Goal: Communication & Community: Answer question/provide support

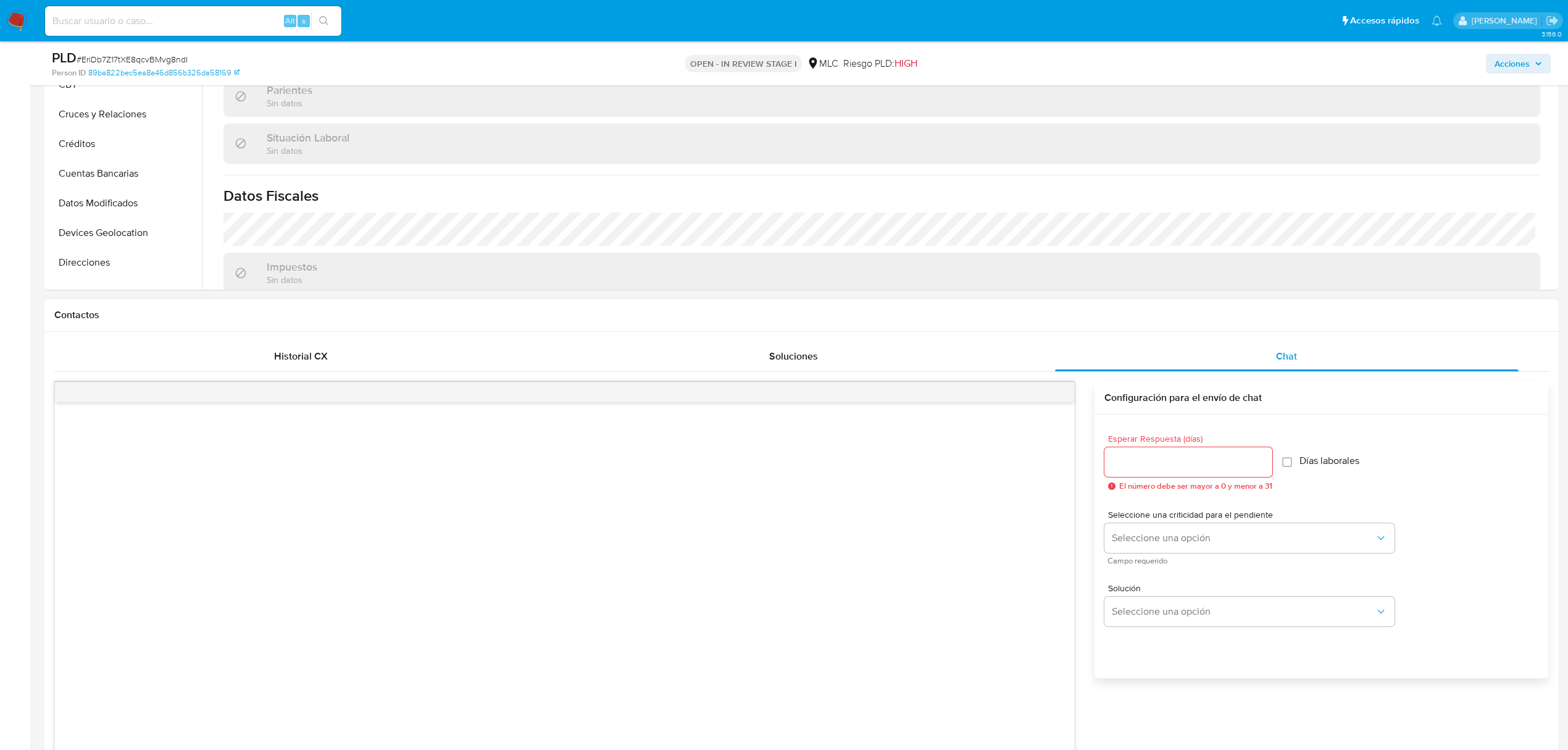
scroll to position [1070, 0]
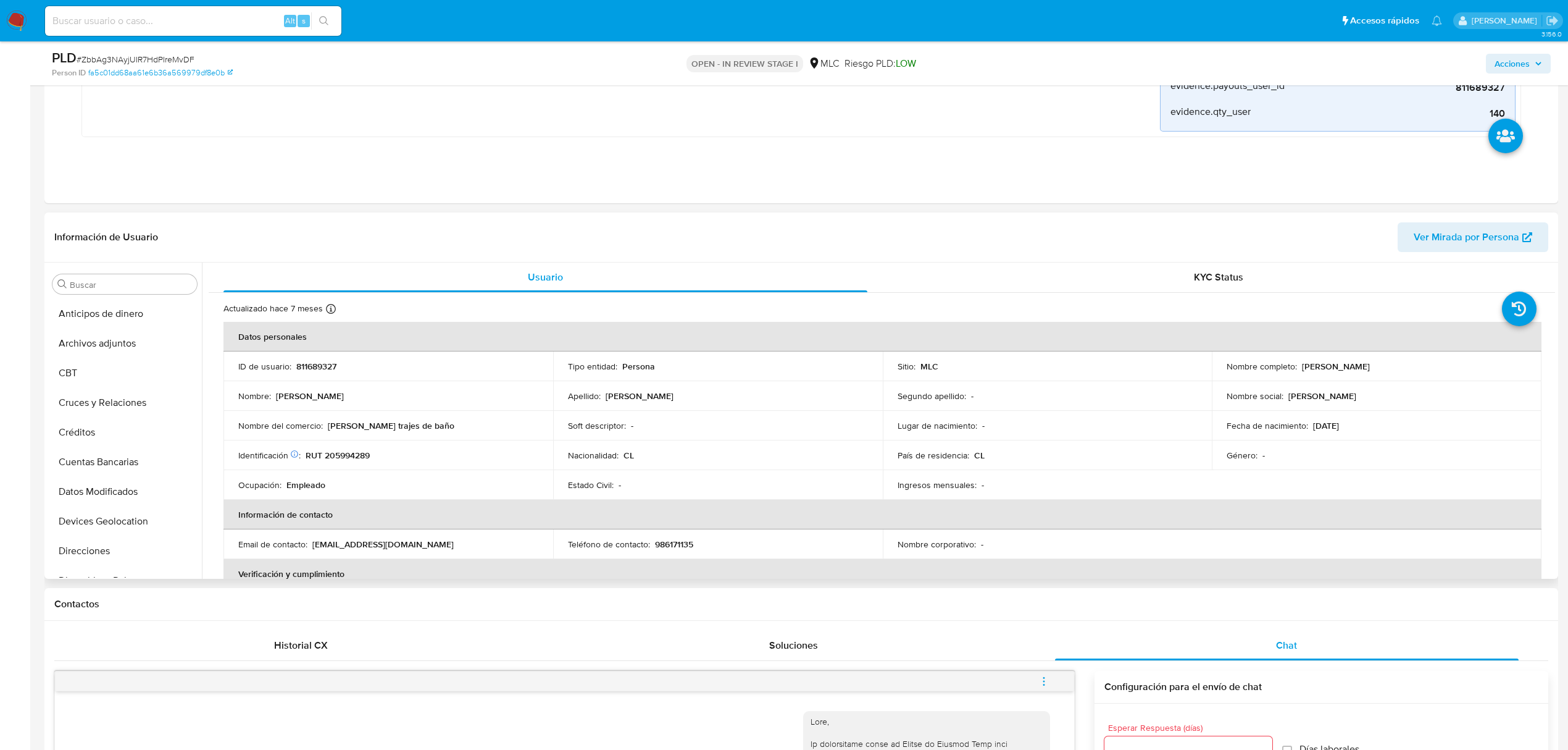
scroll to position [440, 0]
drag, startPoint x: 349, startPoint y: 425, endPoint x: 440, endPoint y: 425, distance: 91.0
click at [440, 425] on div "Nombre del comercio : karla milla trajes de baño" at bounding box center [388, 425] width 300 height 11
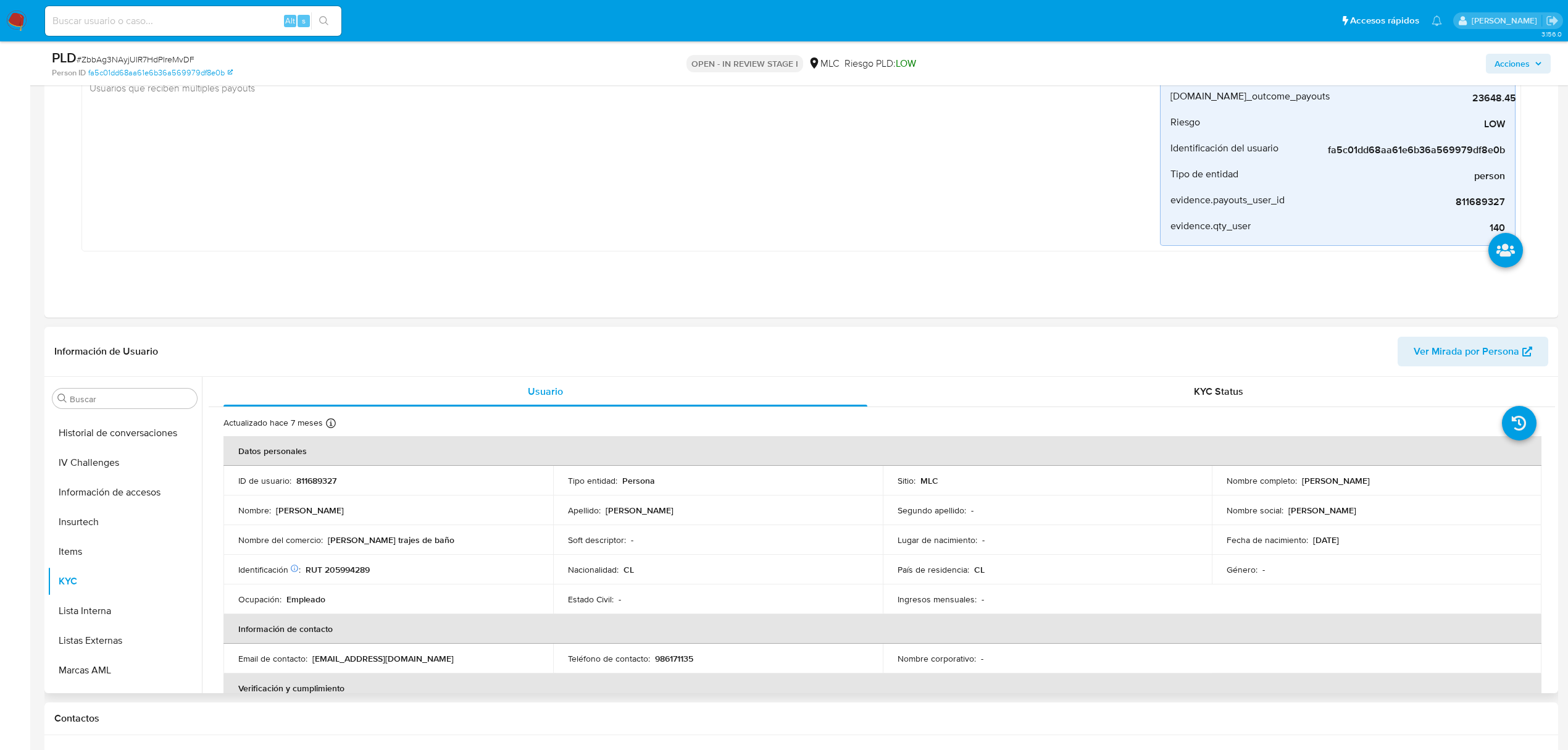
scroll to position [412, 0]
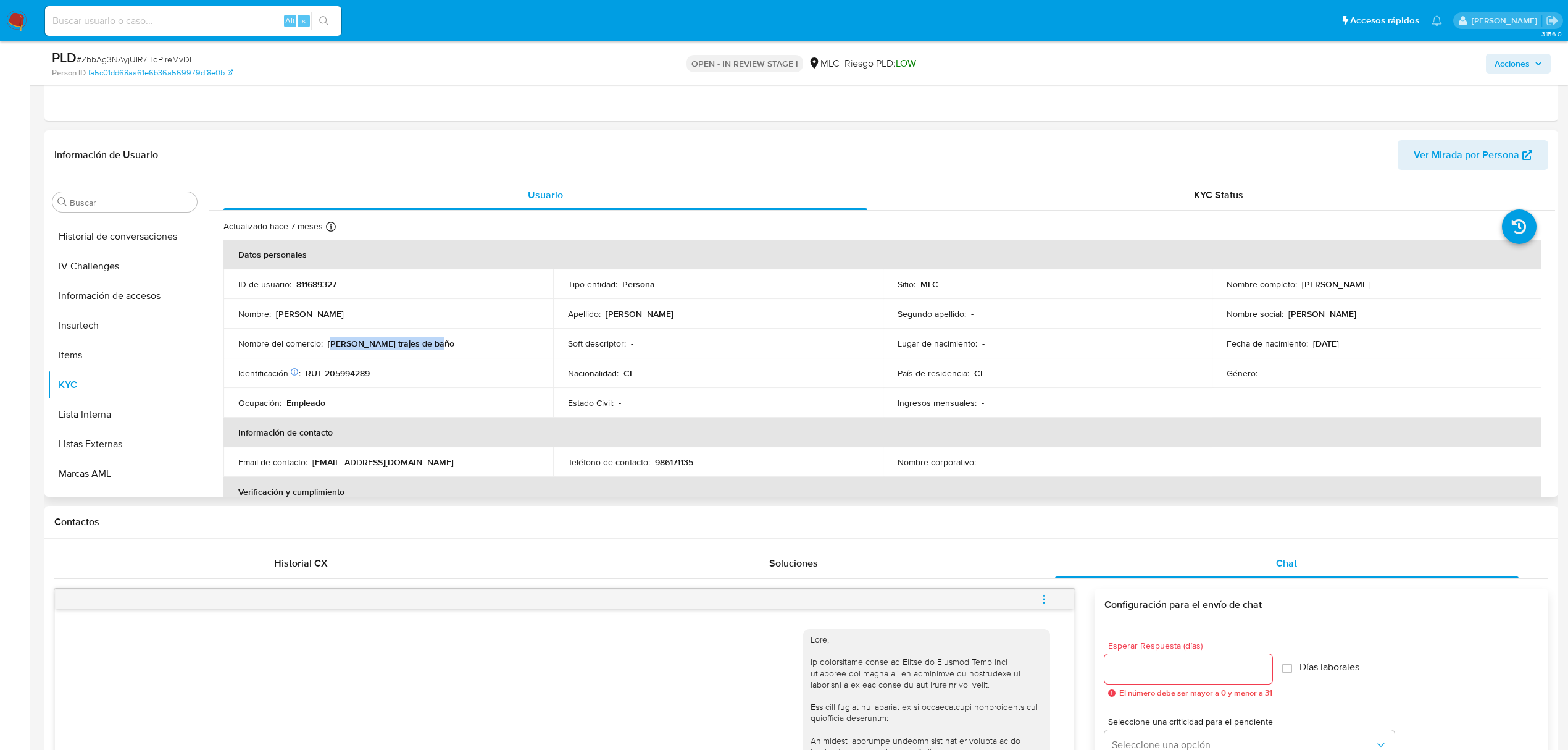
drag, startPoint x: 331, startPoint y: 345, endPoint x: 425, endPoint y: 345, distance: 94.0
click at [425, 345] on div "Nombre del comercio : karla milla trajes de baño" at bounding box center [388, 343] width 300 height 11
copy p "arla milla trajes de baño"
click at [365, 371] on p "RUT 205994289" at bounding box center [338, 373] width 64 height 11
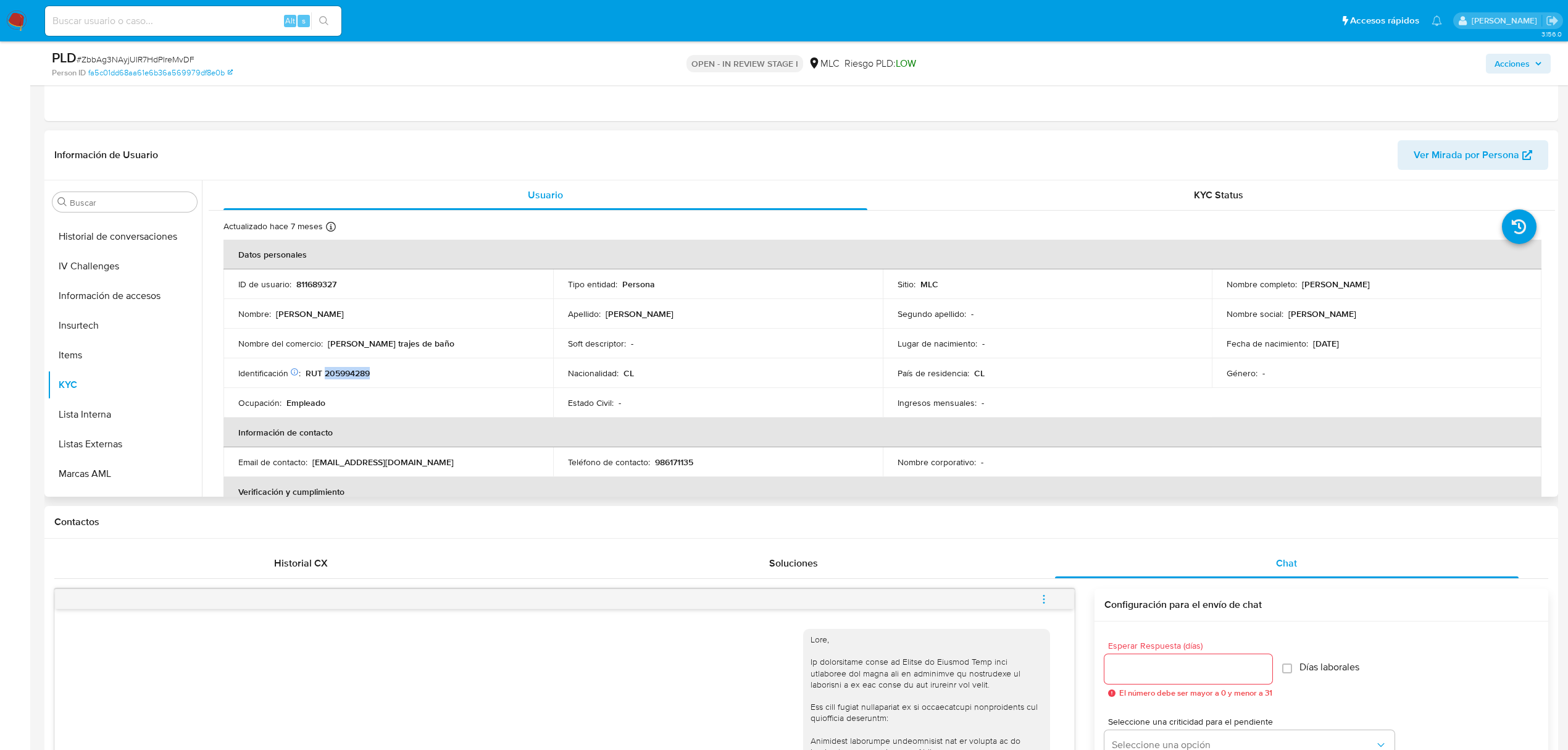
copy p "205994289"
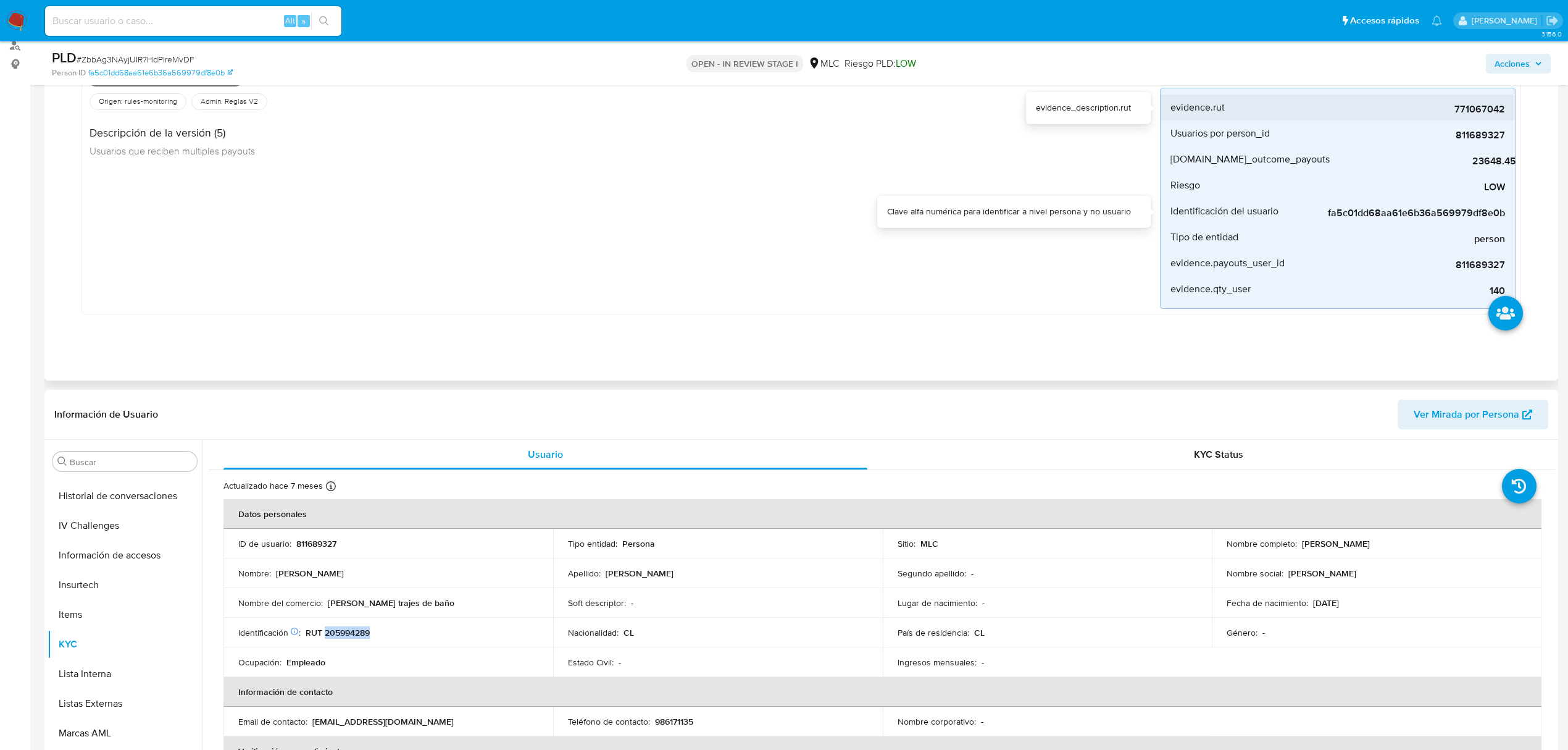
scroll to position [164, 0]
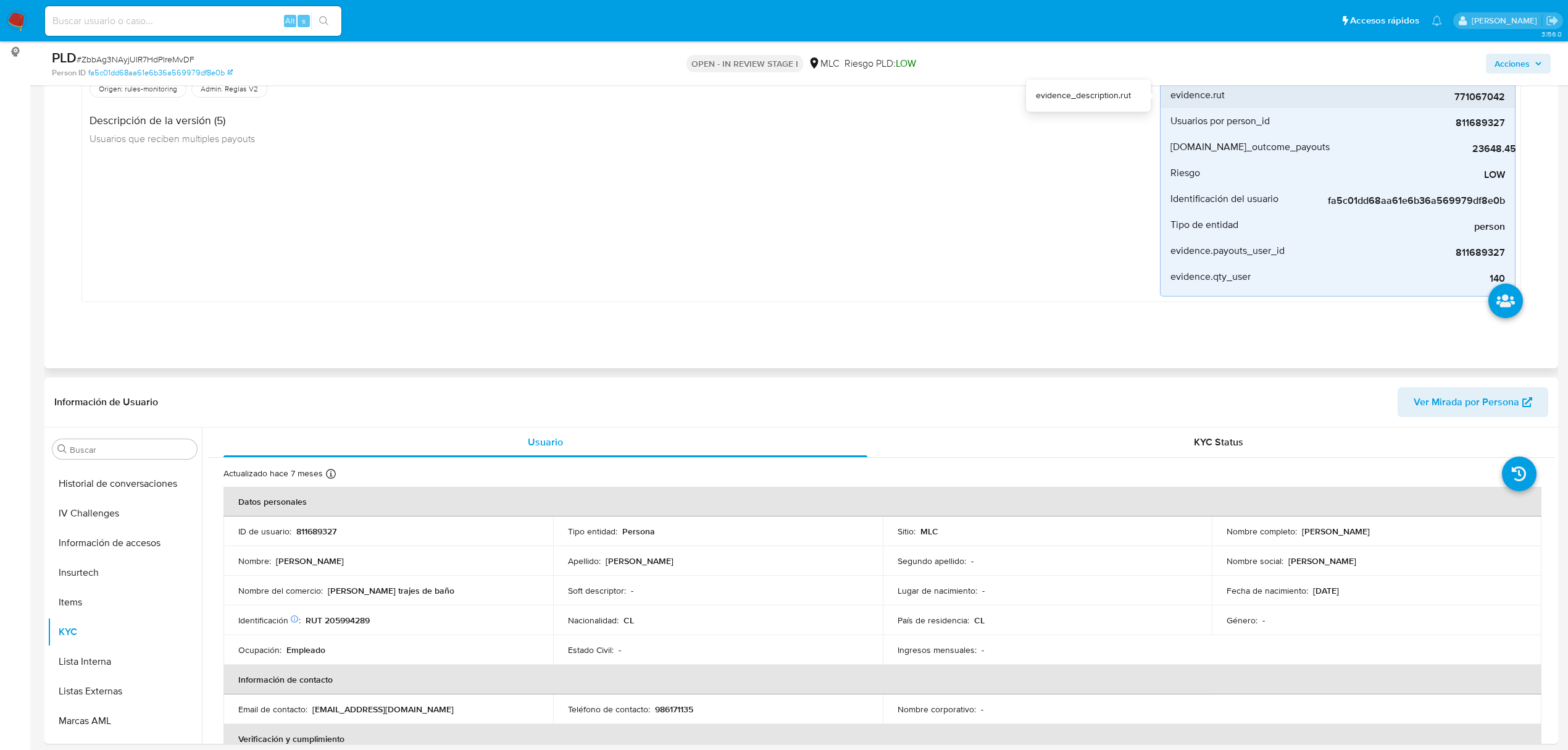
drag, startPoint x: 1466, startPoint y: 91, endPoint x: 1507, endPoint y: 90, distance: 41.0
click at [1507, 90] on li "evidence.rut 771067042" at bounding box center [1338, 95] width 354 height 26
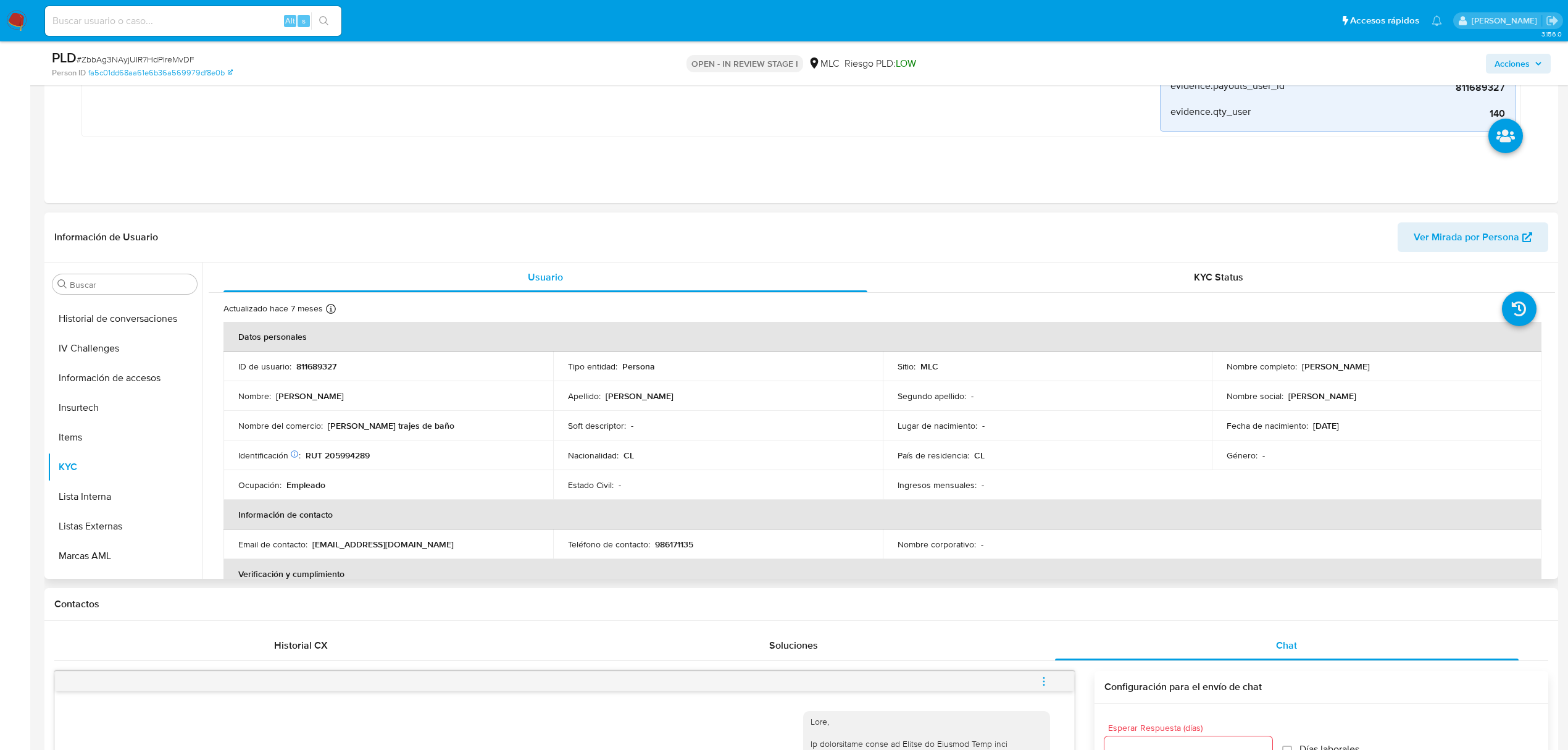
drag, startPoint x: 1298, startPoint y: 364, endPoint x: 1393, endPoint y: 364, distance: 95.0
click at [1393, 364] on div "Nombre completo : Karla Andrea Milla Rojas" at bounding box center [1377, 366] width 300 height 11
copy p "Karla Andrea Milla Rojas"
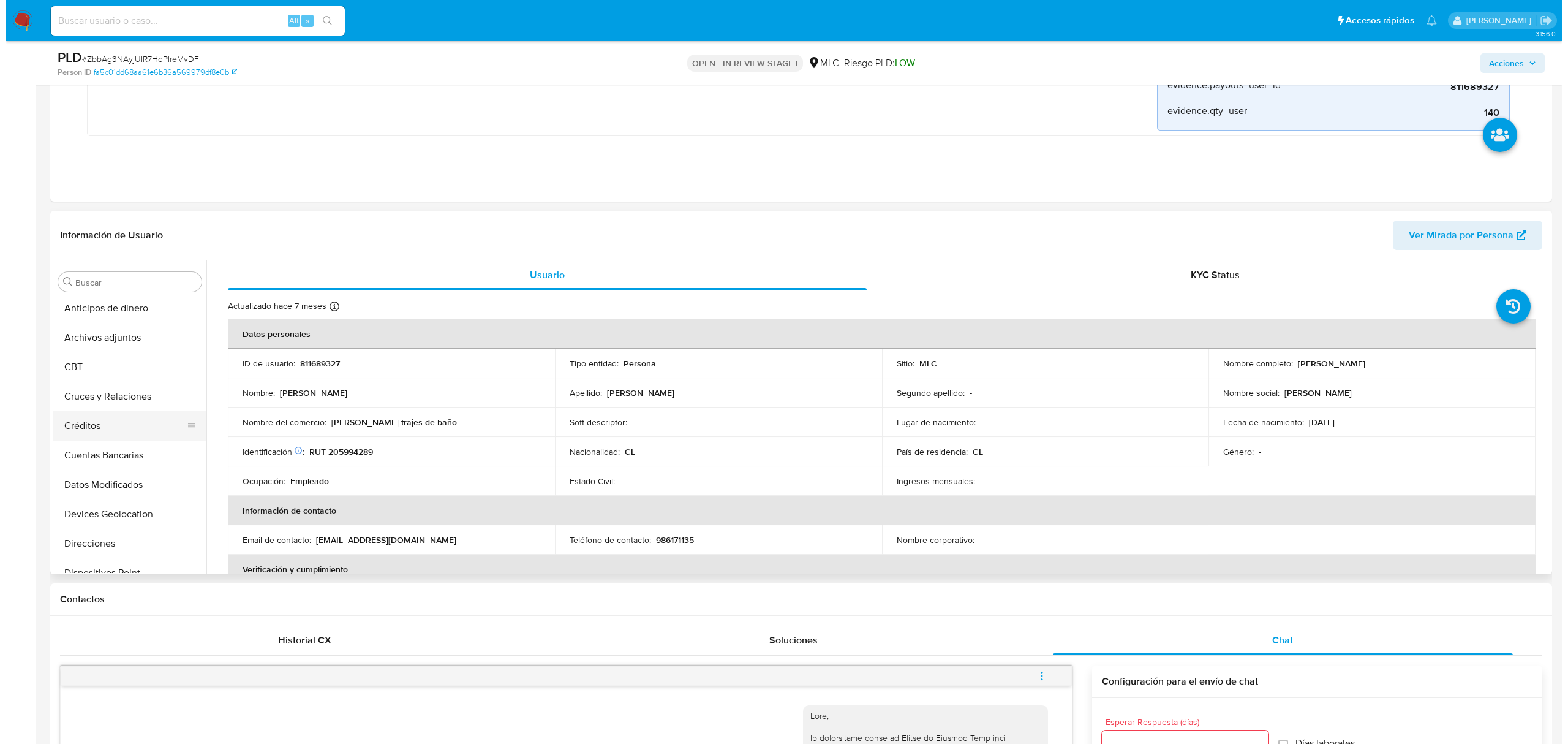
scroll to position [0, 0]
click at [72, 334] on button "Archivos adjuntos" at bounding box center [119, 341] width 144 height 30
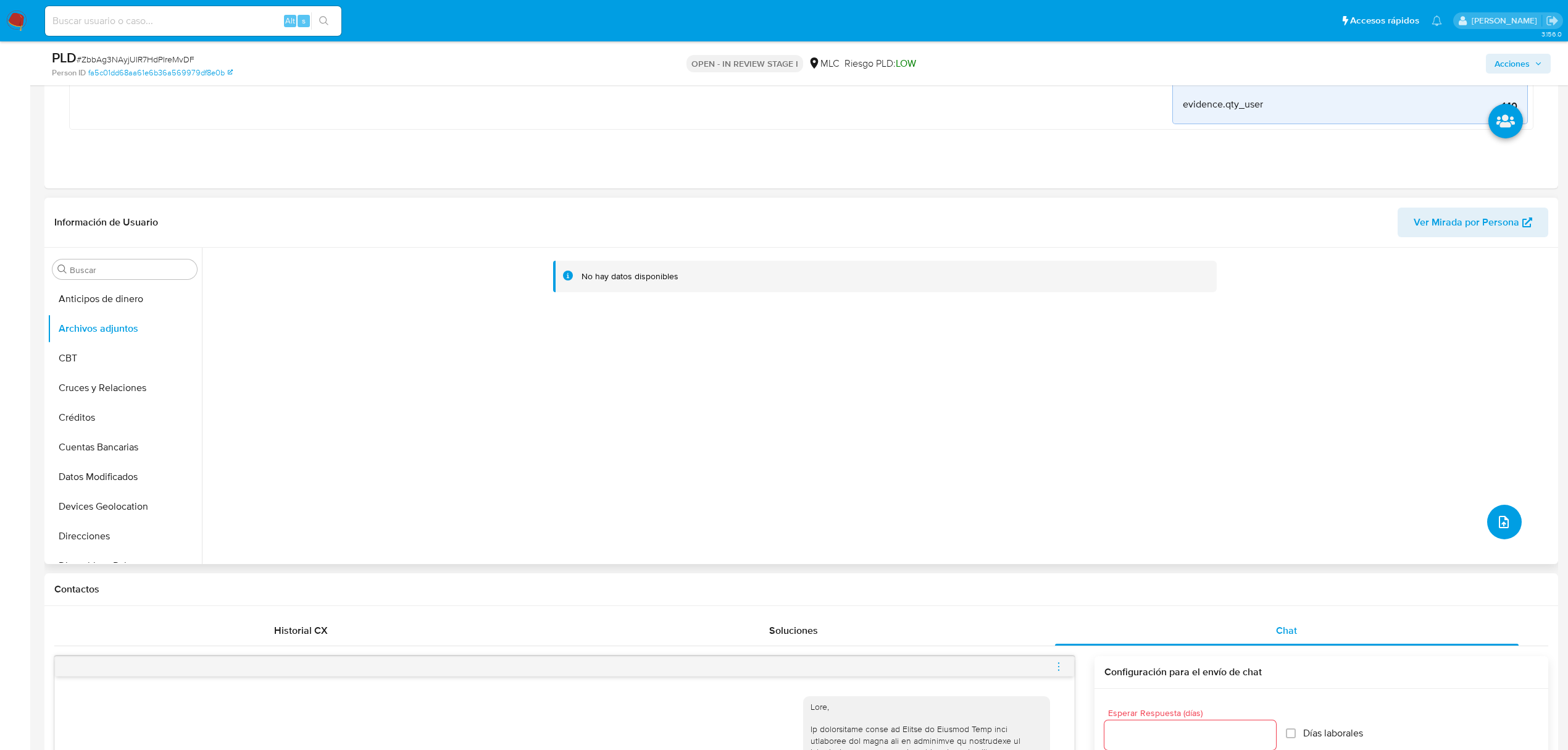
click at [1507, 526] on button "upload-file" at bounding box center [1505, 522] width 35 height 35
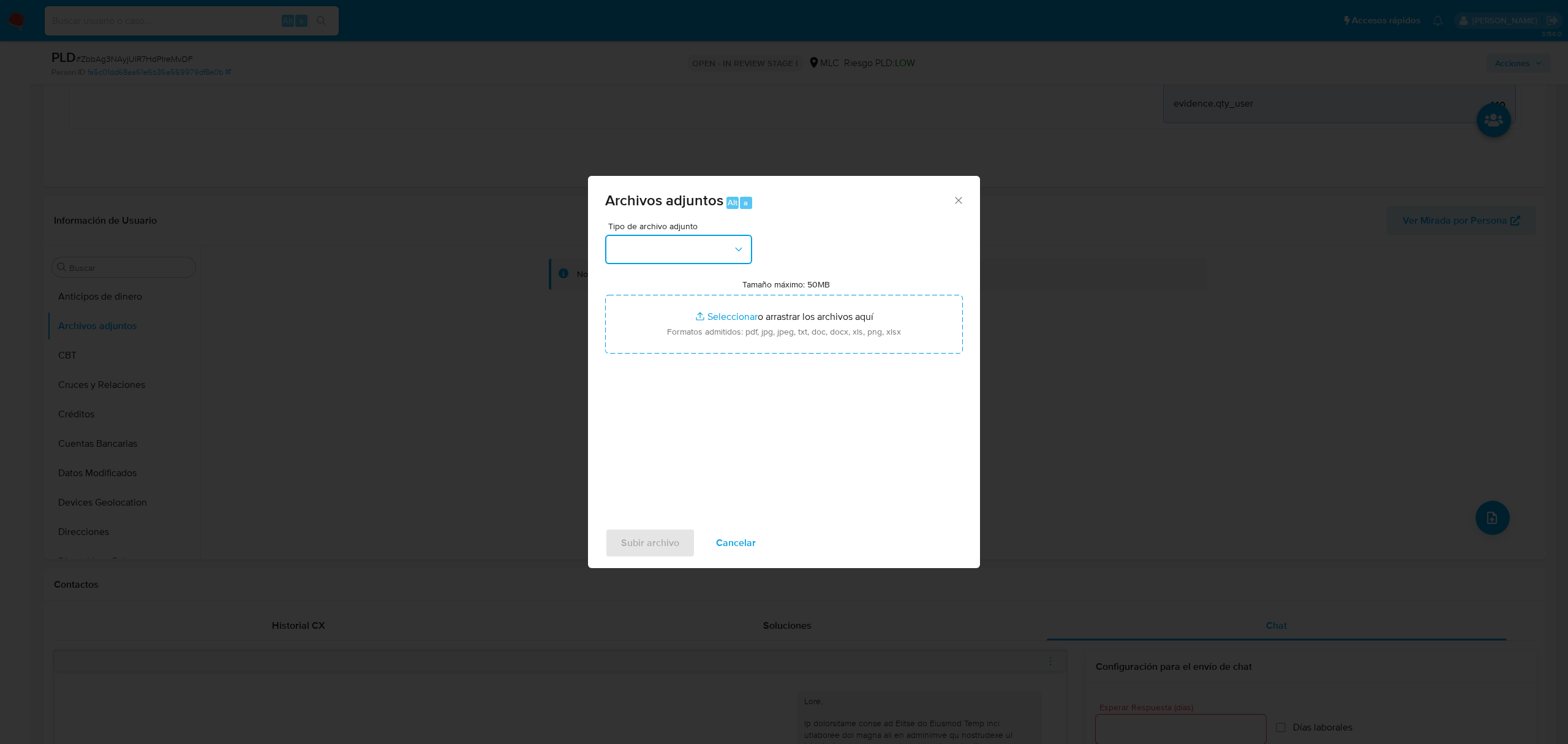
click at [682, 260] on button "button" at bounding box center [678, 249] width 147 height 30
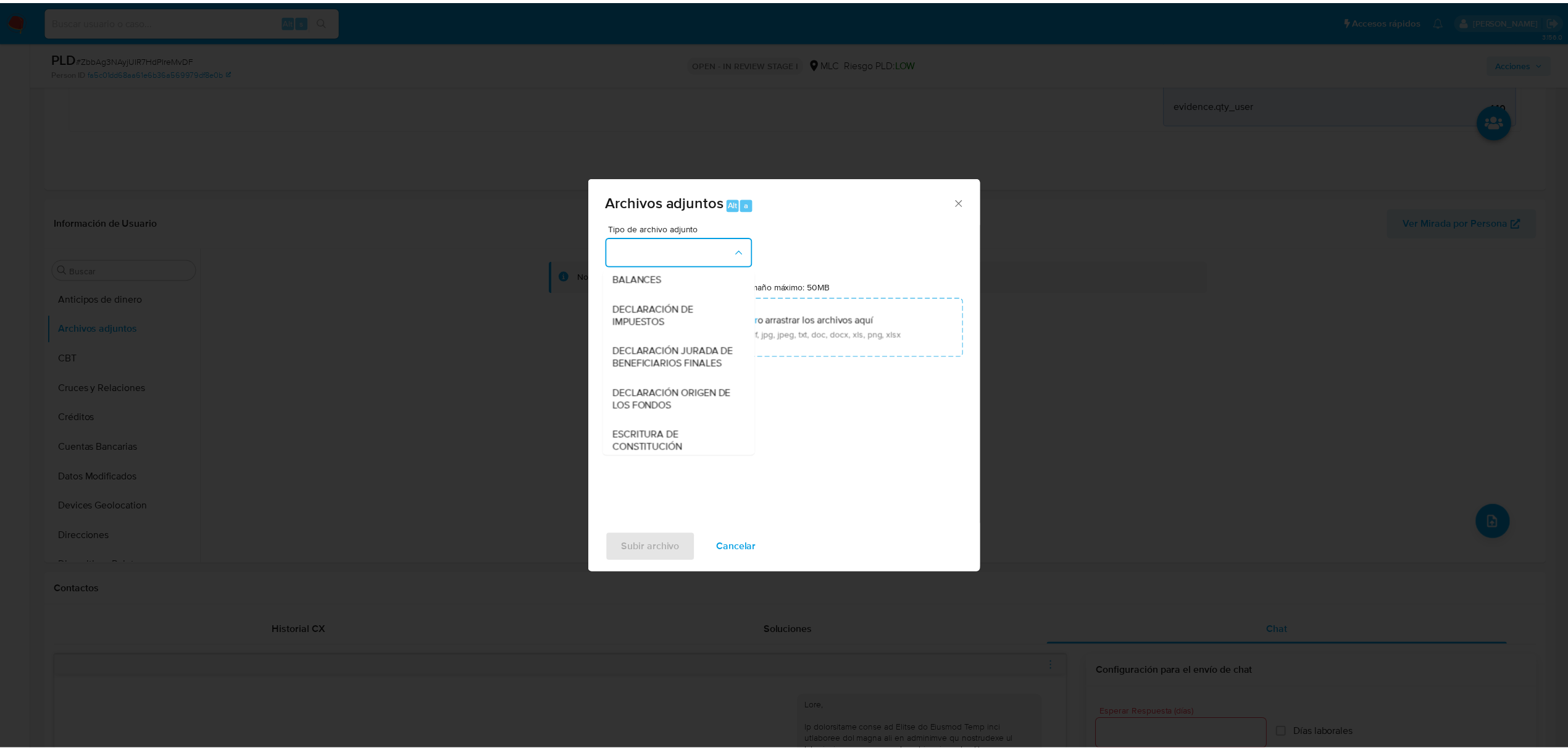
scroll to position [102, 0]
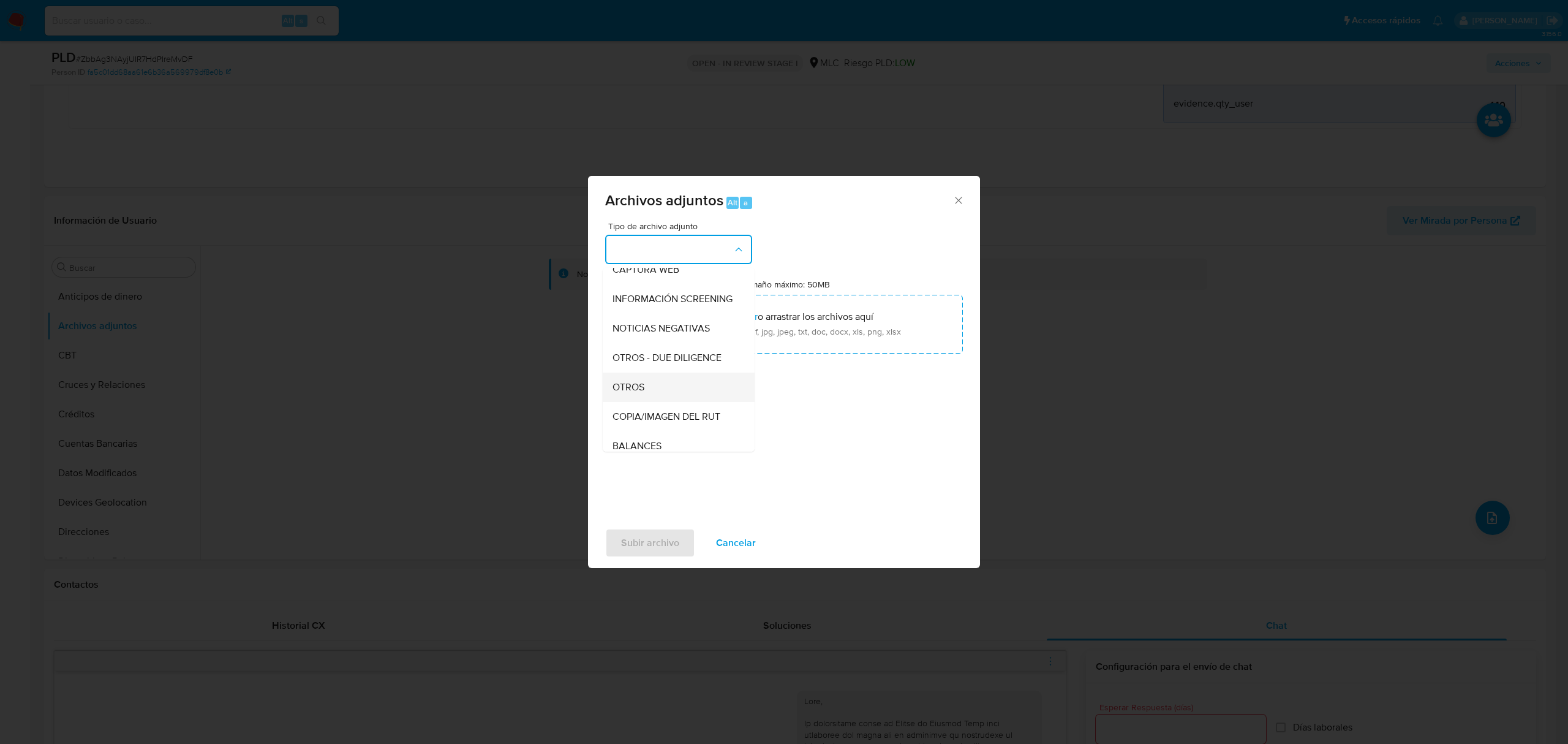
click at [665, 388] on div "OTROS" at bounding box center [675, 387] width 125 height 30
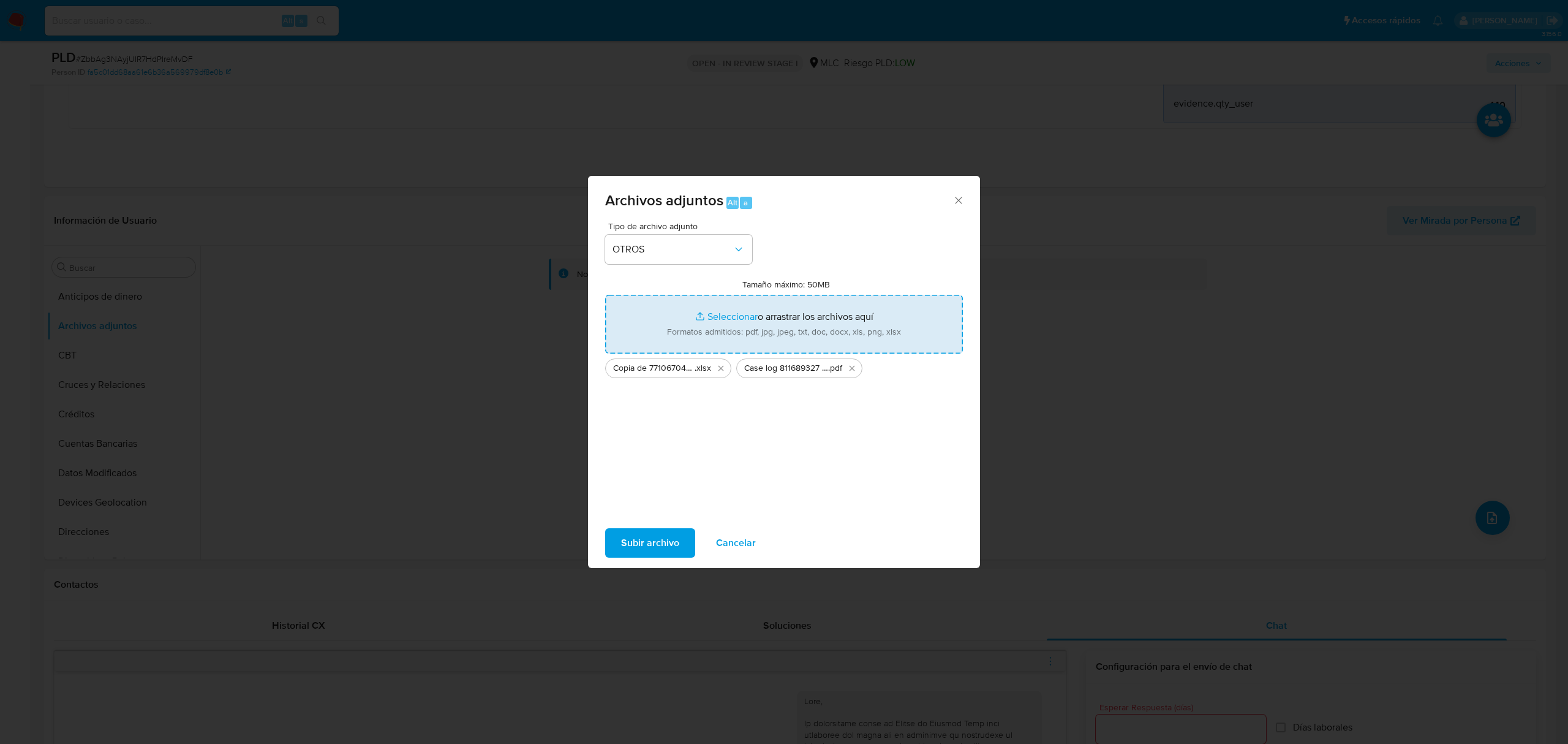
type input "C:\fakepath\Tabla 811689327.xlsx"
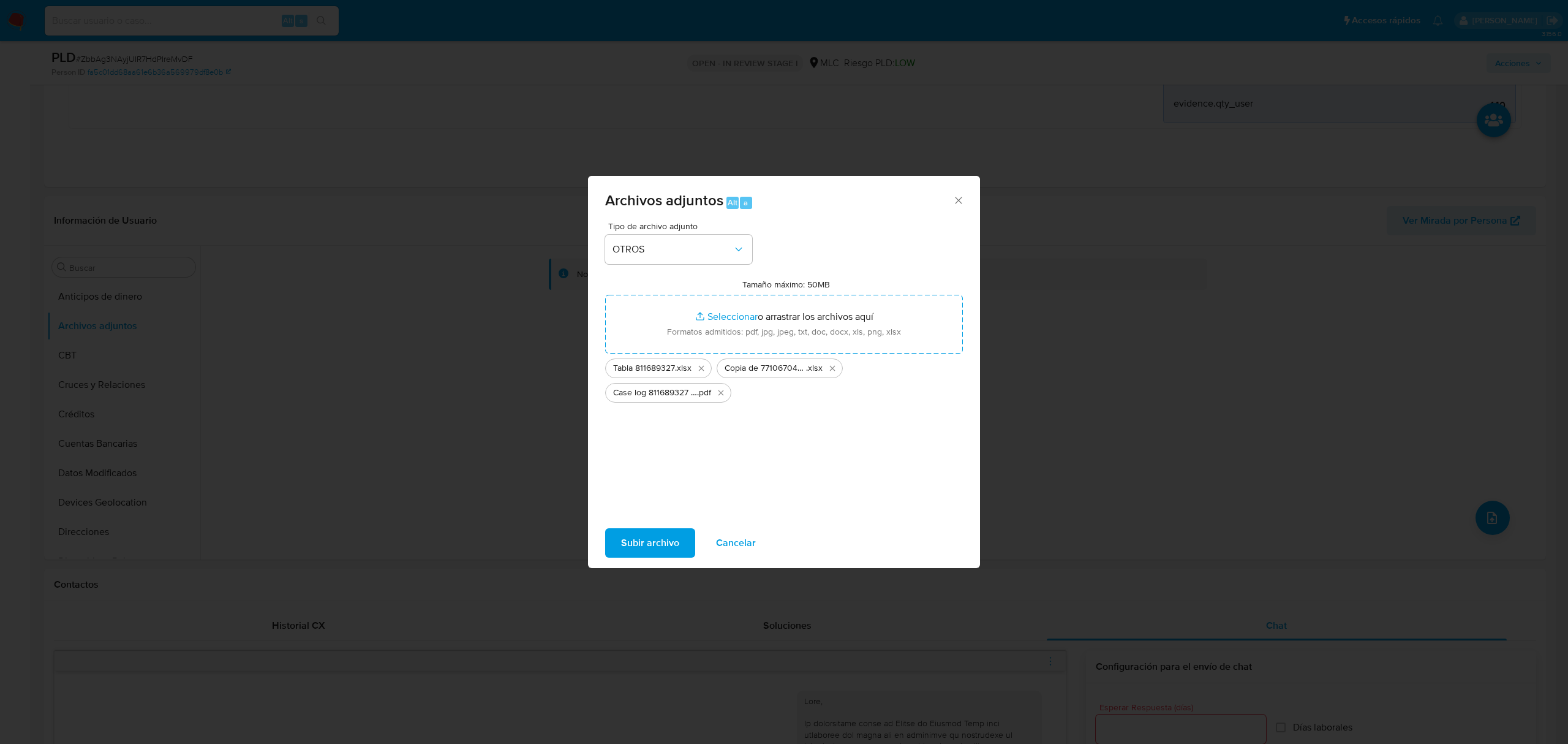
click at [638, 548] on span "Subir archivo" at bounding box center [650, 542] width 58 height 27
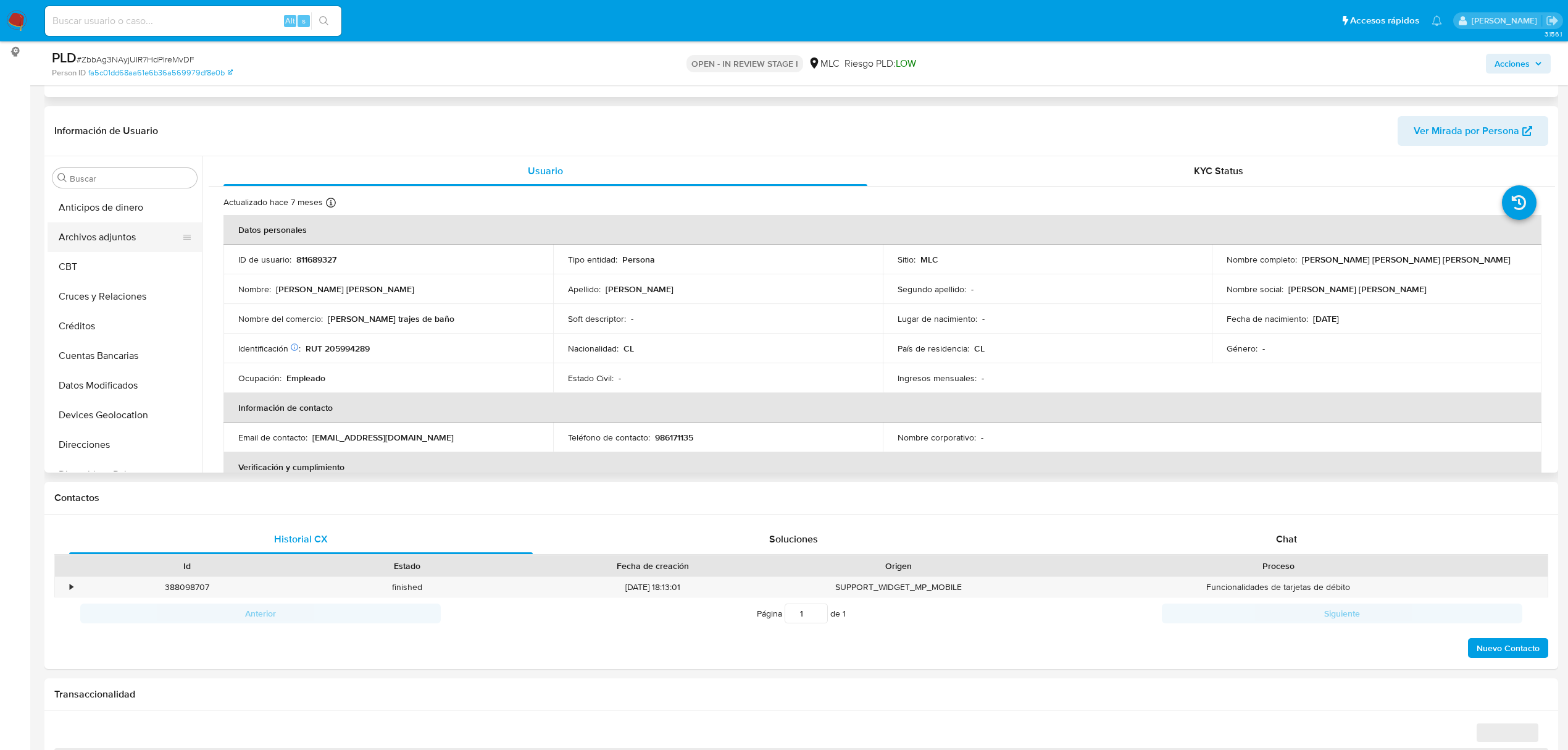
click at [102, 241] on button "Archivos adjuntos" at bounding box center [120, 237] width 145 height 30
select select "10"
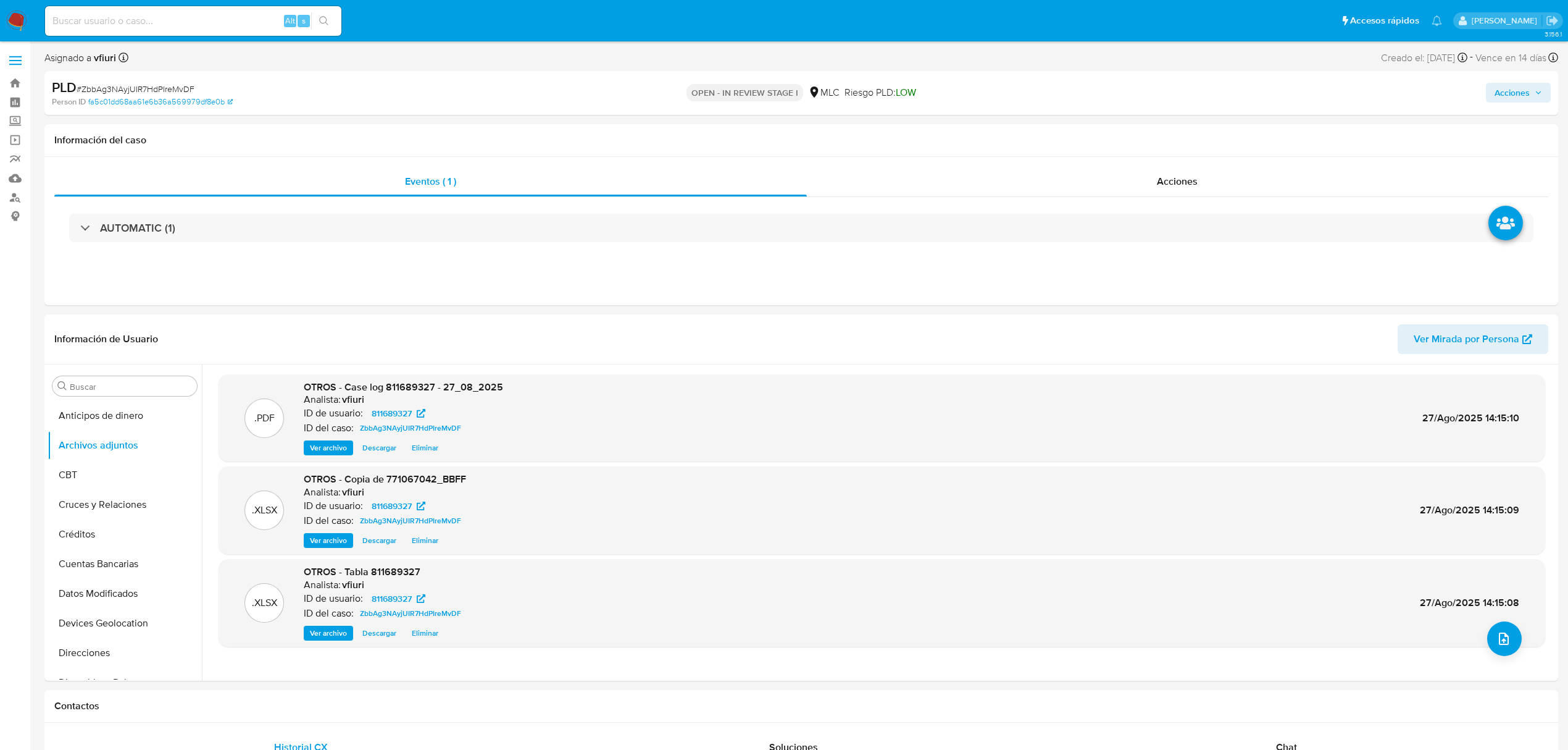
click at [1532, 85] on span "Acciones" at bounding box center [1518, 93] width 47 height 17
click at [1159, 136] on span "Resolución del caso" at bounding box center [1167, 132] width 88 height 14
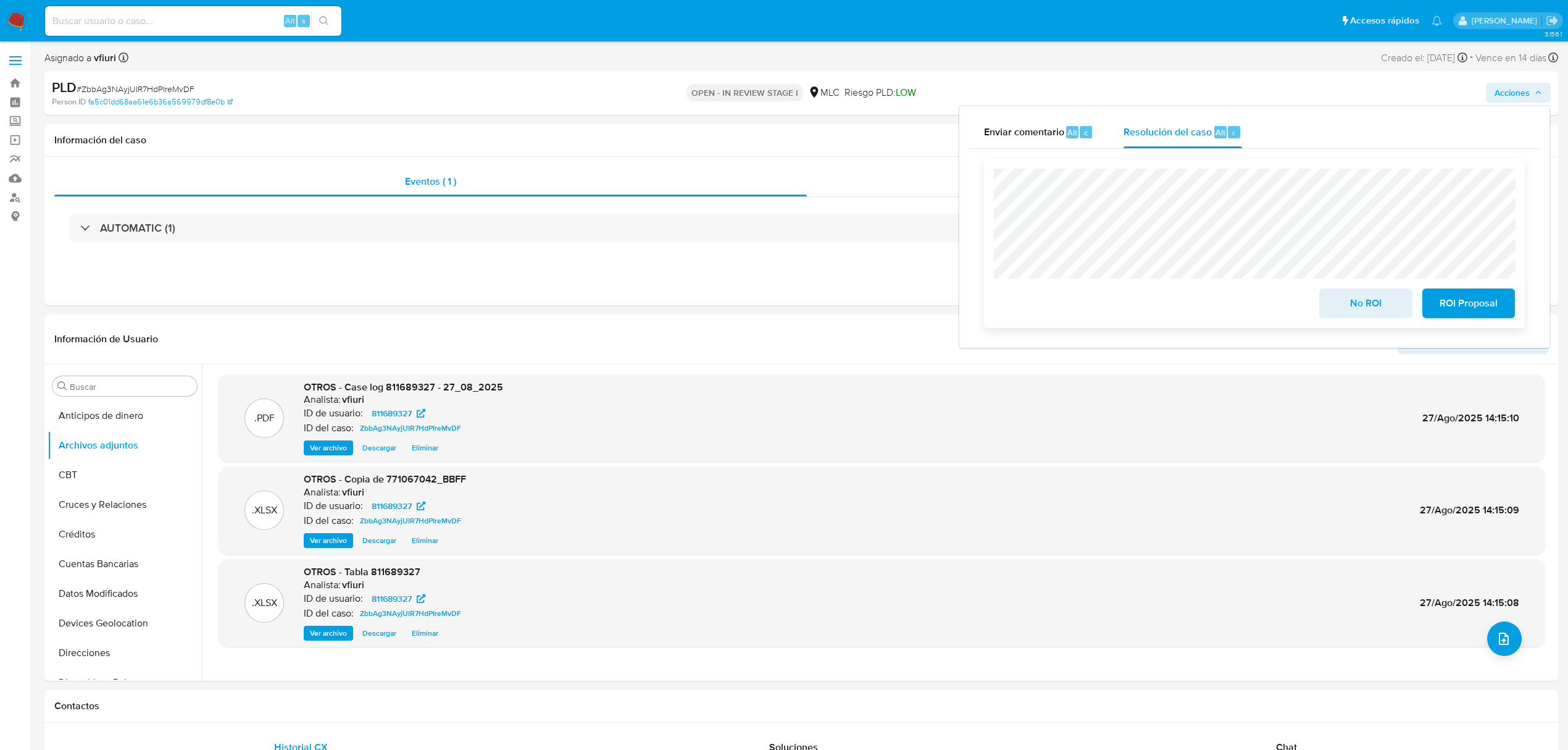
click at [1374, 300] on span "No ROI" at bounding box center [1365, 303] width 61 height 27
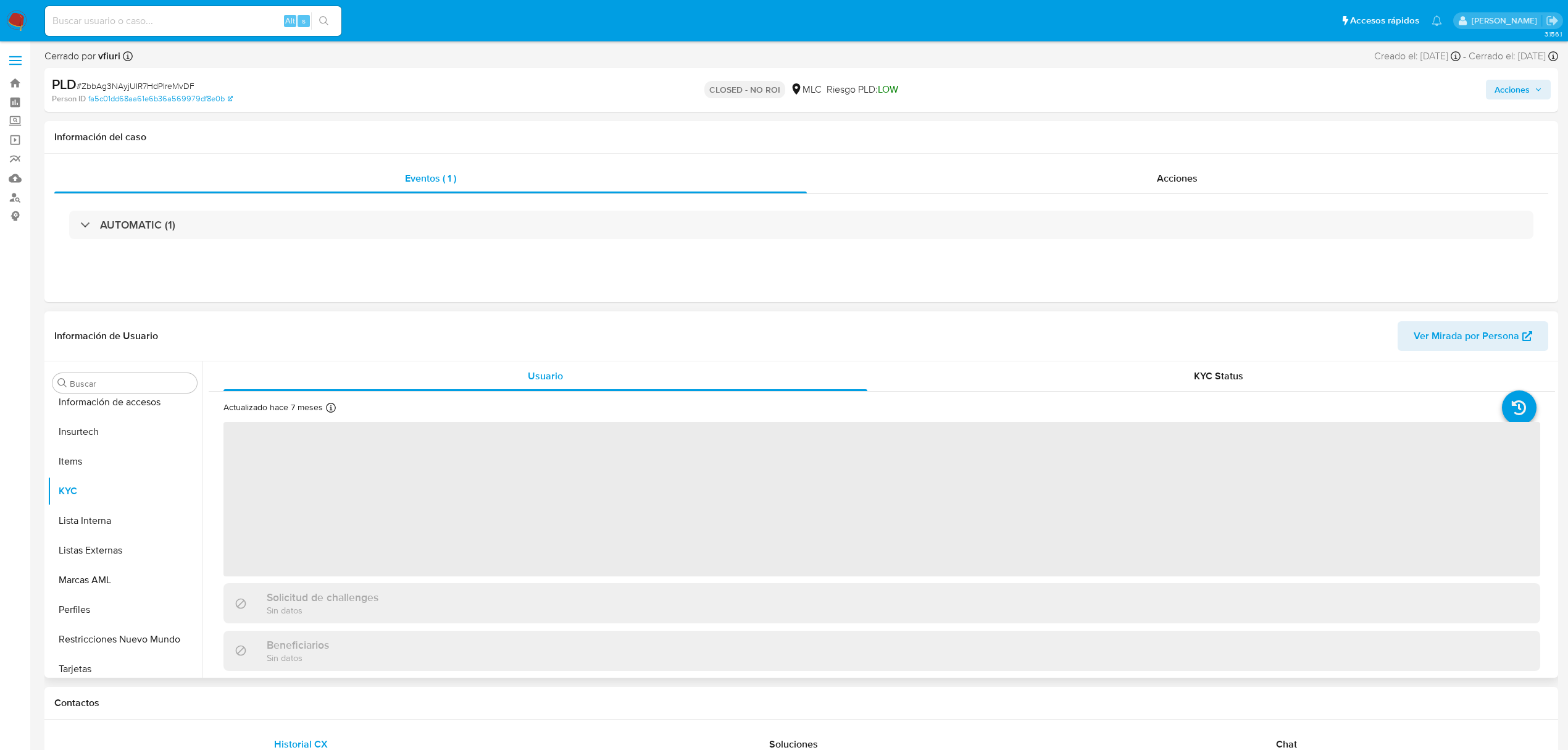
scroll to position [522, 0]
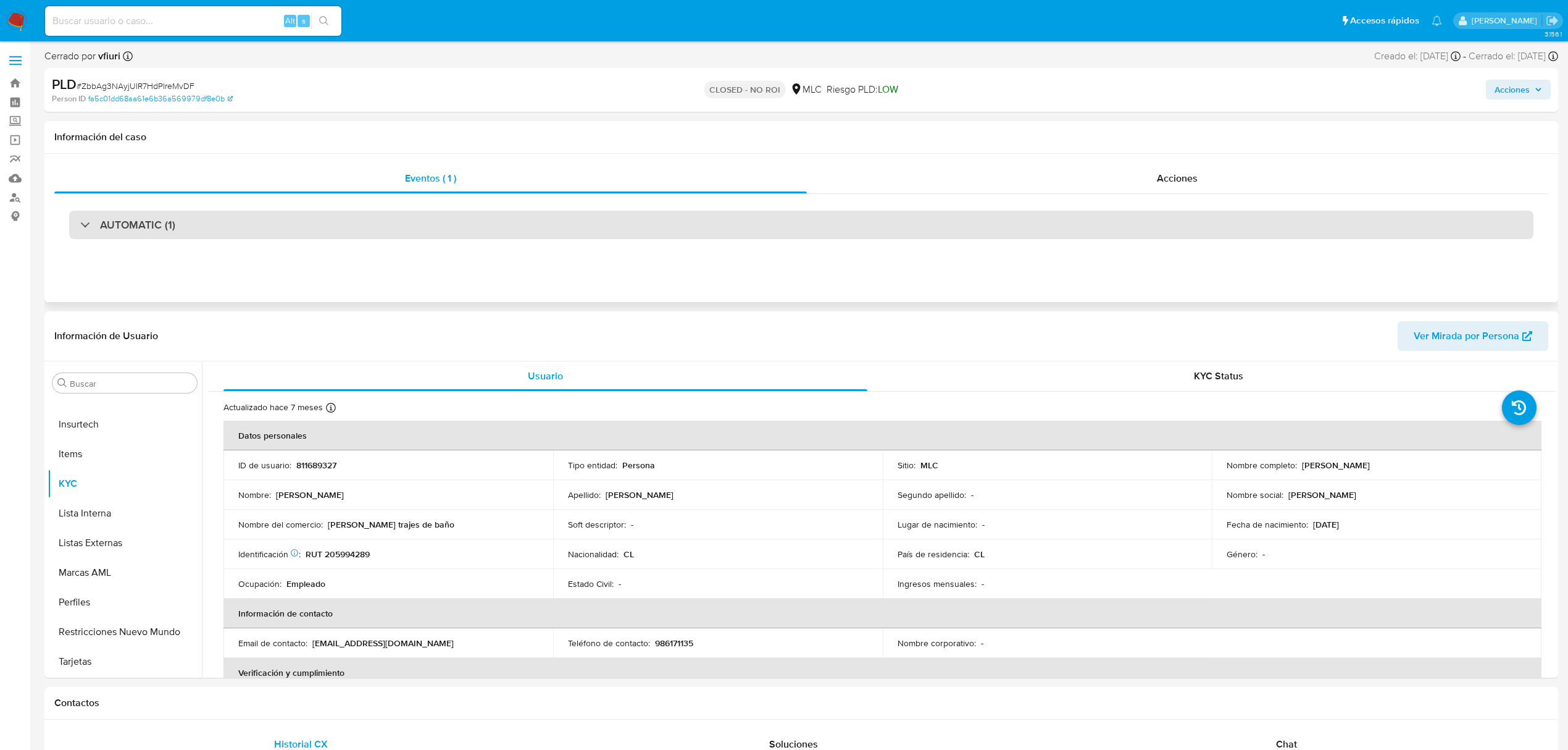
select select "10"
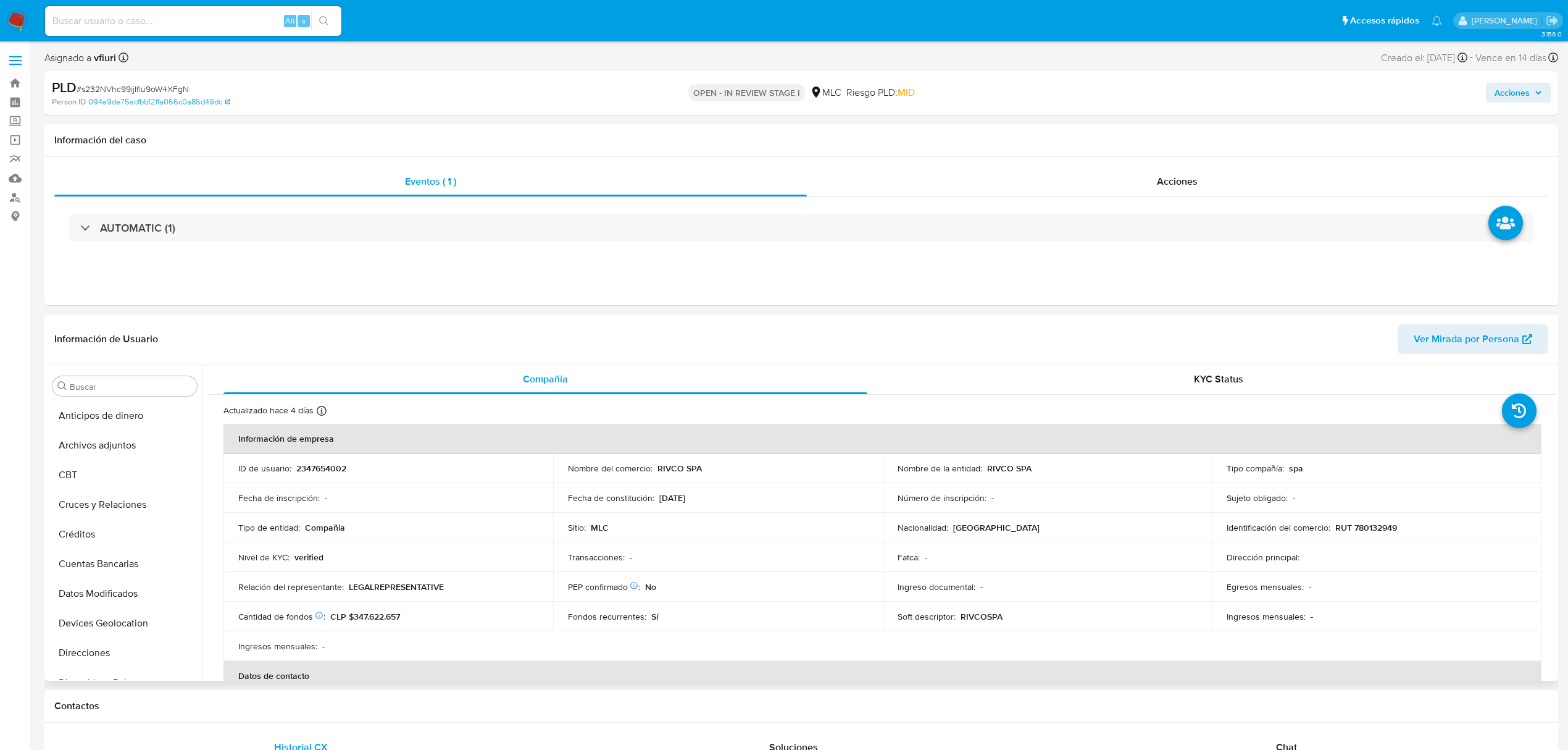
click at [331, 462] on p "2347654002" at bounding box center [322, 468] width 50 height 11
click at [329, 460] on td "ID de usuario : 2347654002" at bounding box center [388, 468] width 330 height 30
click at [335, 464] on p "2347654002" at bounding box center [322, 468] width 50 height 11
copy p "2347654002"
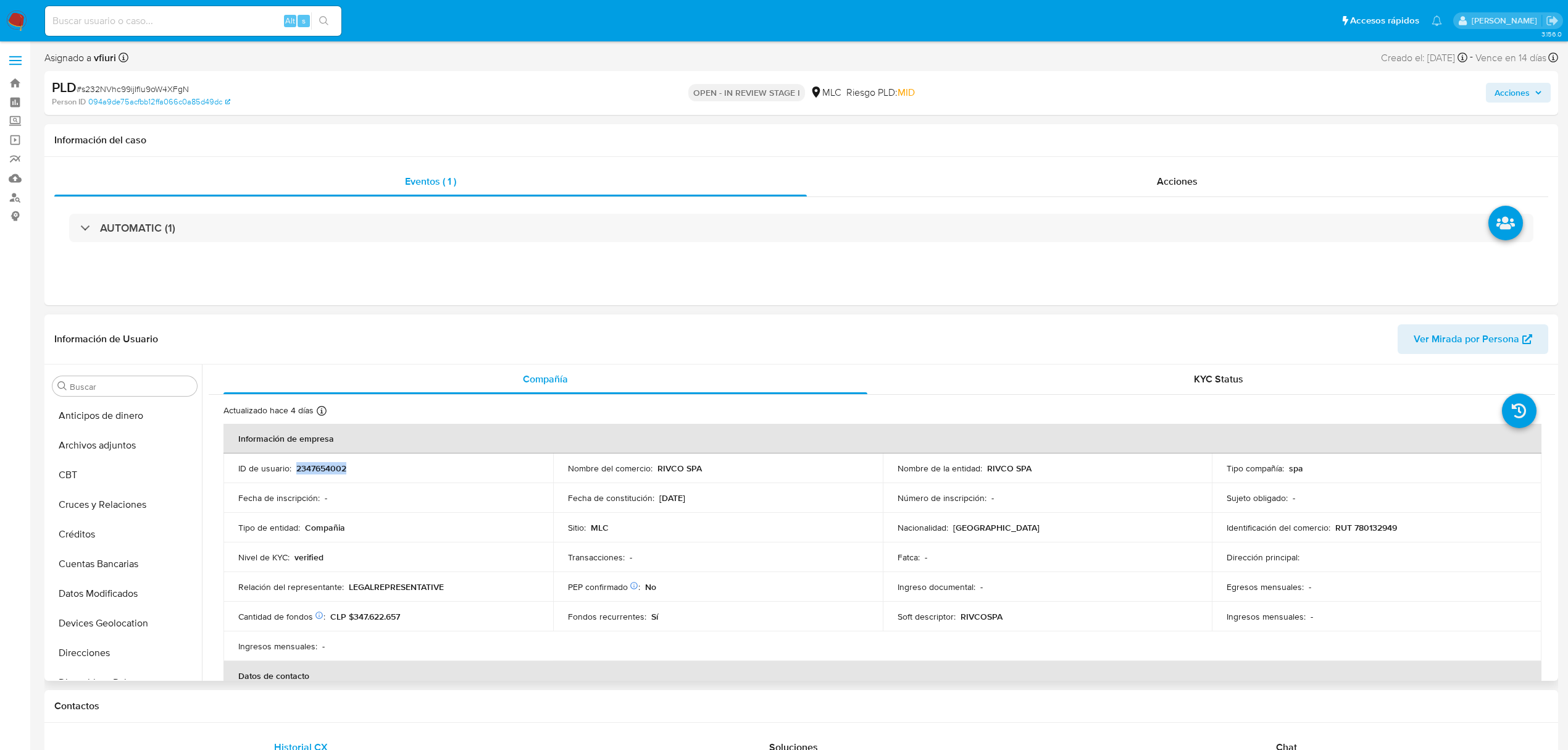
click at [328, 467] on p "2347654002" at bounding box center [322, 468] width 50 height 11
copy p "2347654002"
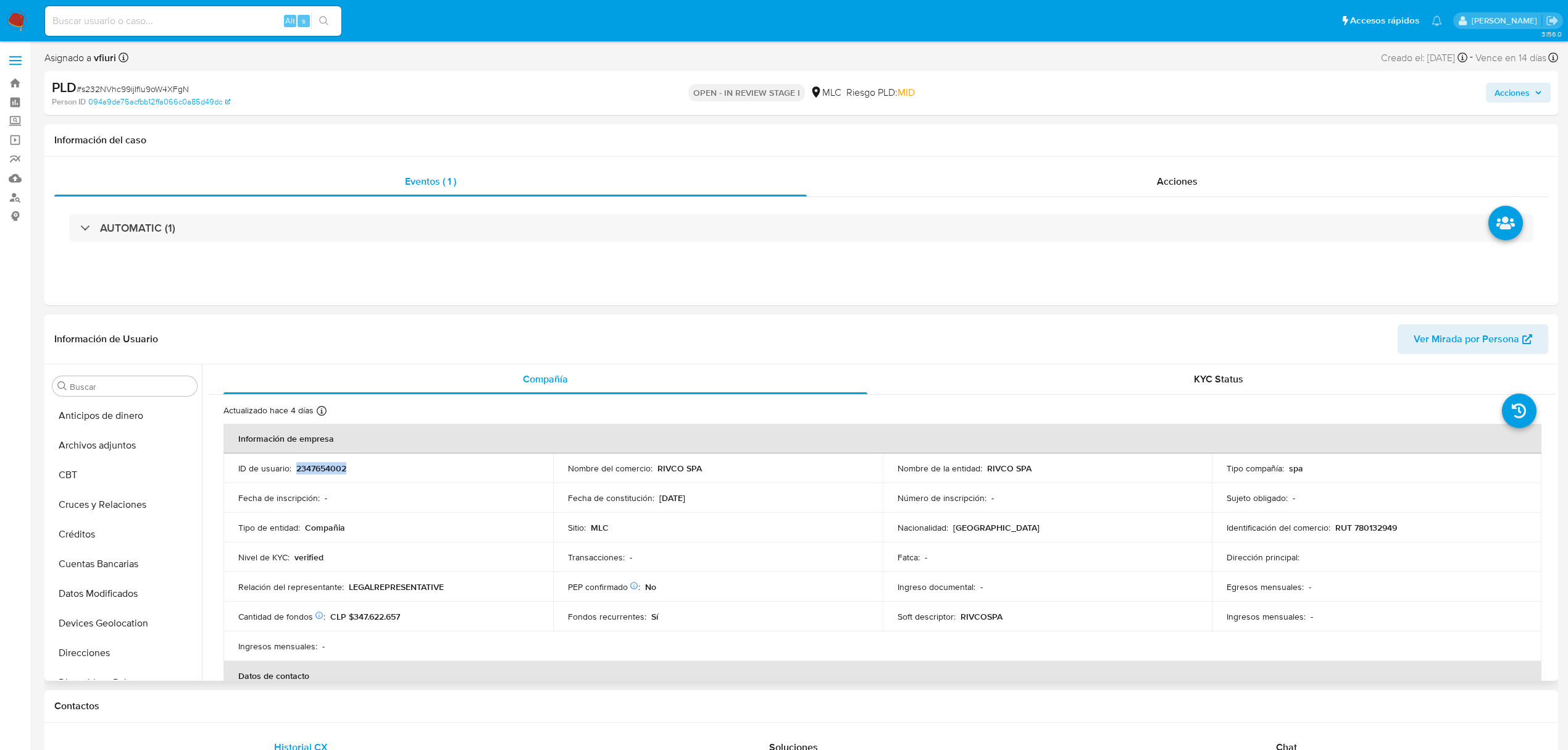
click at [329, 460] on td "ID de usuario : 2347654002" at bounding box center [388, 468] width 330 height 30
copy p "2347654002"
click at [141, 85] on span "# s232NVhc99ijIflu9oW4XFgN" at bounding box center [132, 89] width 112 height 13
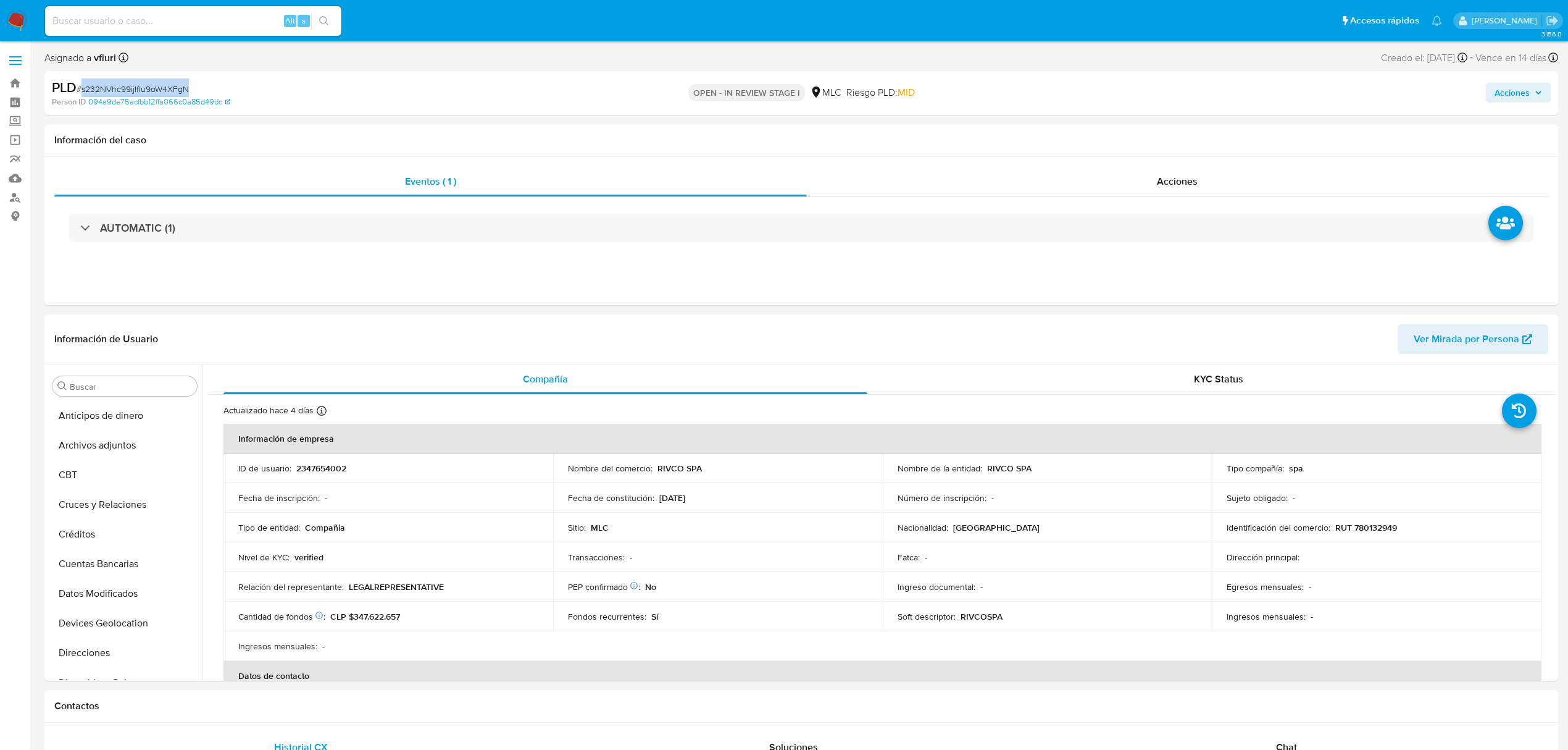
copy span "s232NVhc99ijIflu9oW4XFgN"
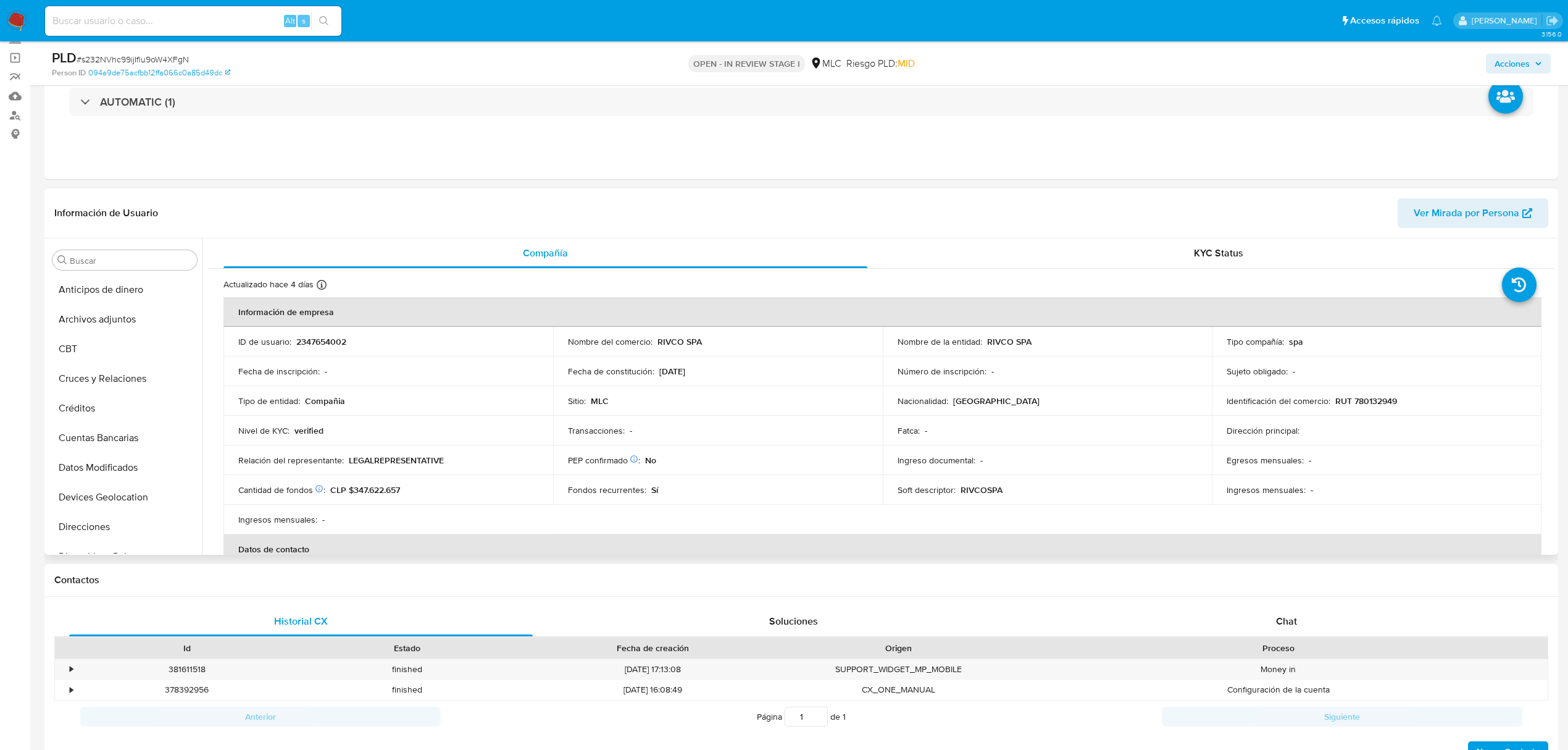
click at [1376, 396] on p "RUT 780132949" at bounding box center [1366, 401] width 62 height 11
drag, startPoint x: 1377, startPoint y: 398, endPoint x: 1399, endPoint y: 424, distance: 34.1
click at [1448, 453] on td "Egresos mensuales : -" at bounding box center [1377, 460] width 330 height 30
click at [1371, 403] on p "RUT 780132949" at bounding box center [1366, 401] width 62 height 11
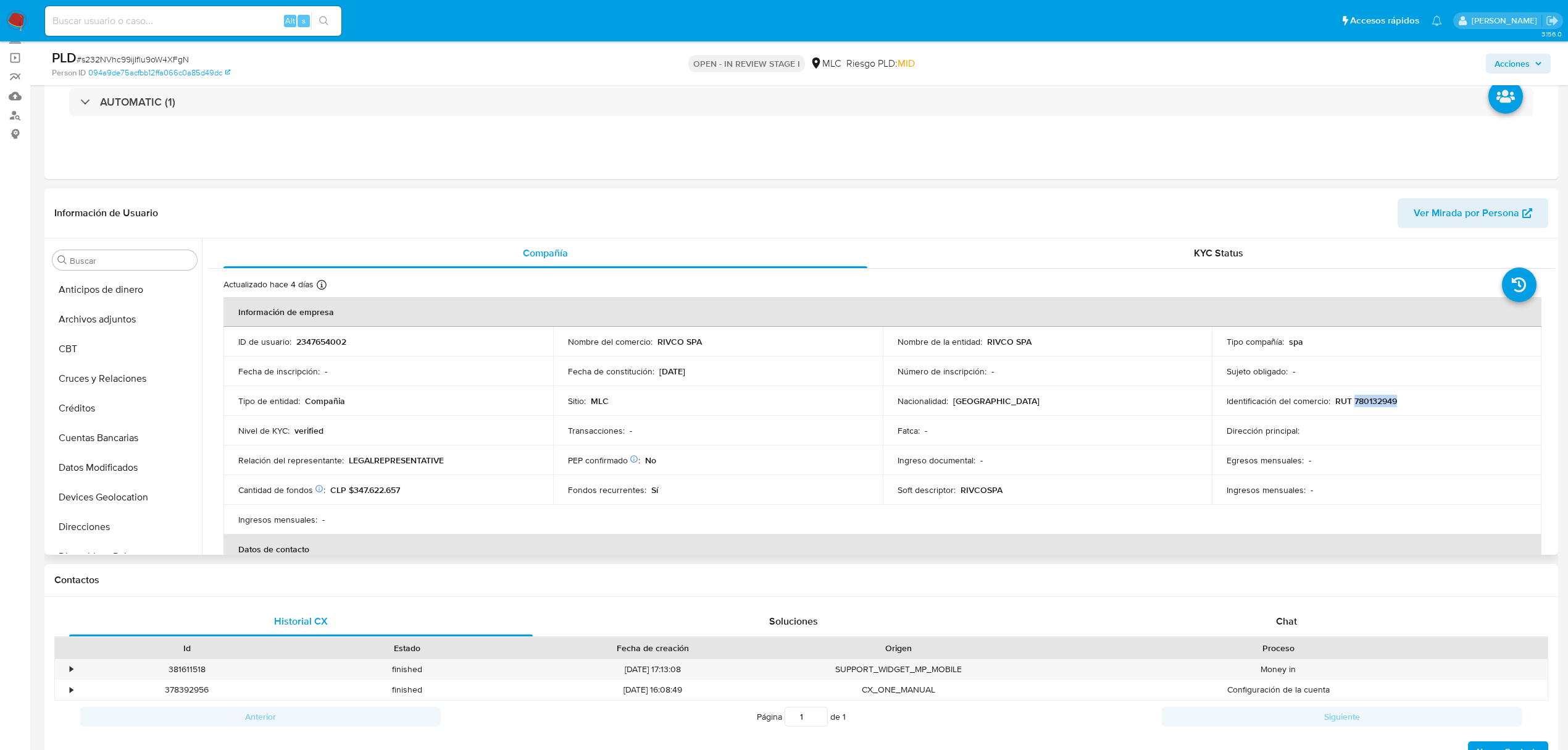
click at [1371, 403] on p "RUT 780132949" at bounding box center [1366, 401] width 62 height 11
copy p "780132949"
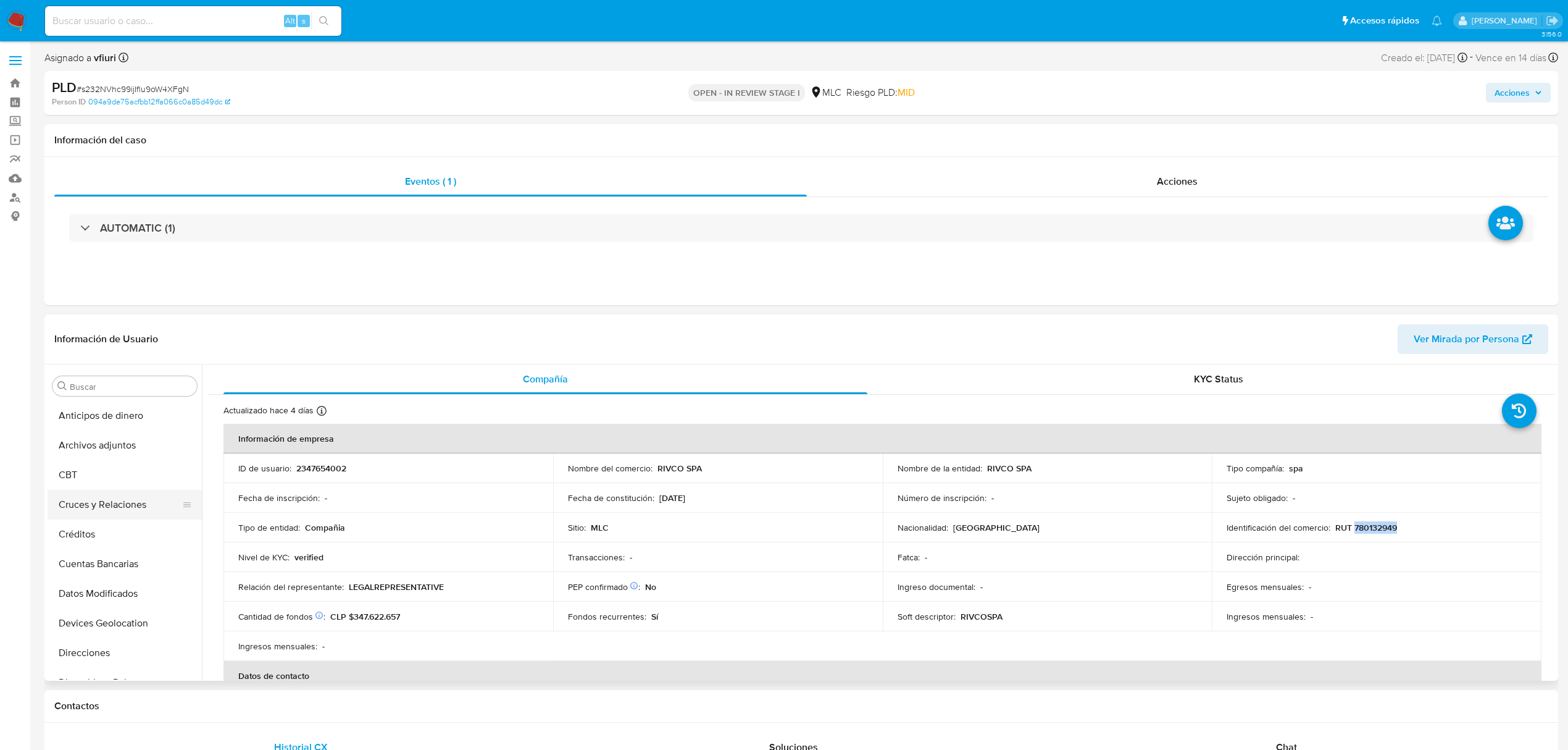
click at [107, 507] on button "Cruces y Relaciones" at bounding box center [120, 504] width 145 height 30
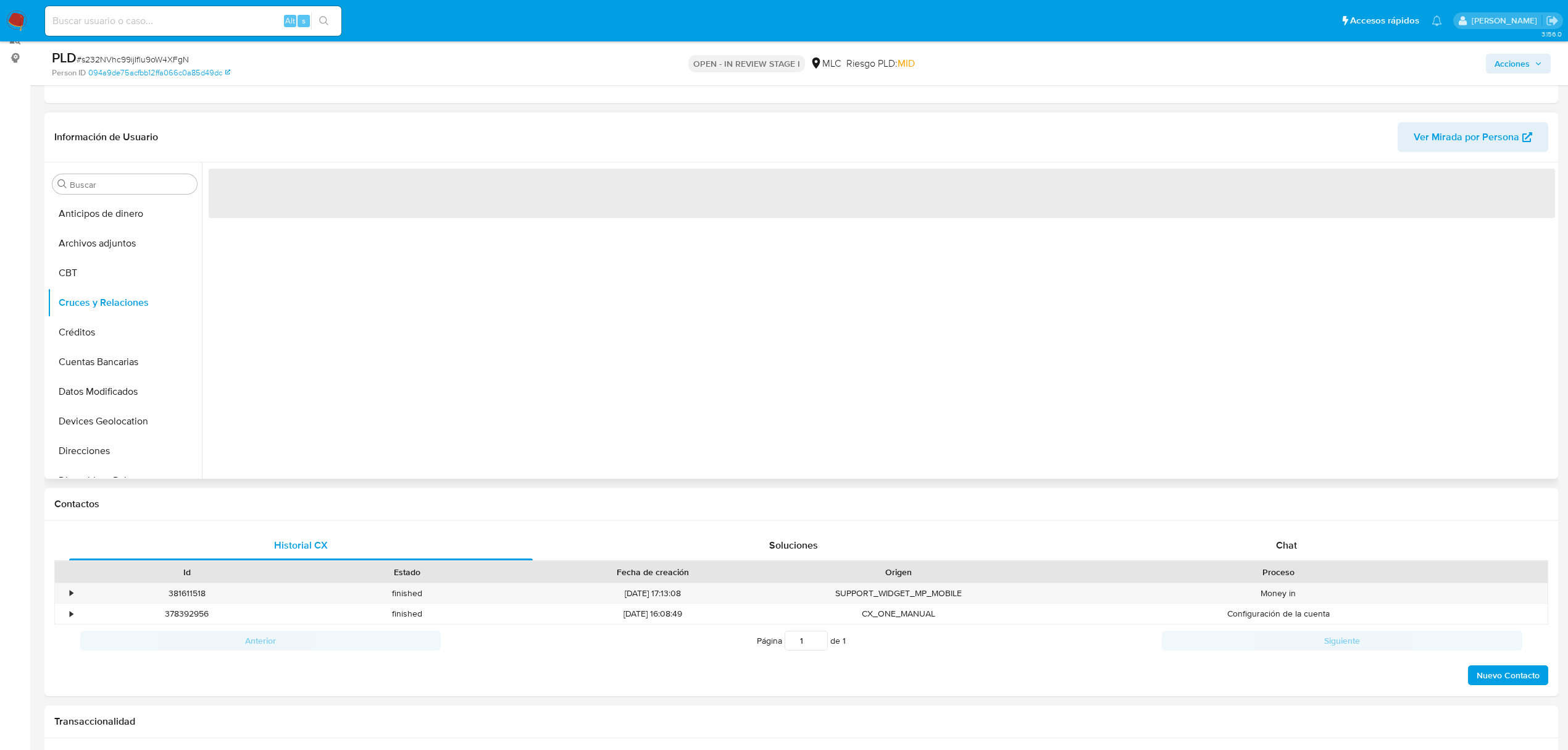
scroll to position [164, 0]
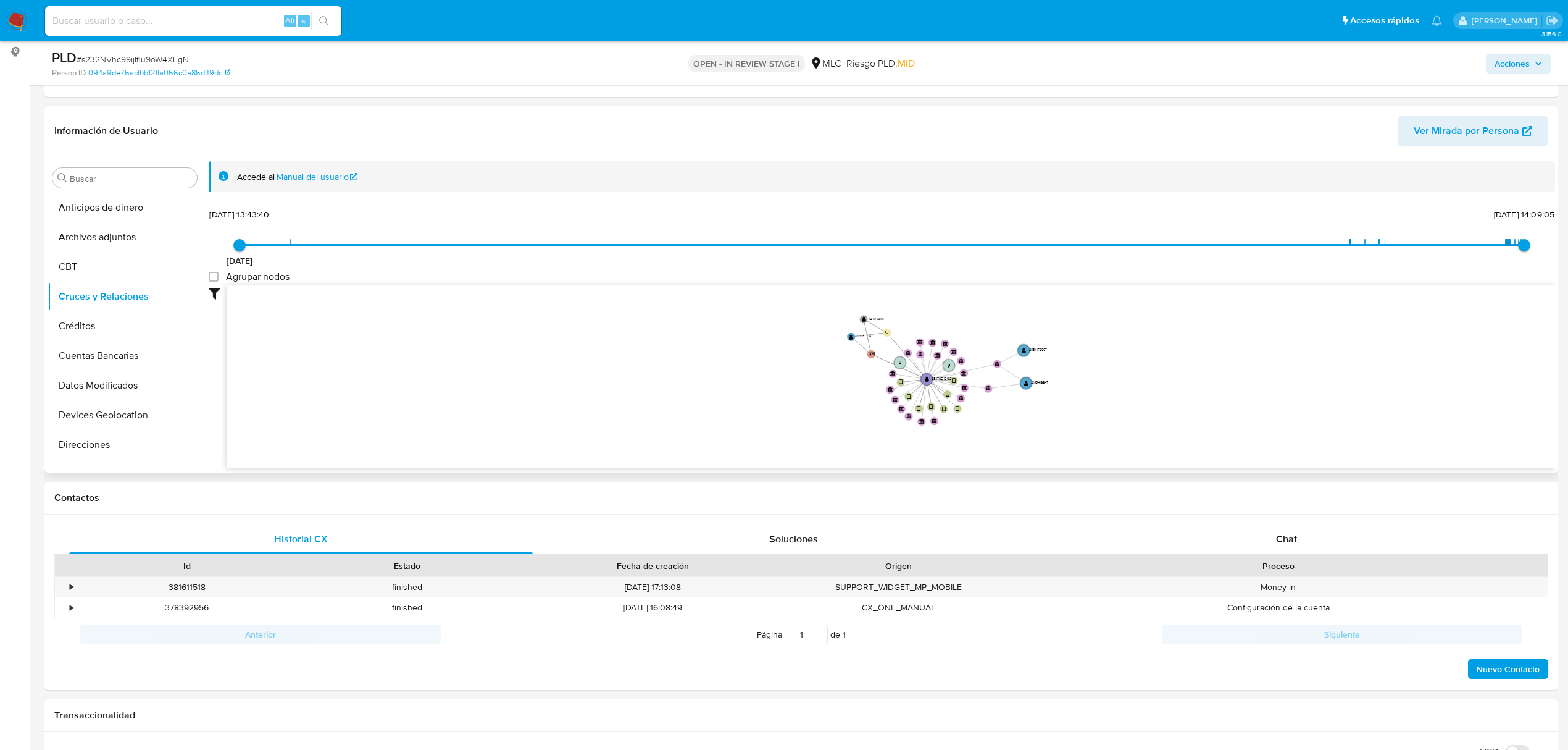
drag, startPoint x: 1083, startPoint y: 389, endPoint x: 1075, endPoint y: 418, distance: 30.1
click at [1075, 418] on icon "device-67f18fb5e2684a45b28f94a8  device-67f18fb39e88b0fd17837196  device-67f1…" at bounding box center [891, 375] width 1329 height 179
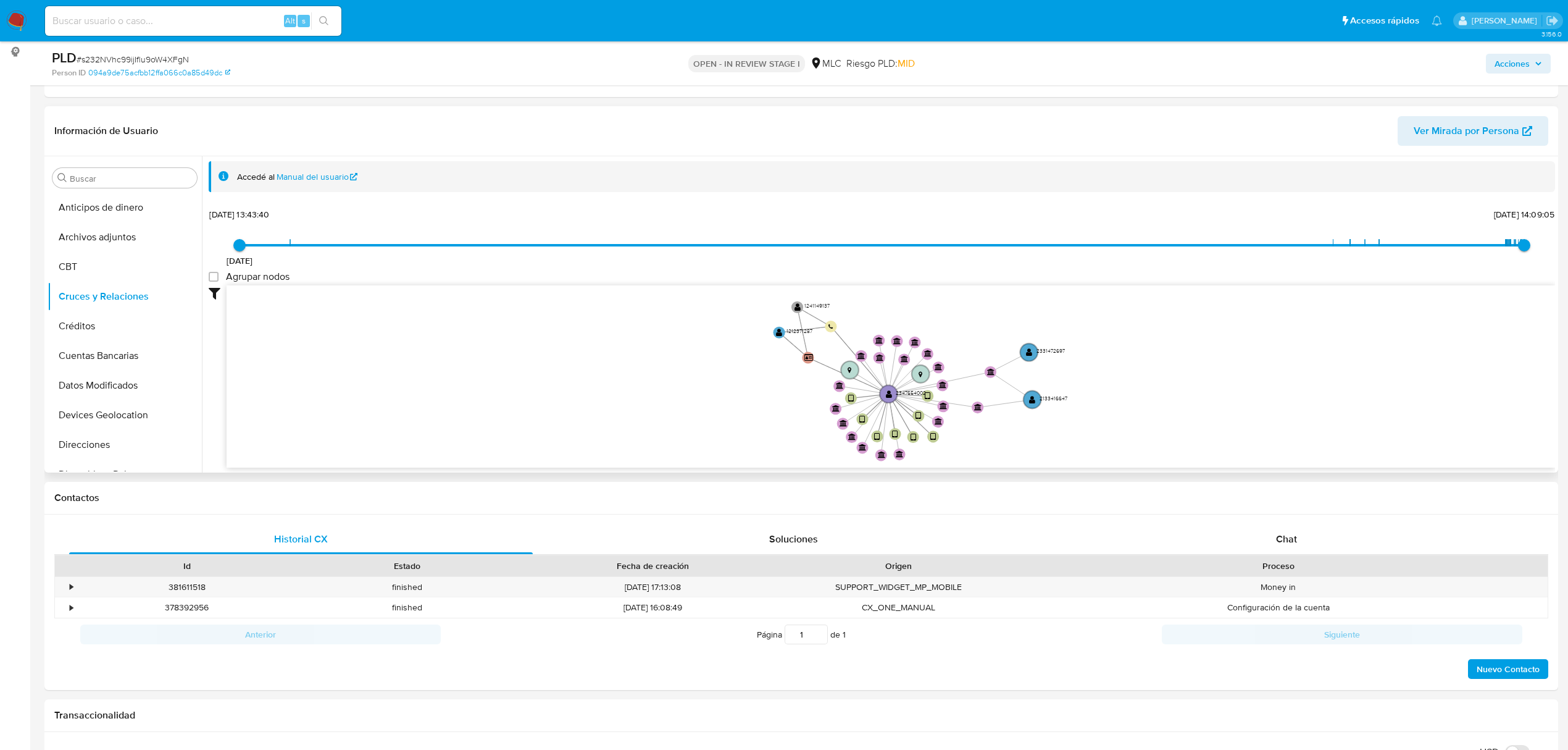
drag, startPoint x: 1055, startPoint y: 413, endPoint x: 815, endPoint y: 383, distance: 241.9
click at [1086, 438] on icon "device-67f18fb5e2684a45b28f94a8  device-67f18fb39e88b0fd17837196  device-67f1…" at bounding box center [891, 375] width 1329 height 179
drag, startPoint x: 779, startPoint y: 330, endPoint x: 381, endPoint y: 507, distance: 435.6
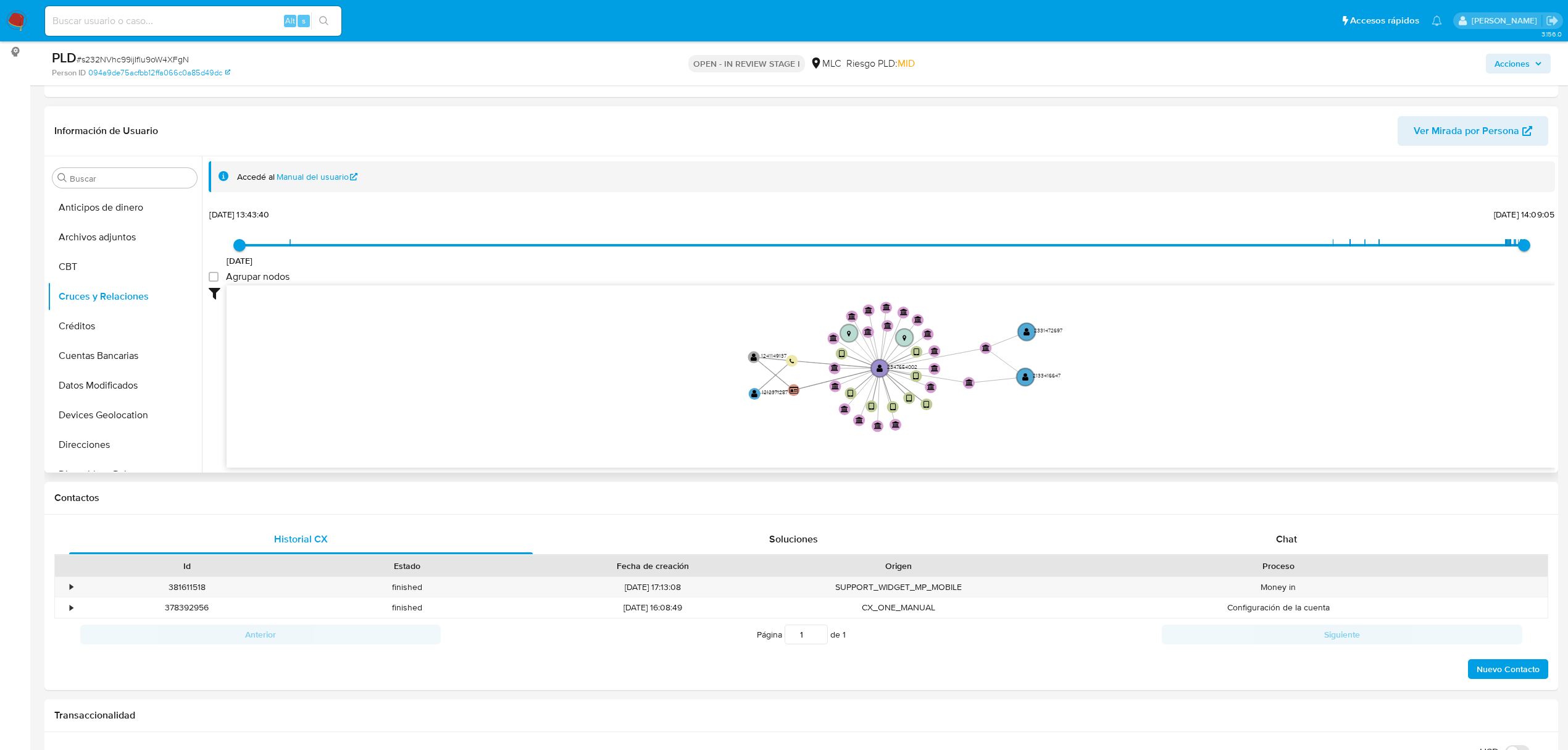
drag, startPoint x: 948, startPoint y: 443, endPoint x: 956, endPoint y: 396, distance: 47.7
click at [956, 396] on icon "device-67f18fb5e2684a45b28f94a8  device-67f18fb39e88b0fd17837196  device-67f1…" at bounding box center [891, 375] width 1329 height 179
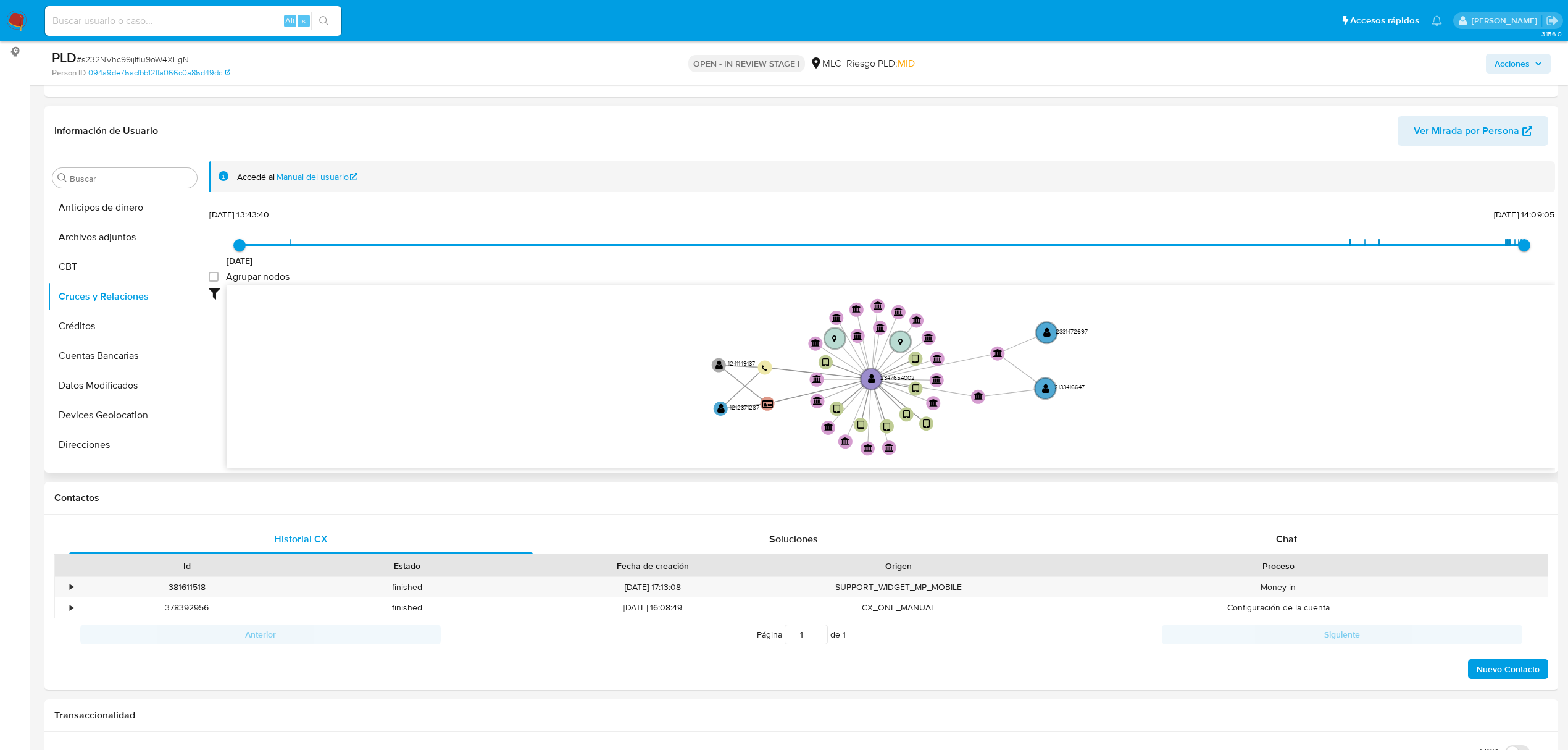
drag, startPoint x: 965, startPoint y: 418, endPoint x: 967, endPoint y: 437, distance: 19.1
click at [967, 437] on icon "device-67f18fb5e2684a45b28f94a8  device-67f18fb39e88b0fd17837196  device-67f1…" at bounding box center [891, 375] width 1329 height 179
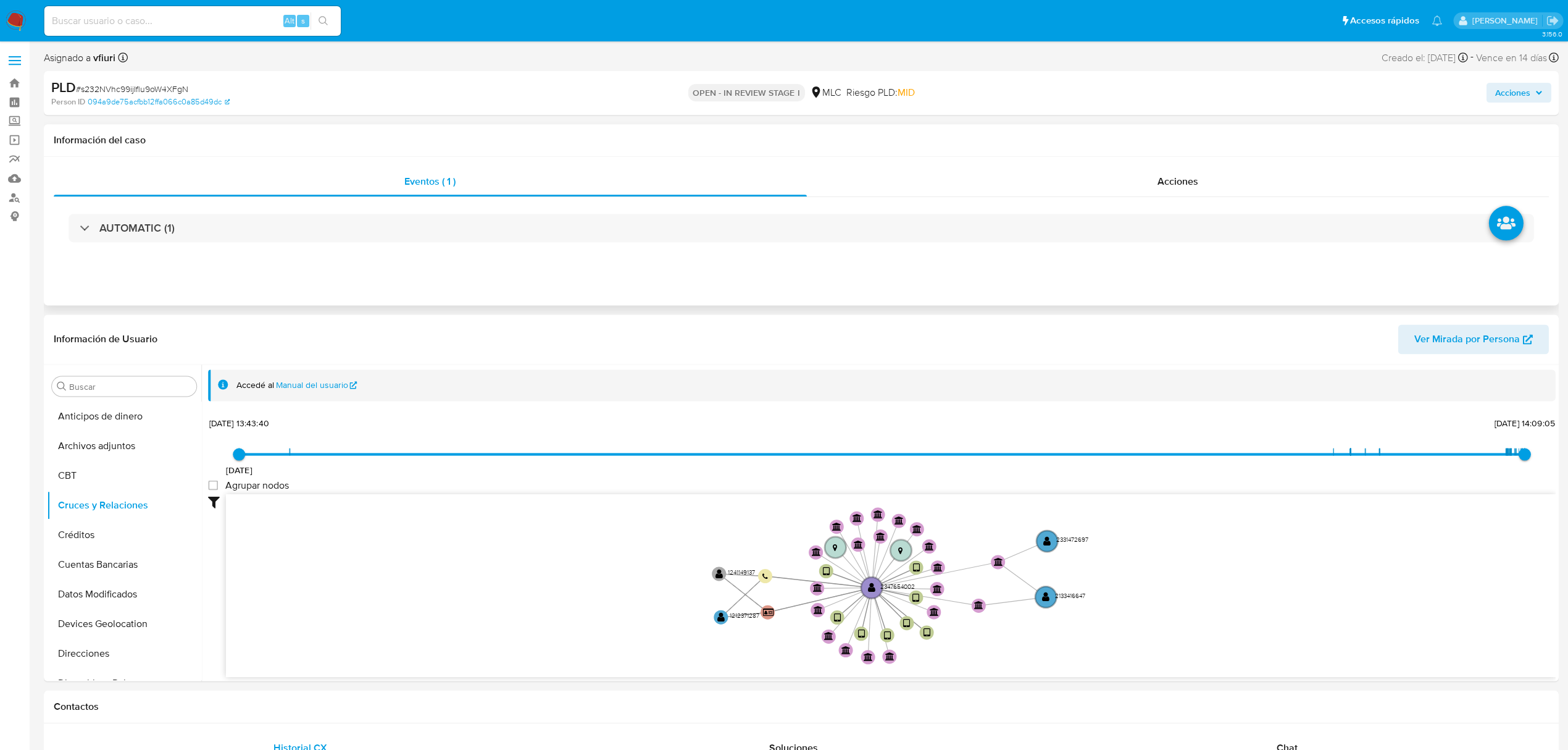
scroll to position [0, 0]
drag, startPoint x: 910, startPoint y: 208, endPoint x: 908, endPoint y: 199, distance: 9.2
click at [910, 205] on div "AUTOMATIC (1)" at bounding box center [801, 228] width 1494 height 62
click at [445, 212] on div "AUTOMATIC (1)" at bounding box center [801, 228] width 1494 height 62
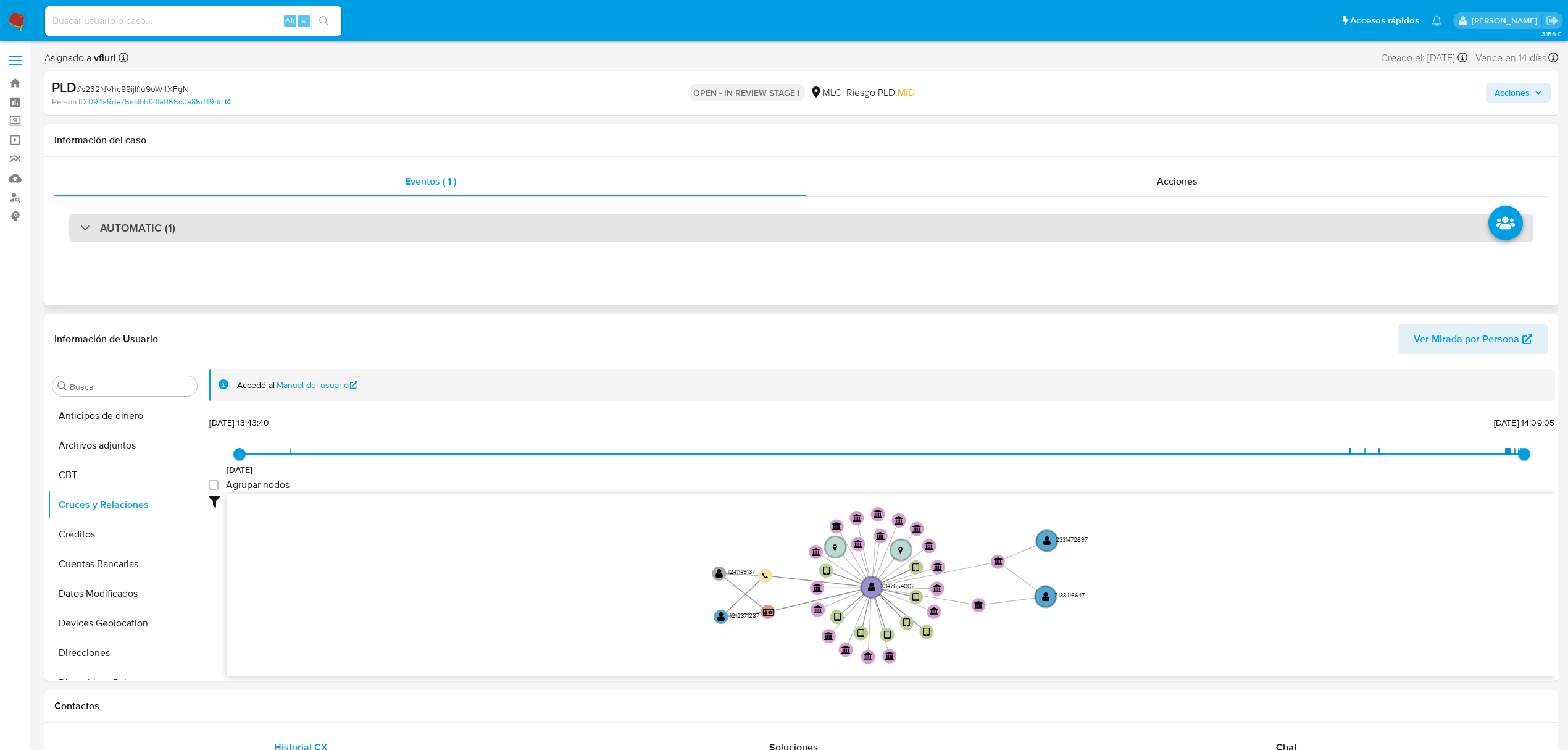
click at [450, 223] on div "AUTOMATIC (1)" at bounding box center [801, 228] width 1464 height 29
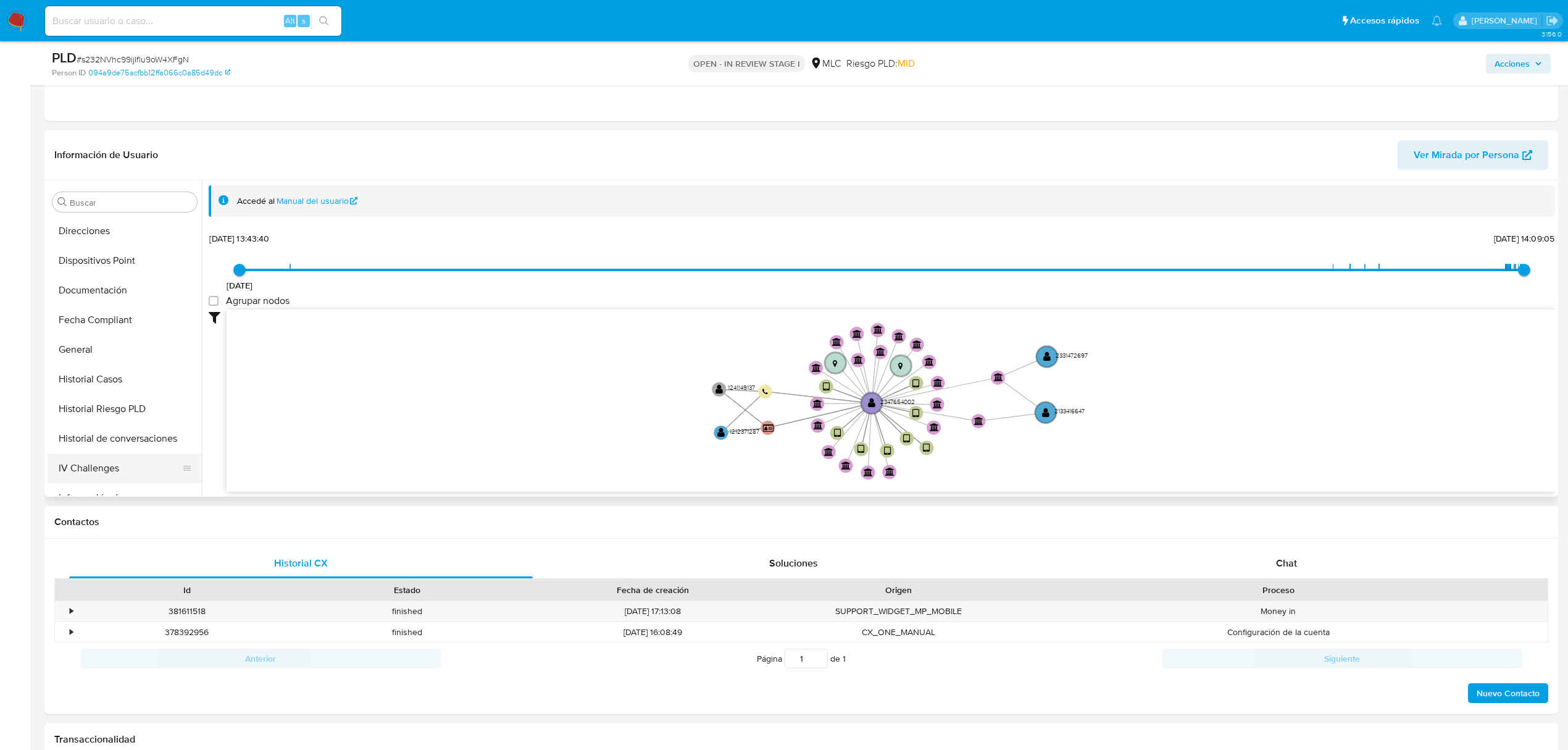
scroll to position [412, 0]
click at [77, 411] on button "KYC" at bounding box center [120, 413] width 145 height 30
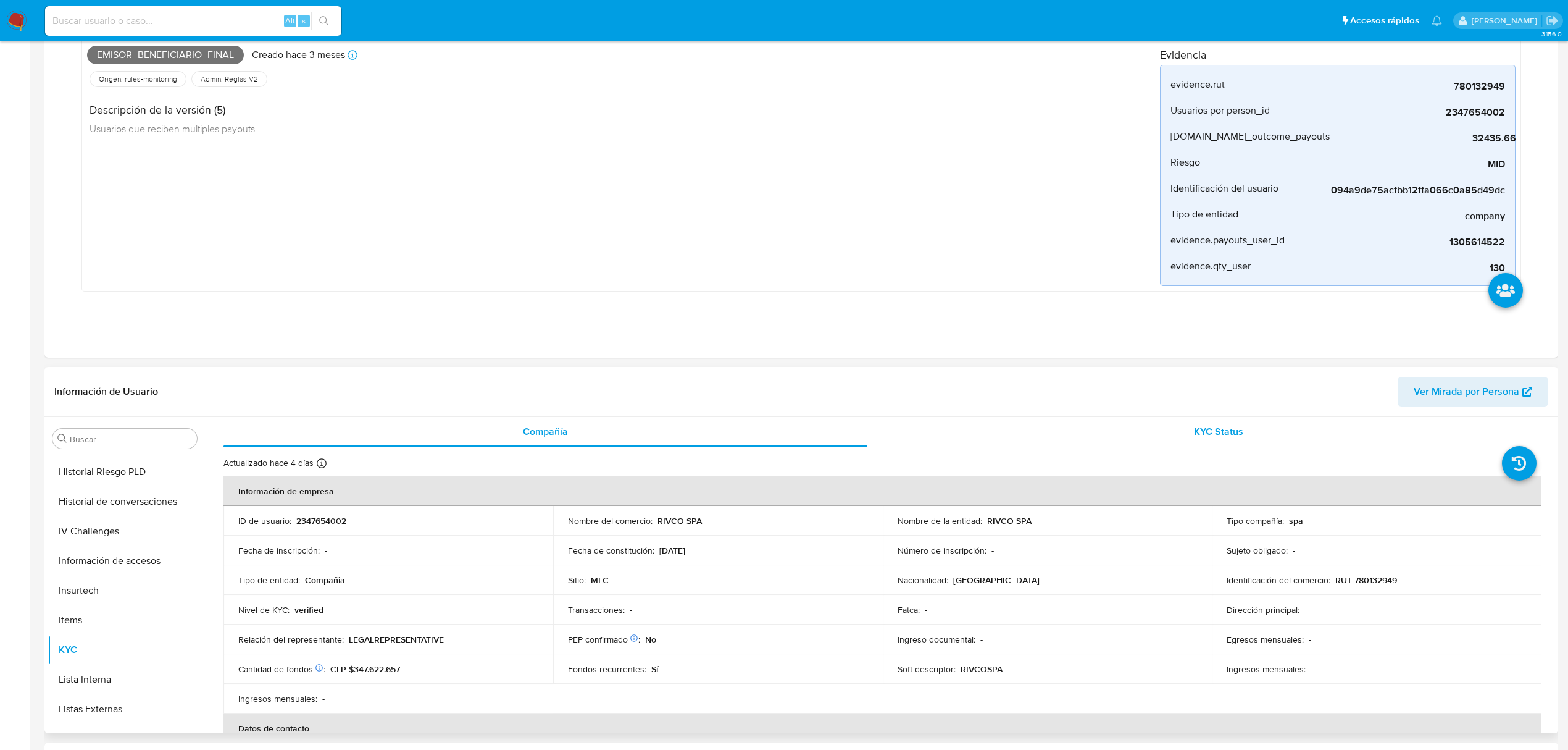
scroll to position [0, 0]
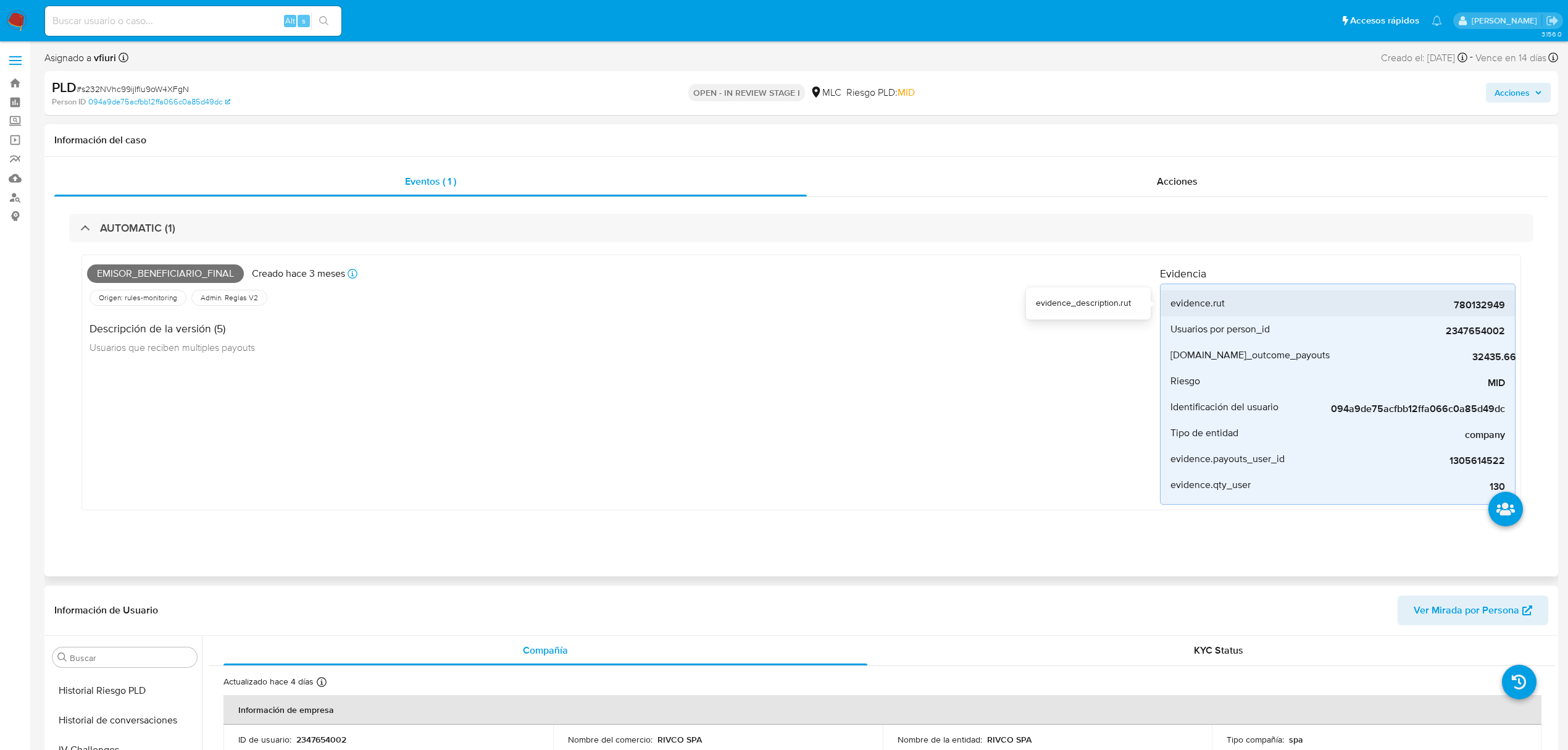
drag, startPoint x: 1322, startPoint y: 312, endPoint x: 1514, endPoint y: 297, distance: 192.6
click at [1514, 297] on li "evidence.rut 780132949" at bounding box center [1338, 303] width 354 height 26
click at [154, 85] on span "# s232NVhc99ijIflu9oW4XFgN" at bounding box center [132, 89] width 112 height 13
drag, startPoint x: 154, startPoint y: 85, endPoint x: 214, endPoint y: 91, distance: 60.3
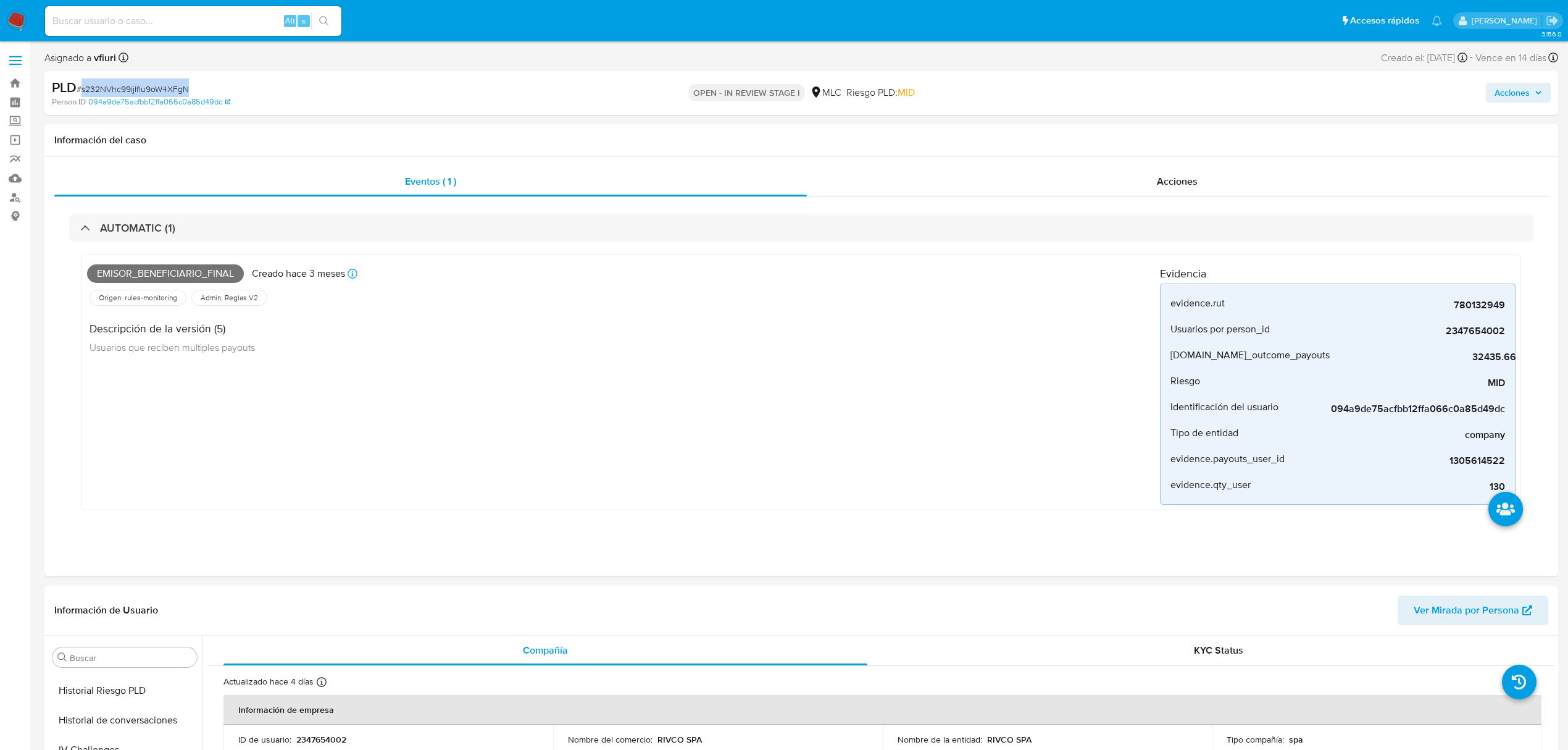
click at [214, 91] on div "PLD # s232NVhc99ijIflu9oW4XFgN" at bounding box center [299, 88] width 495 height 19
click at [177, 84] on span "# s232NVhc99ijIflu9oW4XFgN" at bounding box center [132, 89] width 112 height 13
click at [177, 84] on span "# s232NVhc99ijIflu9oW4XFgN" at bounding box center [132, 89] width 112 height 13
copy span "s232NVhc99ijIflu9oW4XFgN"
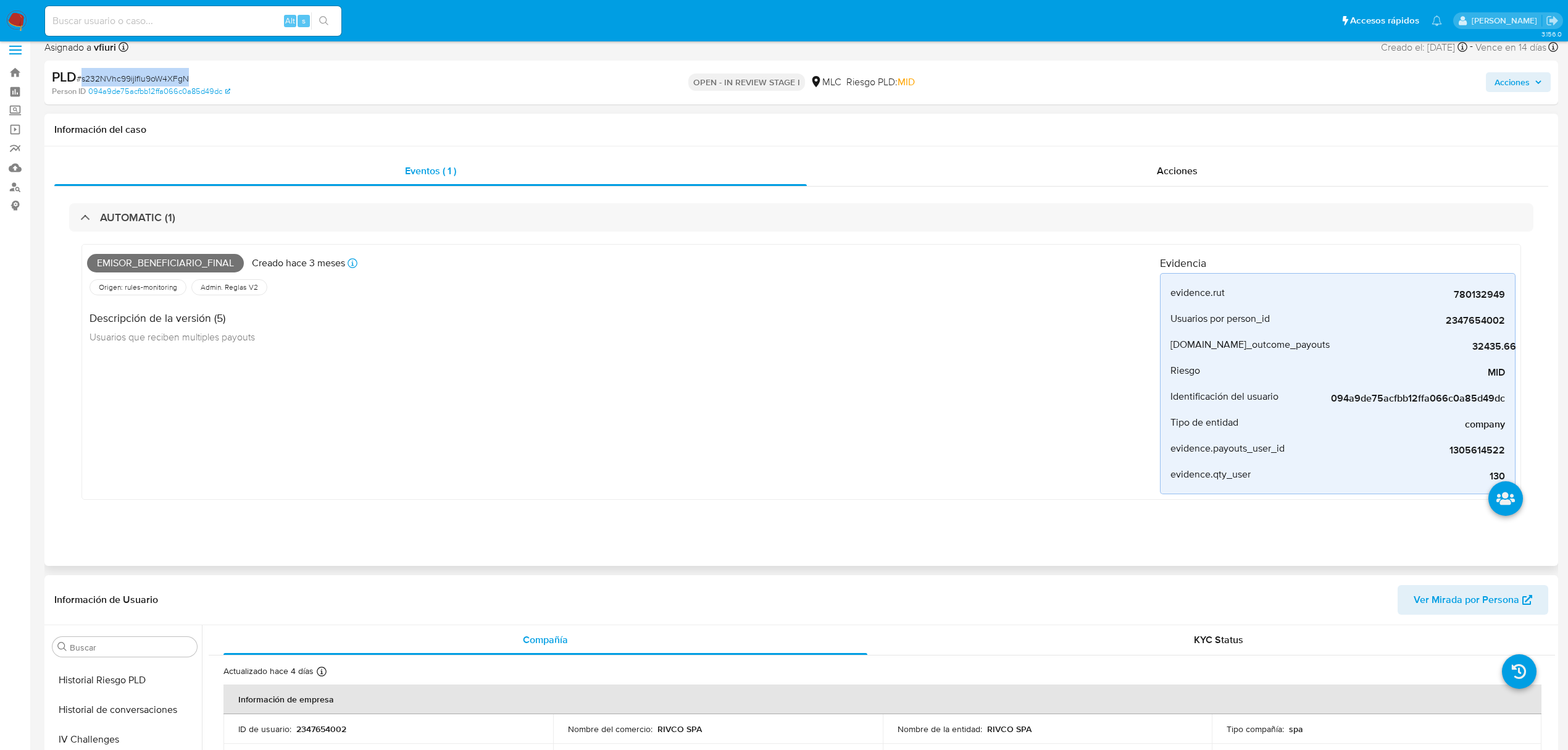
scroll to position [329, 0]
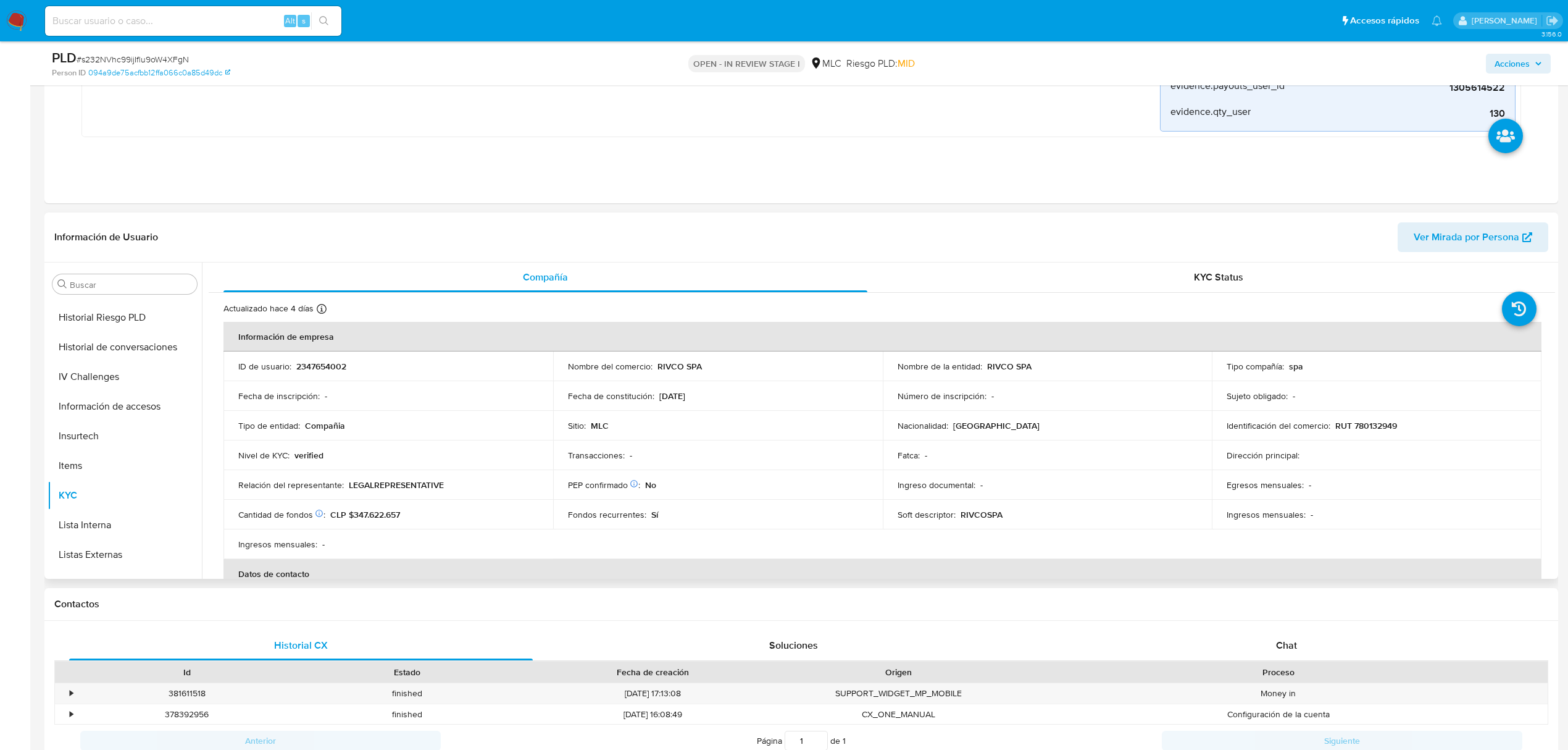
click at [316, 366] on p "2347654002" at bounding box center [322, 366] width 50 height 11
drag, startPoint x: 316, startPoint y: 366, endPoint x: 312, endPoint y: 371, distance: 6.4
click at [317, 364] on p "2347654002" at bounding box center [322, 366] width 50 height 11
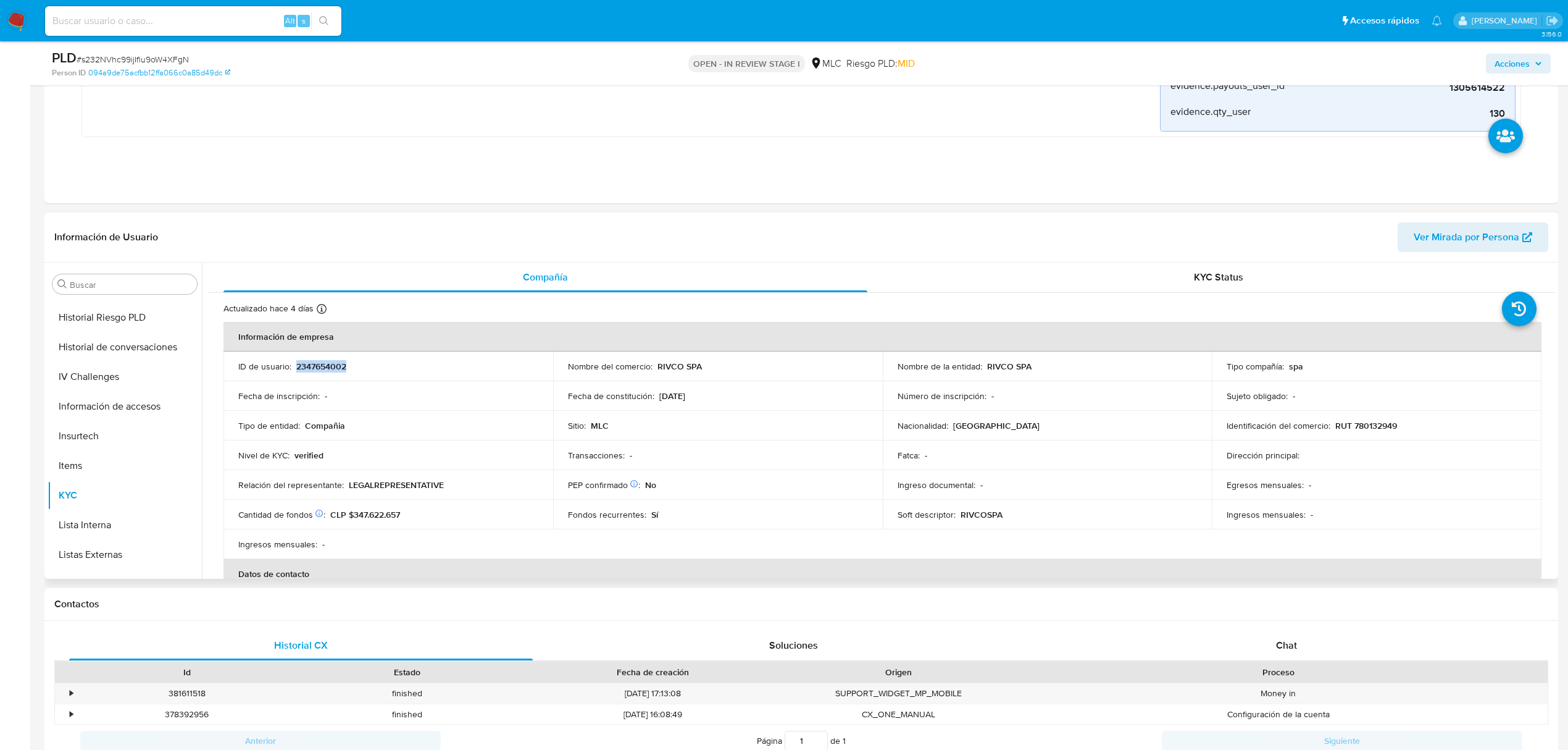
click at [317, 364] on p "2347654002" at bounding box center [322, 366] width 50 height 11
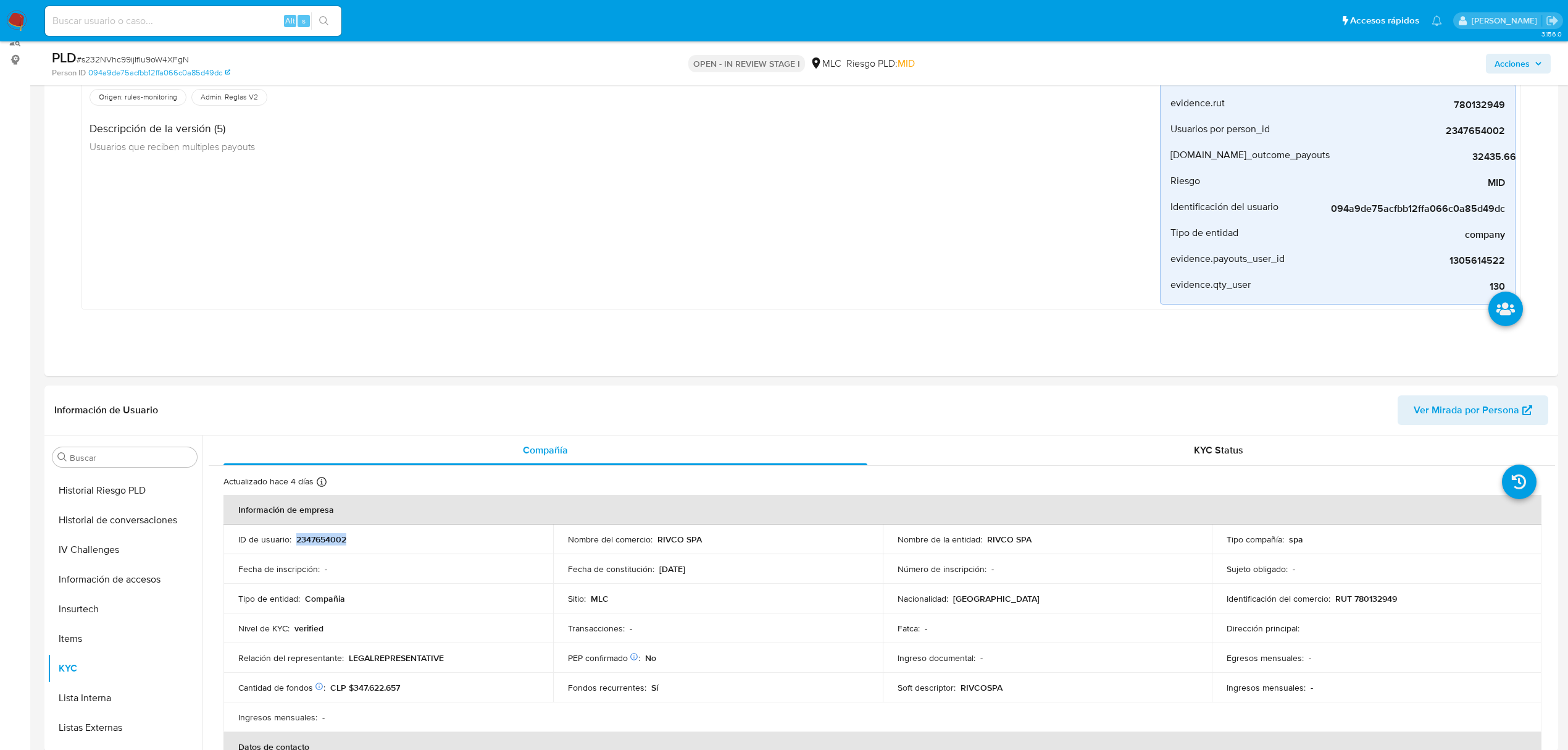
scroll to position [0, 0]
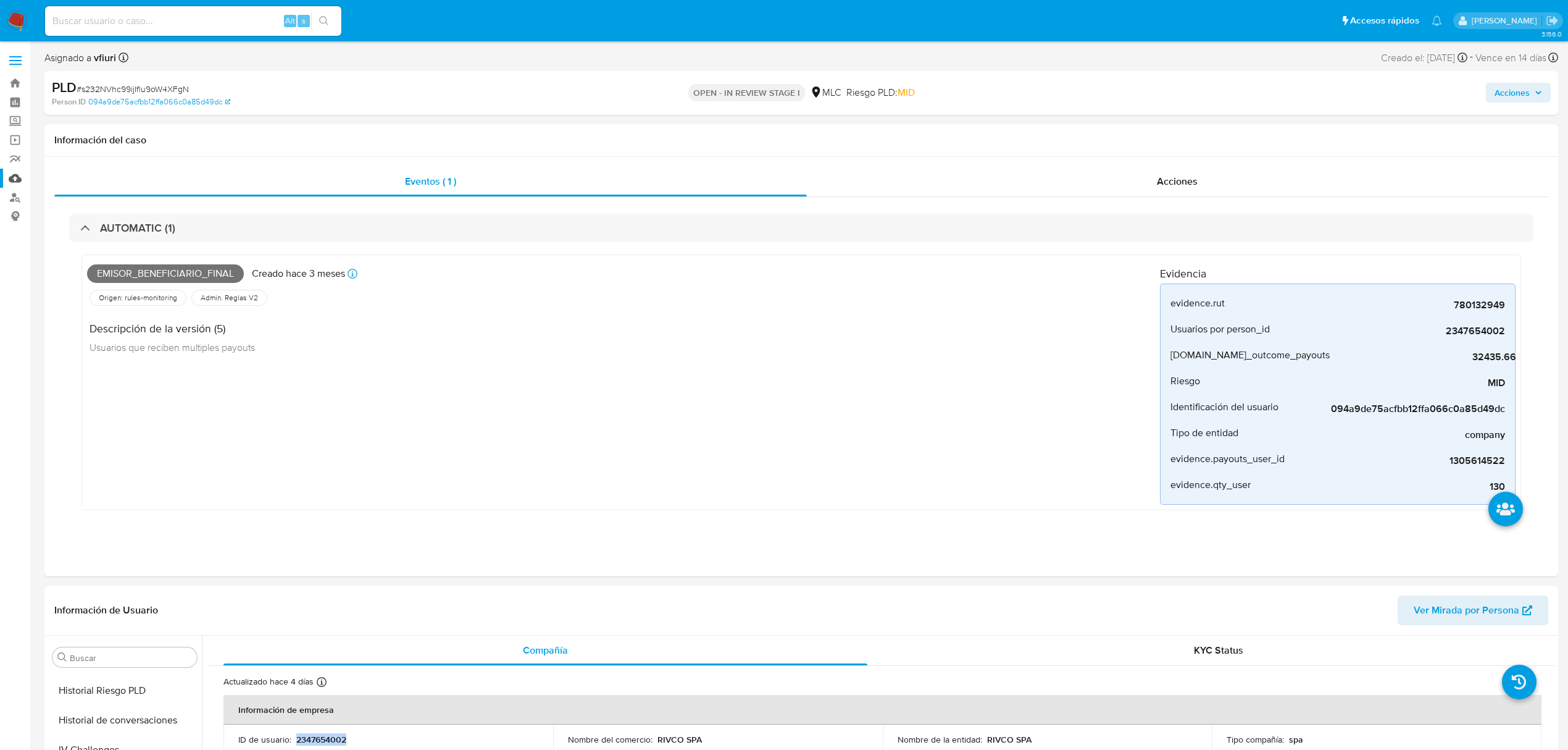
click at [15, 177] on link "Mulan" at bounding box center [73, 178] width 147 height 19
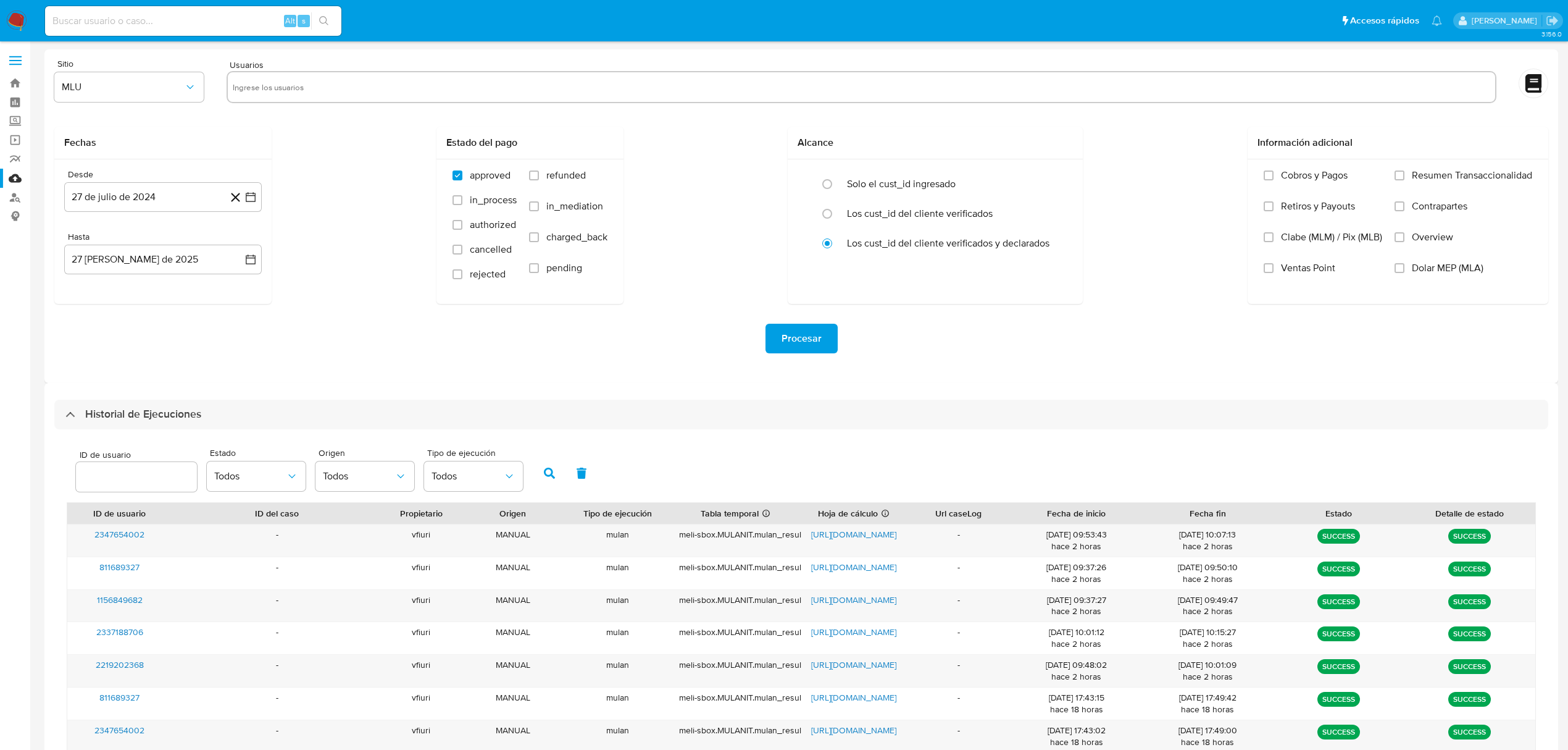
select select "10"
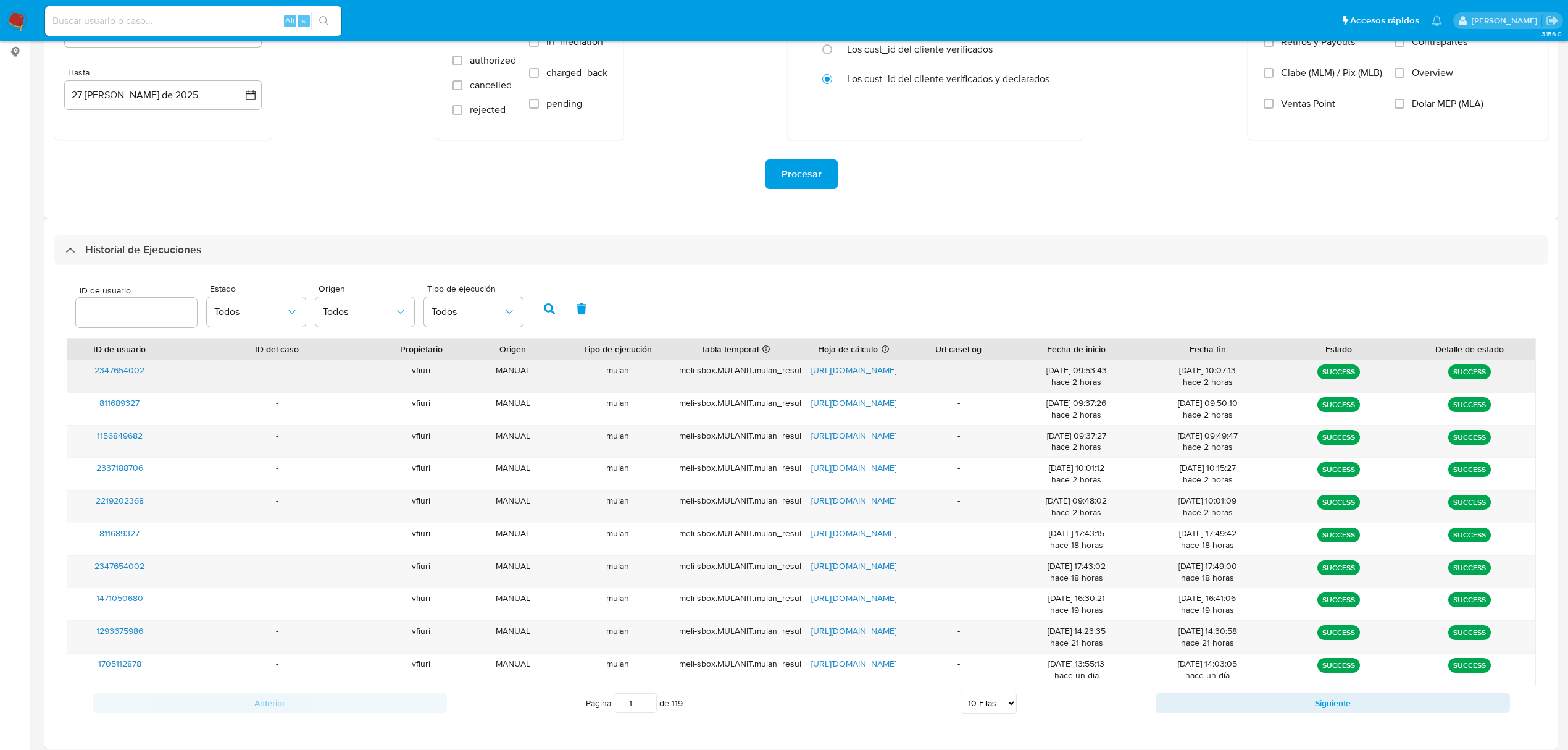
click at [115, 361] on div "2347654002" at bounding box center [120, 376] width 105 height 32
click at [119, 366] on span "2347654002" at bounding box center [120, 370] width 50 height 13
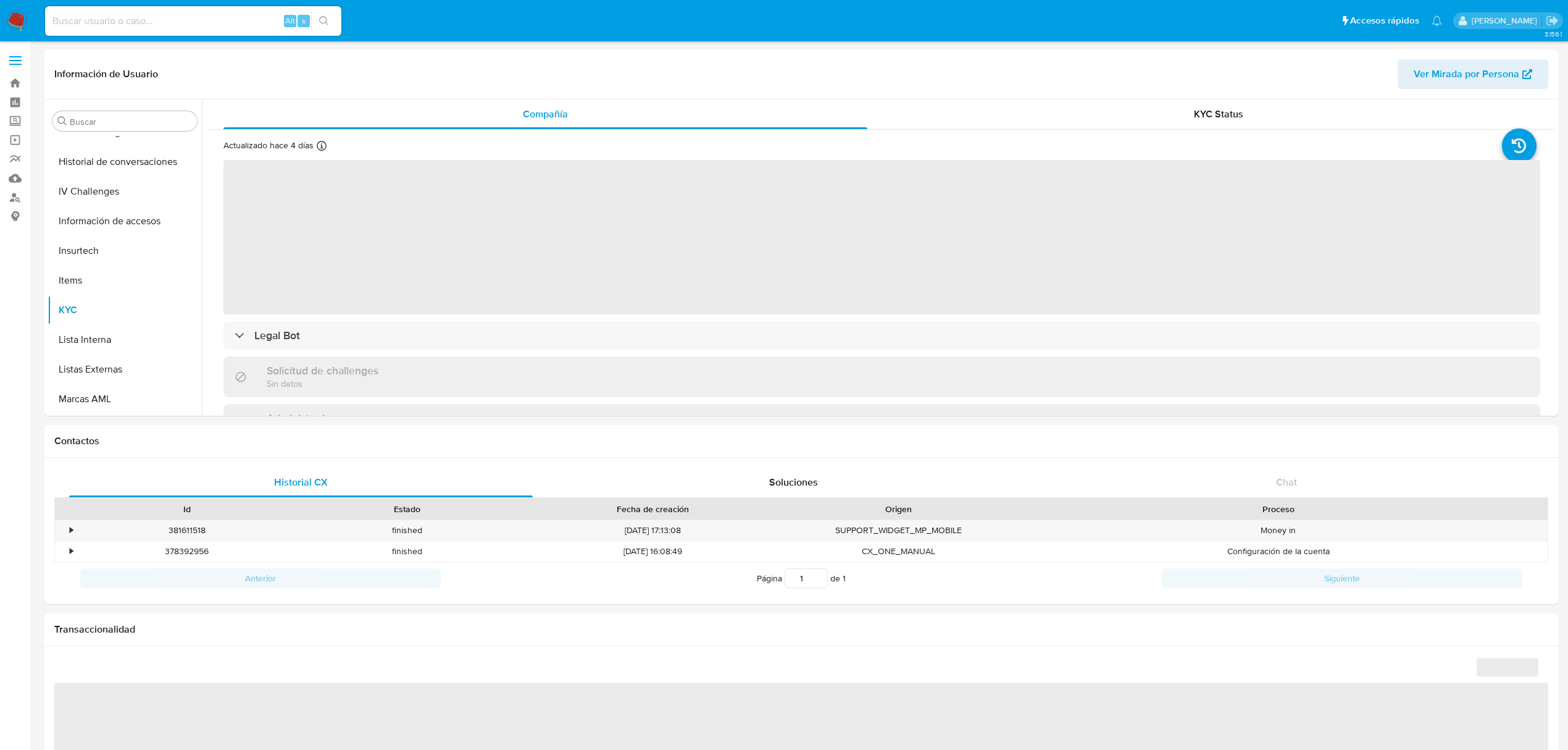
scroll to position [522, 0]
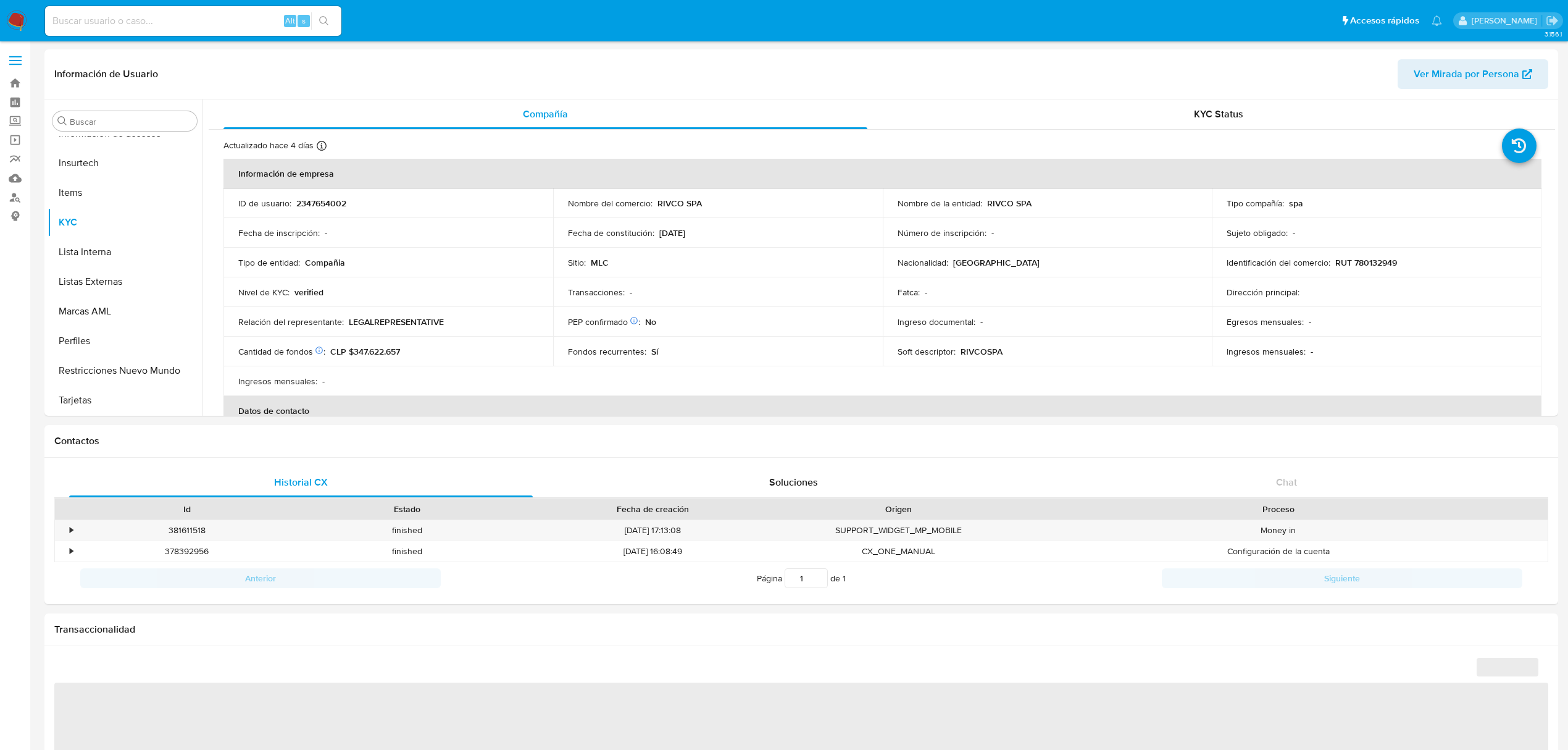
select select "10"
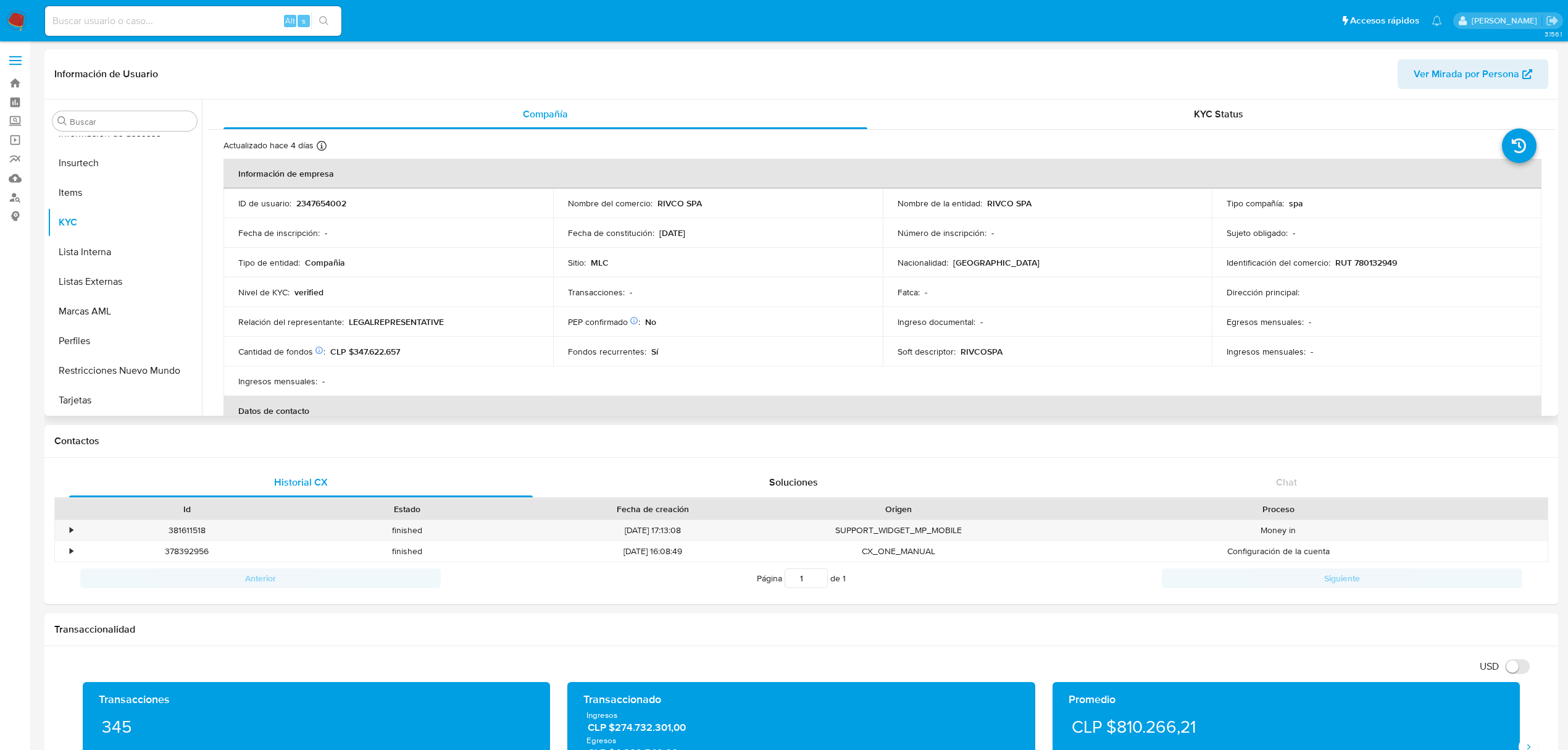
click at [316, 199] on p "2347654002" at bounding box center [322, 203] width 50 height 11
copy p "2347654002"
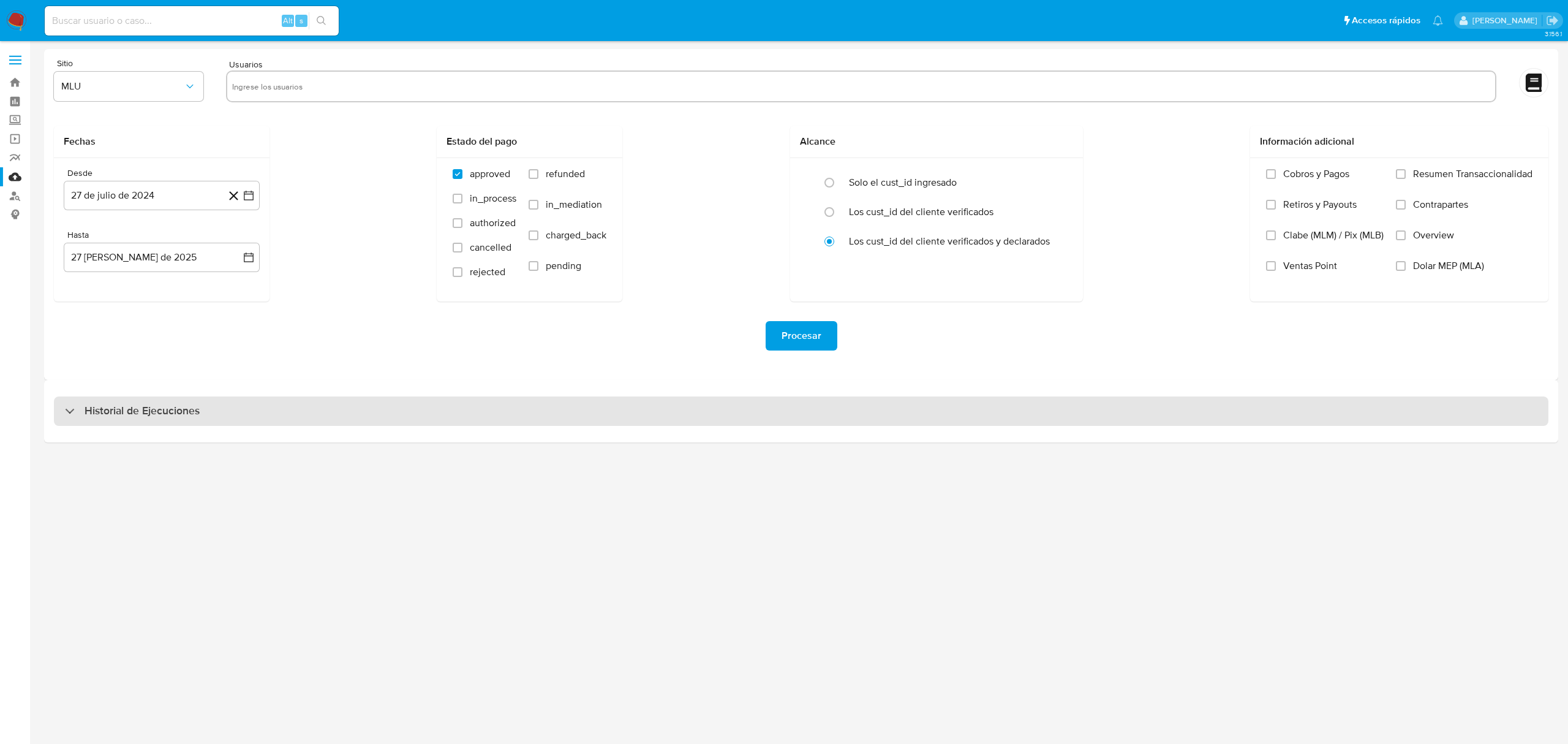
click at [162, 412] on h3 "Historial de Ejecuciones" at bounding box center [142, 411] width 115 height 15
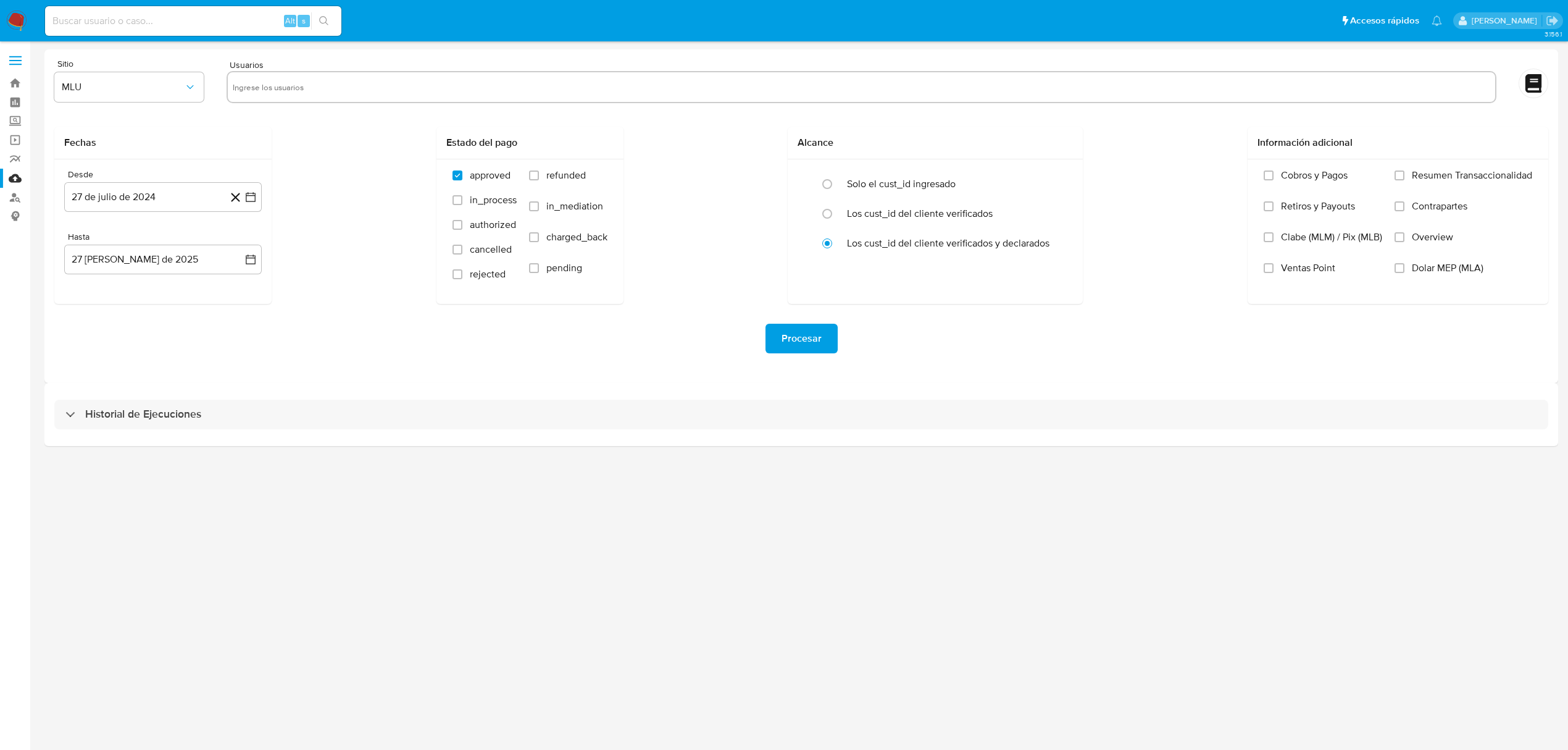
select select "10"
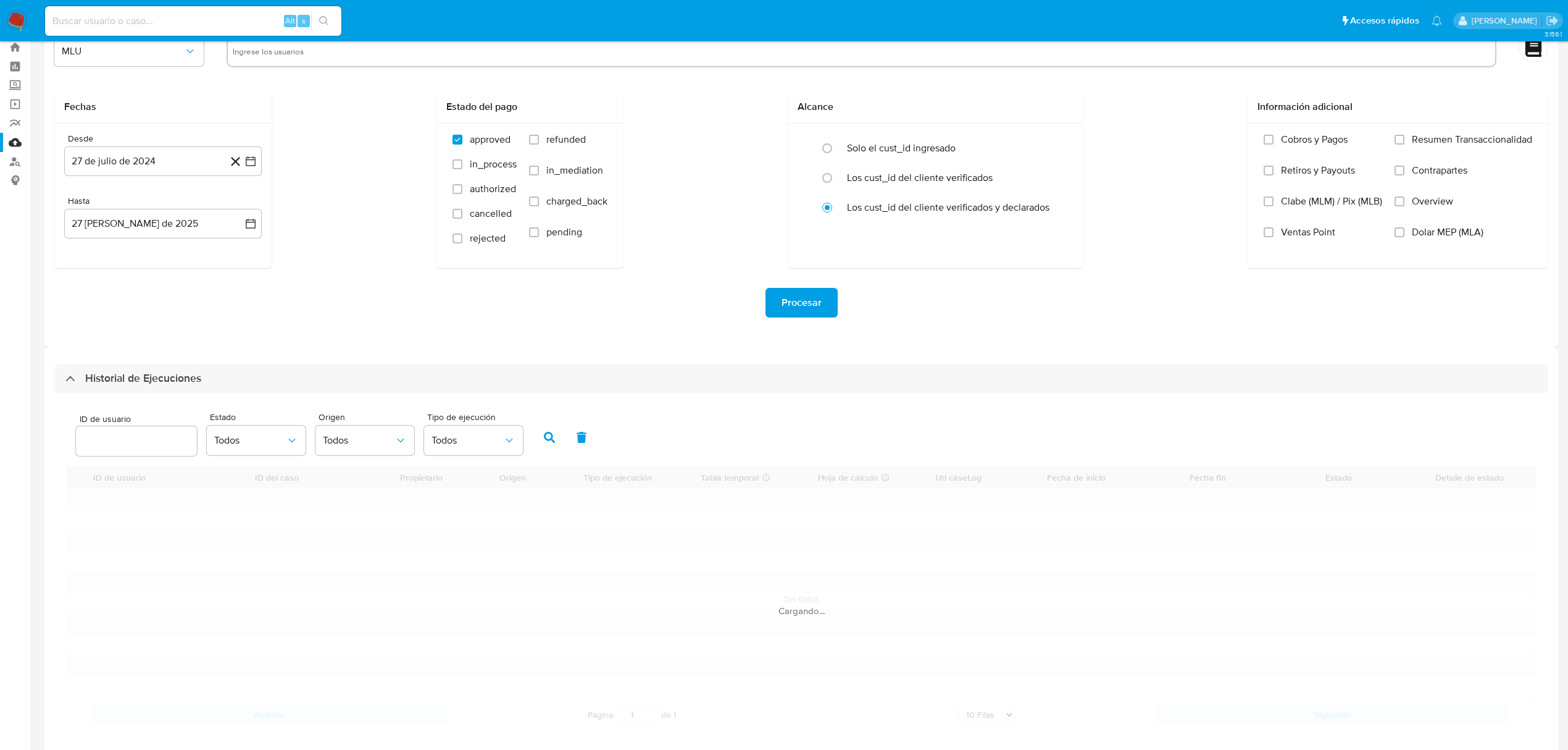
scroll to position [56, 0]
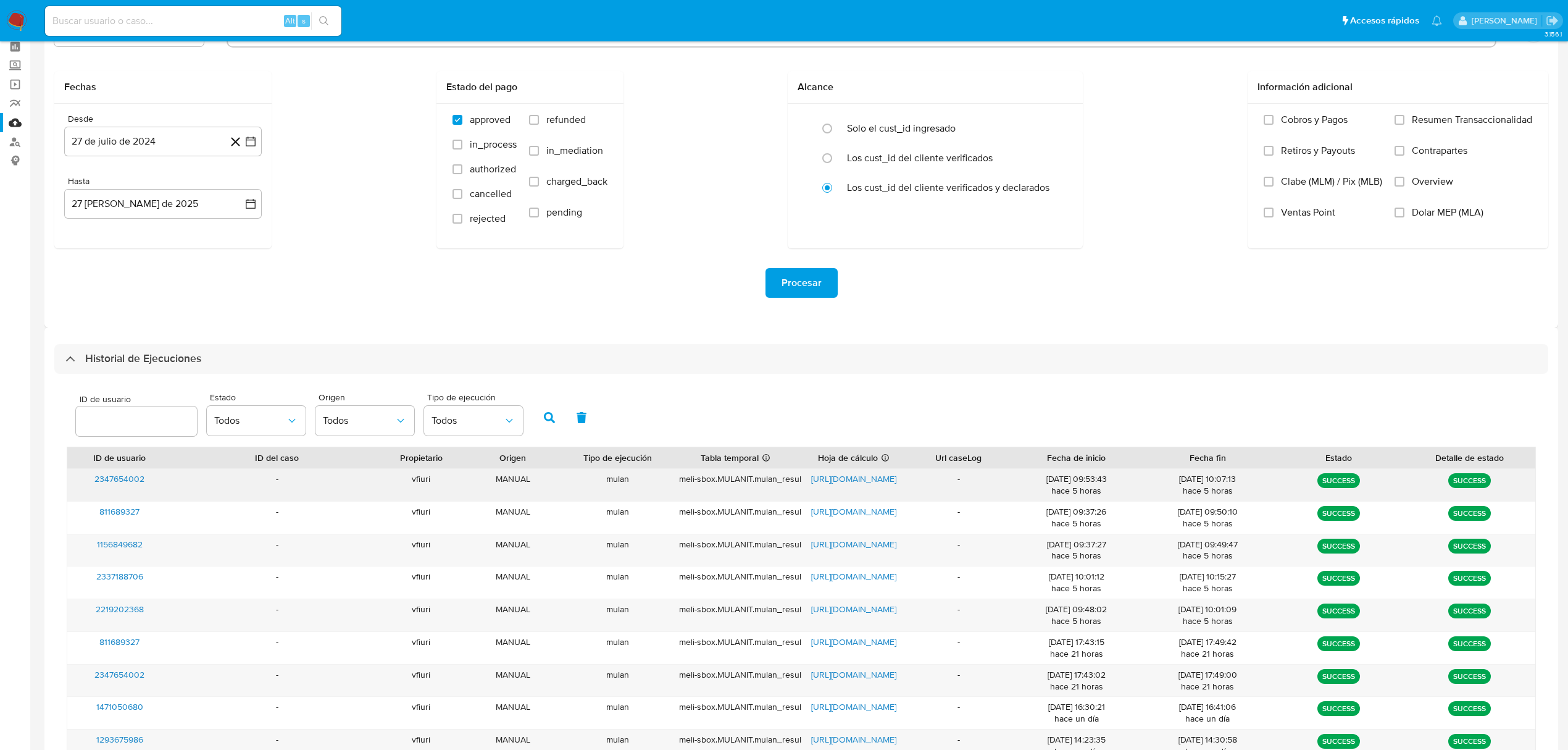
click at [855, 478] on span "[URL][DOMAIN_NAME]" at bounding box center [854, 479] width 85 height 13
click at [127, 18] on input at bounding box center [193, 21] width 296 height 16
paste input "2347654002"
type input "2347654002"
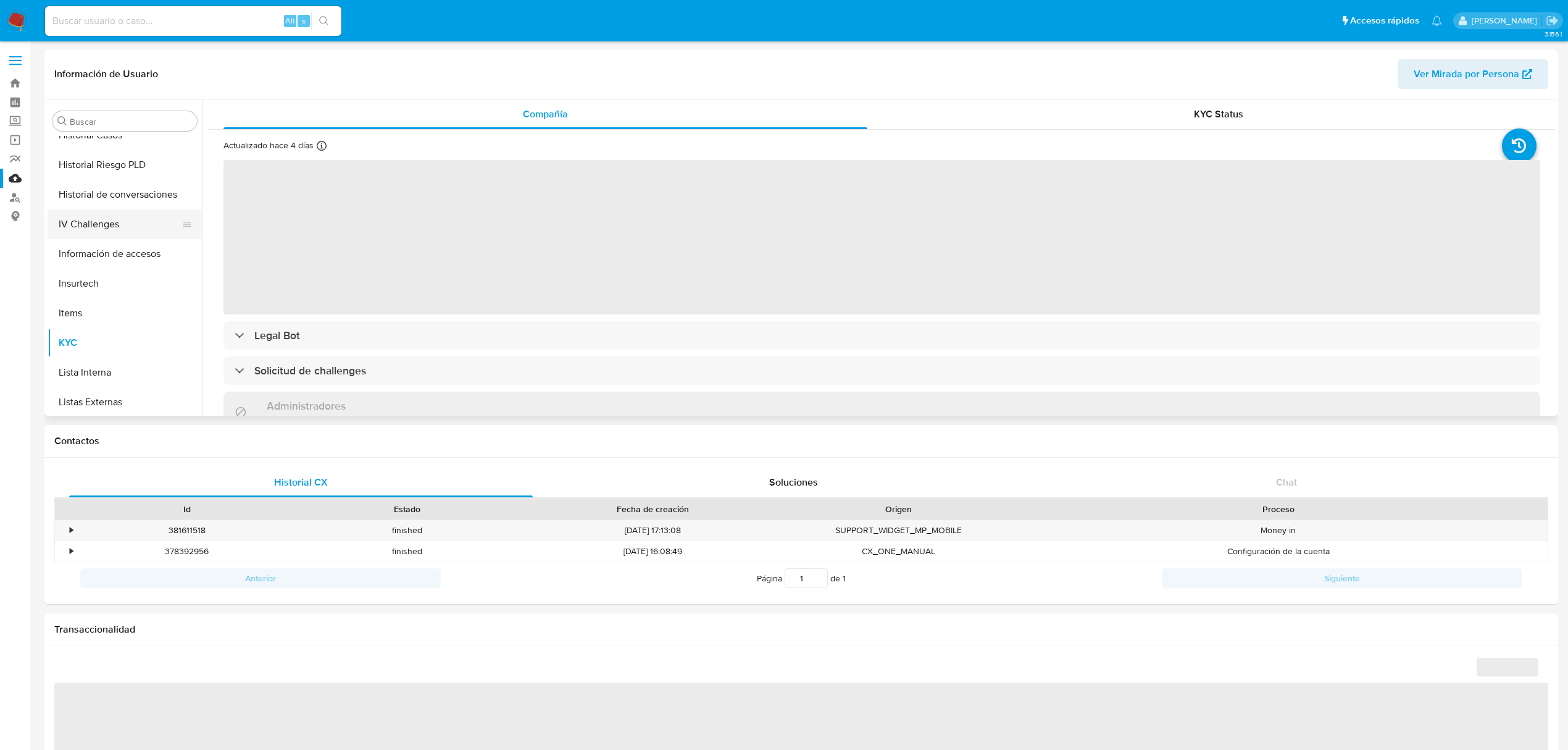
scroll to position [192, 0]
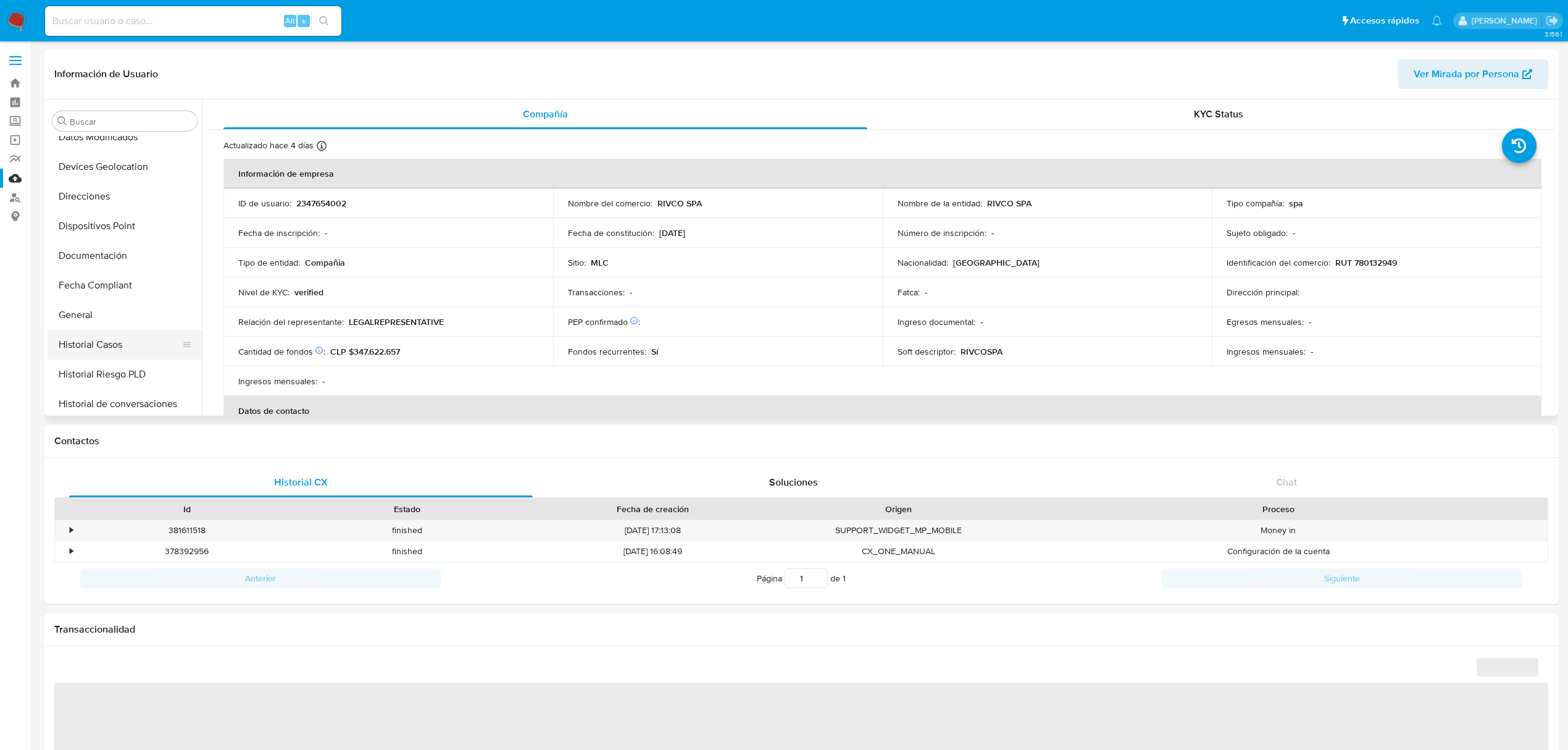
click at [106, 343] on button "Historial Casos" at bounding box center [120, 345] width 145 height 30
select select "10"
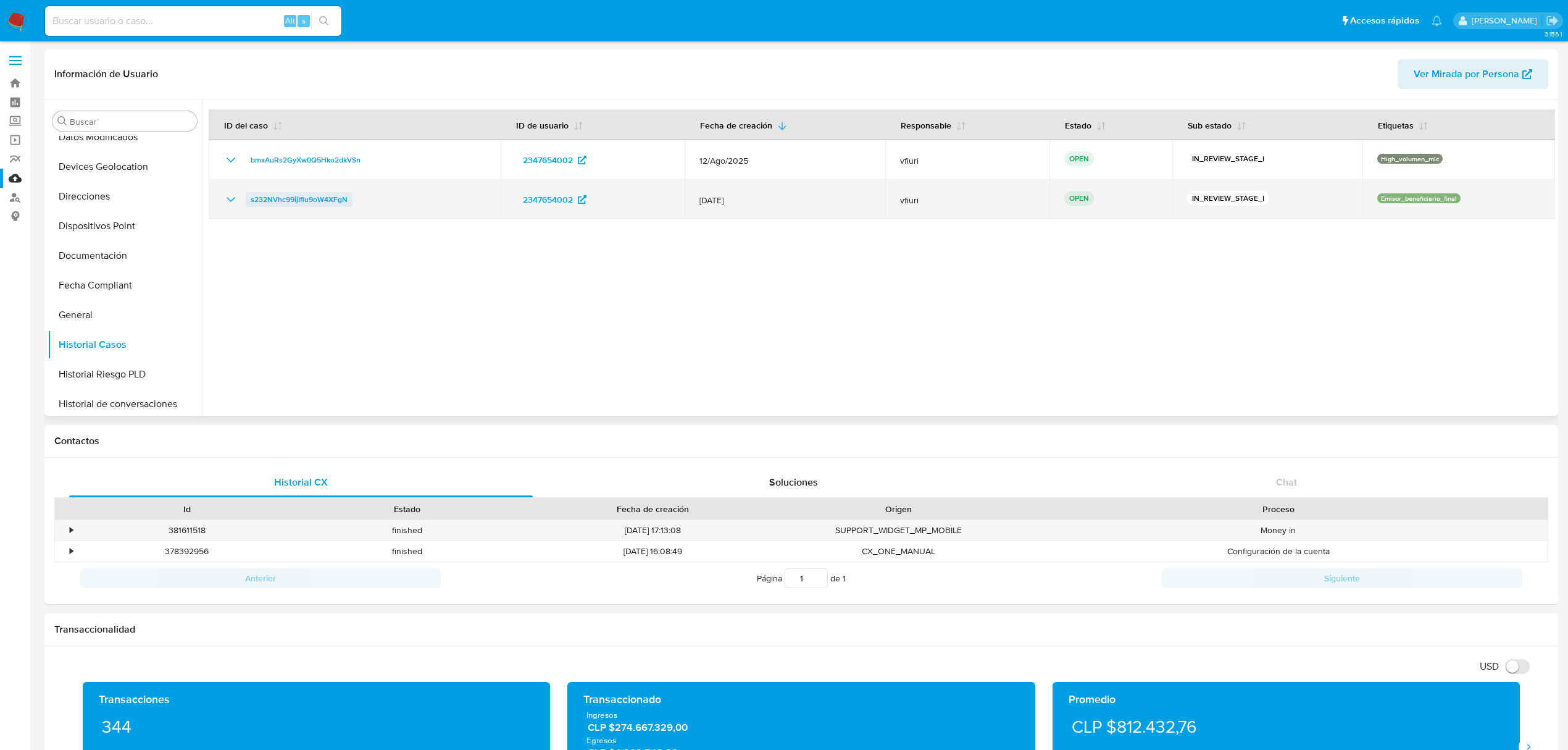
click at [284, 201] on span "s232NVhc99ijIflu9oW4XFgN" at bounding box center [299, 199] width 97 height 15
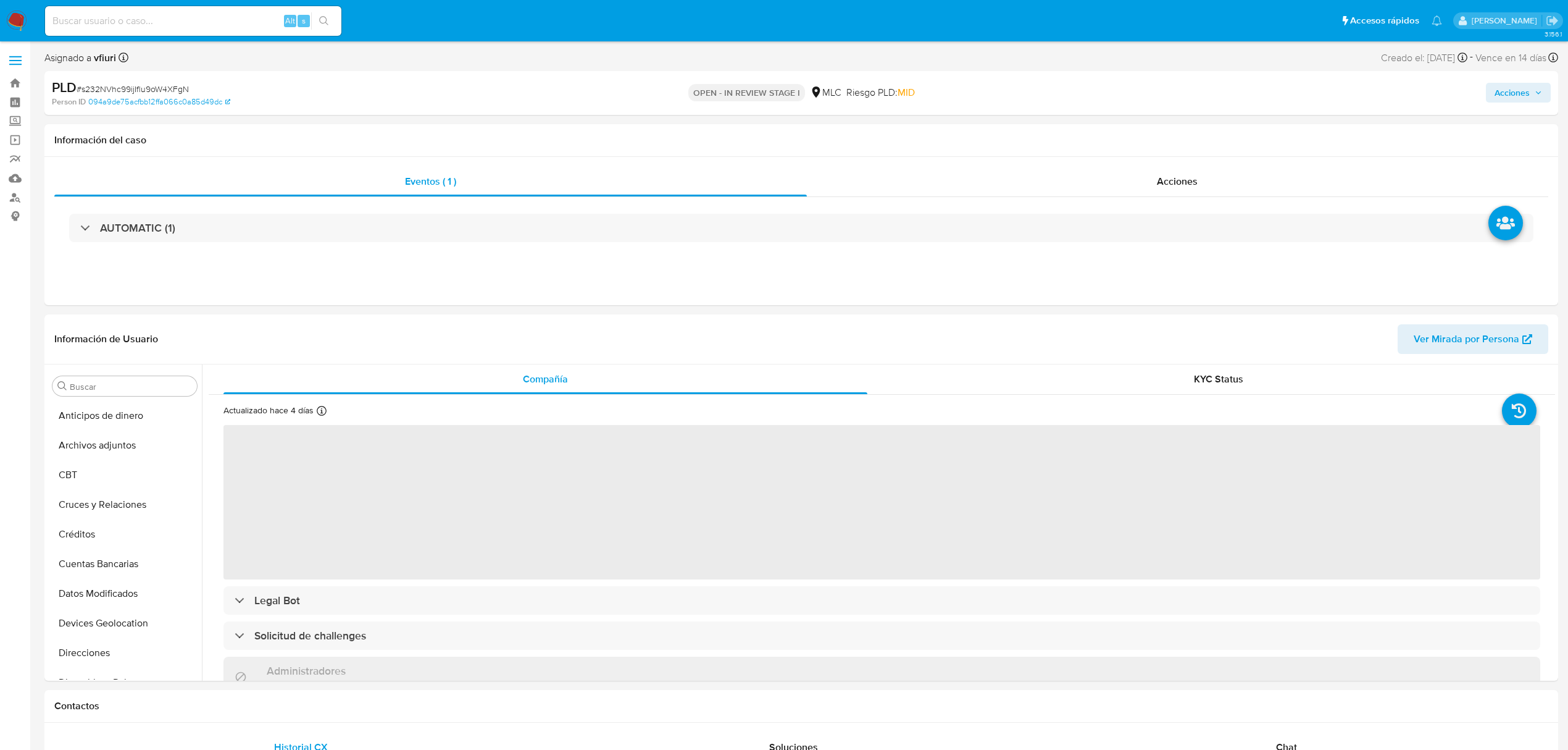
select select "10"
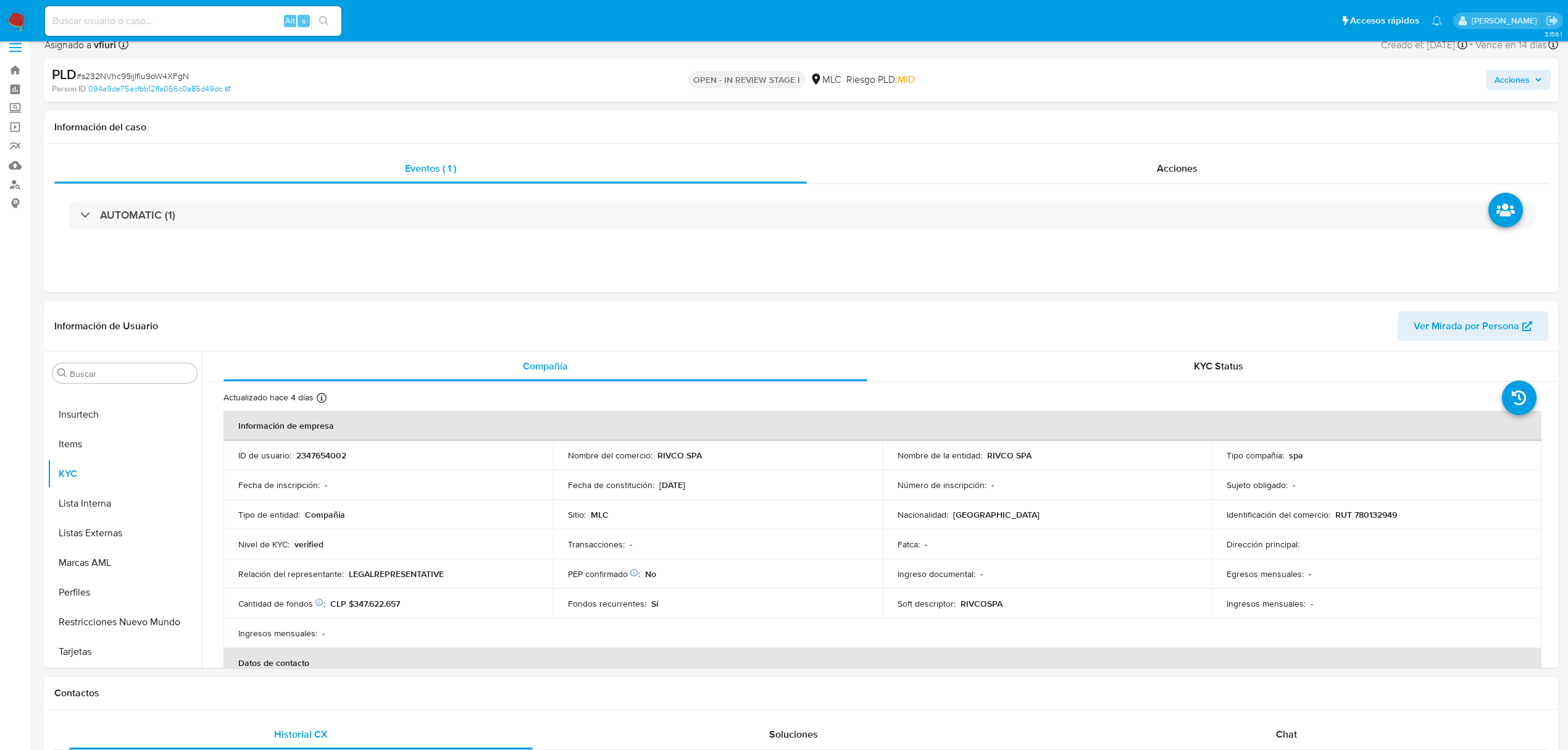
scroll to position [329, 0]
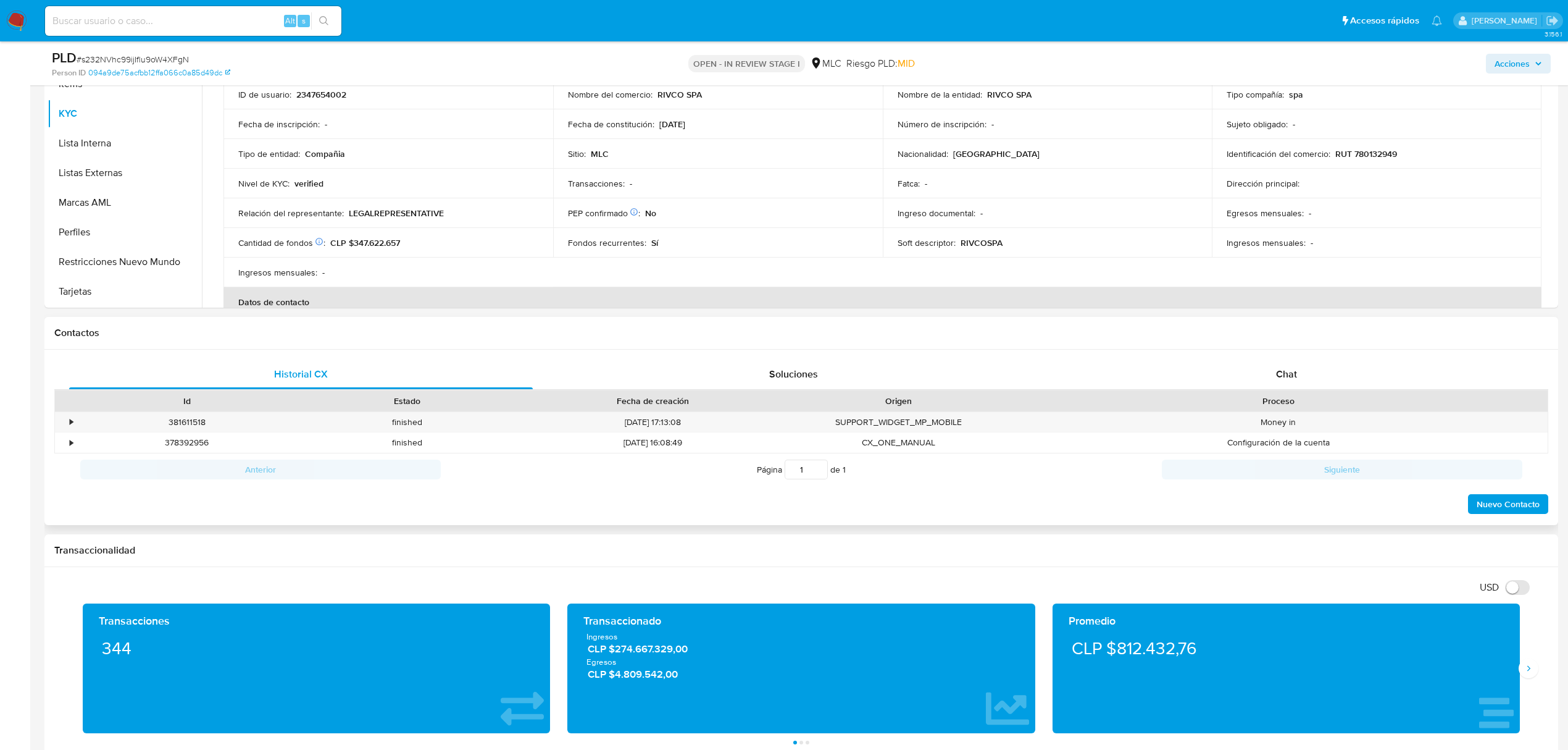
click at [1272, 357] on div "Historial CX Soluciones Chat Id Estado Fecha de creación Origen Proceso • 38161…" at bounding box center [801, 437] width 1514 height 176
click at [1281, 375] on span "Chat" at bounding box center [1286, 374] width 21 height 14
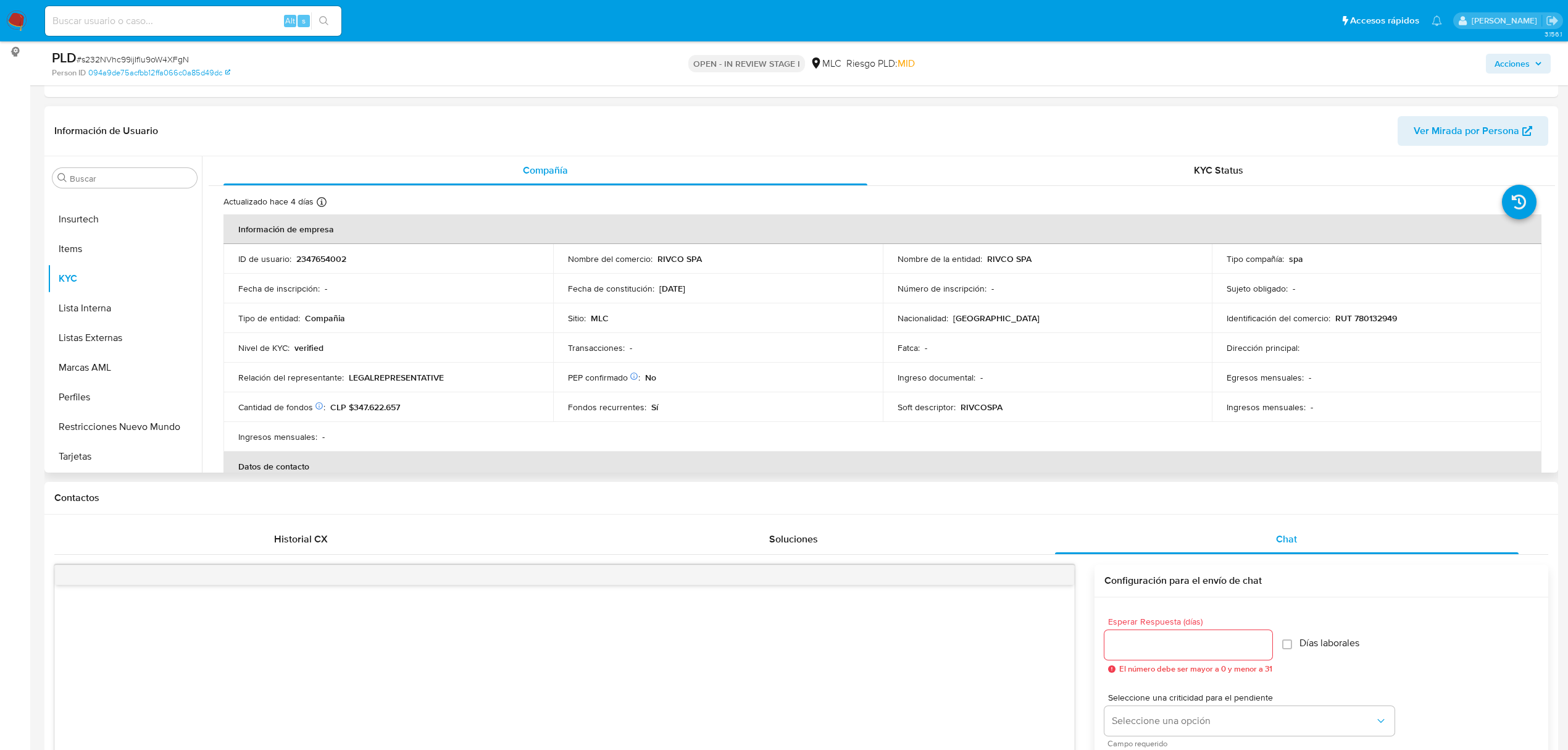
scroll to position [0, 0]
click at [683, 258] on p "RIVCO SPA" at bounding box center [680, 260] width 45 height 11
click at [663, 257] on p "RIVCO SPA" at bounding box center [680, 260] width 45 height 11
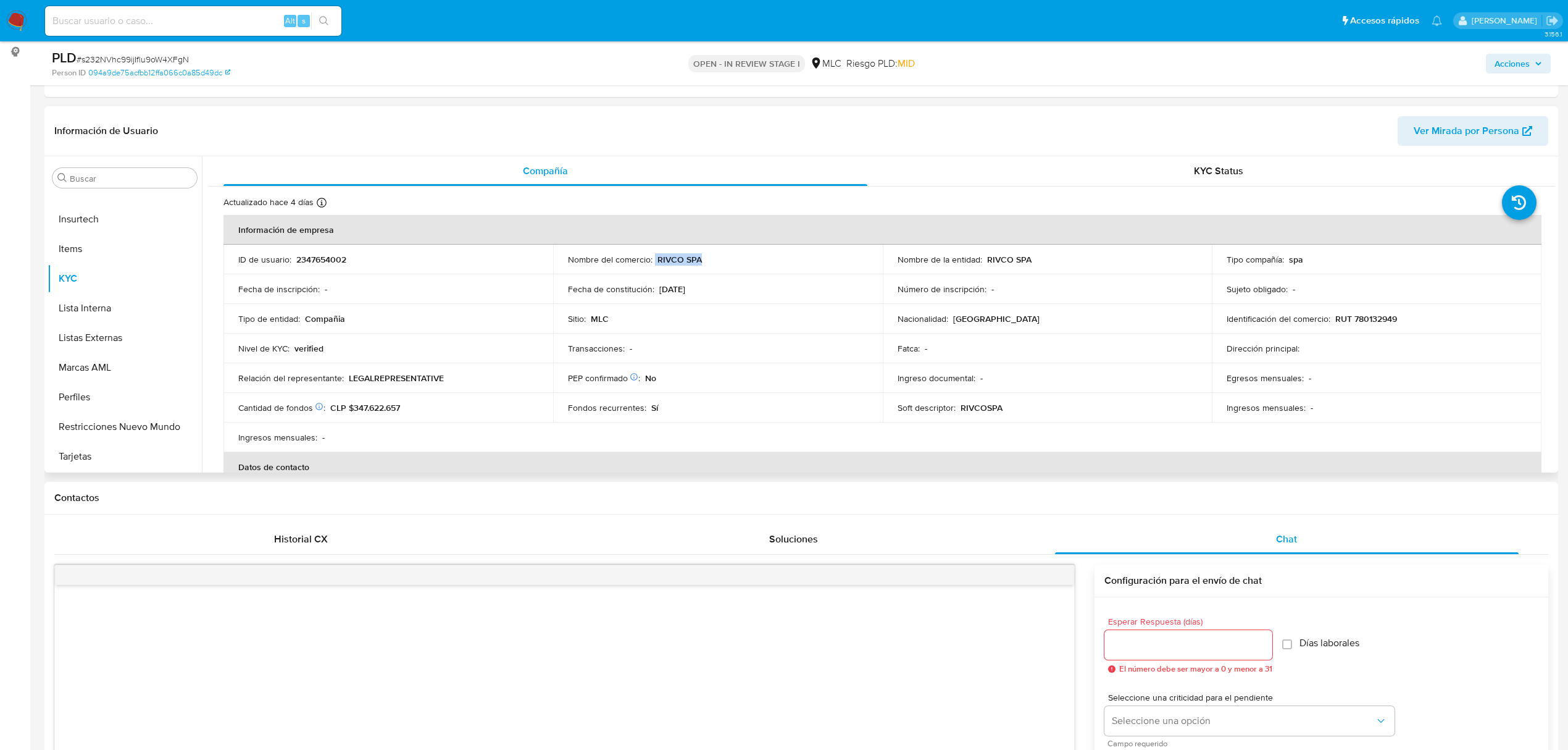
drag, startPoint x: 653, startPoint y: 260, endPoint x: 720, endPoint y: 260, distance: 67.0
click at [720, 260] on div "Nombre del comercio : RIVCO SPA" at bounding box center [718, 260] width 300 height 11
copy div "RIVCO SPA"
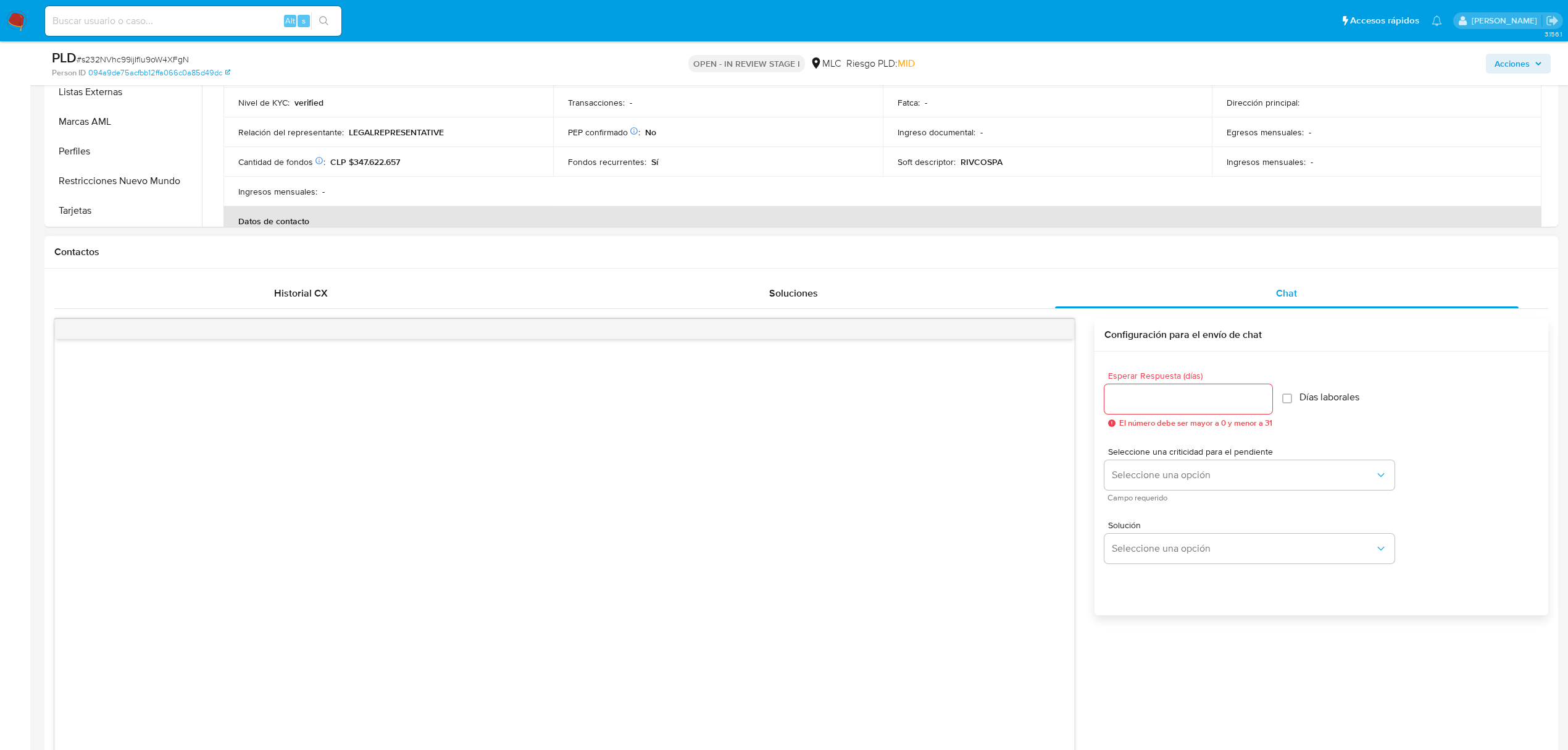
scroll to position [412, 0]
click at [1187, 403] on input "Esperar Respuesta (días)" at bounding box center [1188, 398] width 168 height 16
type input "2"
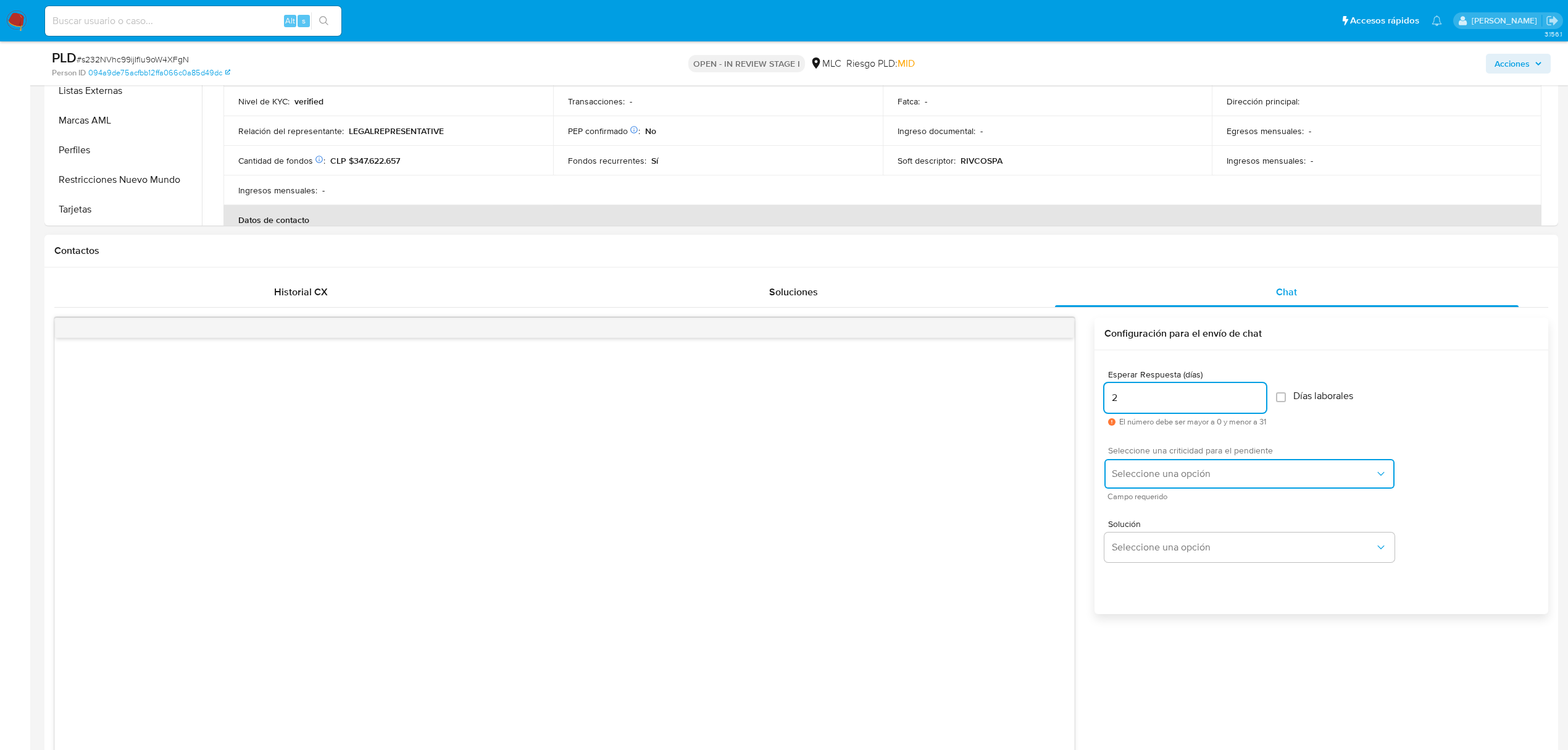
click at [1179, 479] on span "Seleccione una opción" at bounding box center [1244, 474] width 263 height 13
drag, startPoint x: 1175, startPoint y: 478, endPoint x: 1174, endPoint y: 504, distance: 26.0
click at [1175, 479] on div "LOW" at bounding box center [1247, 474] width 271 height 24
click at [1163, 566] on div "Solución Seleccione una opción" at bounding box center [1322, 543] width 434 height 68
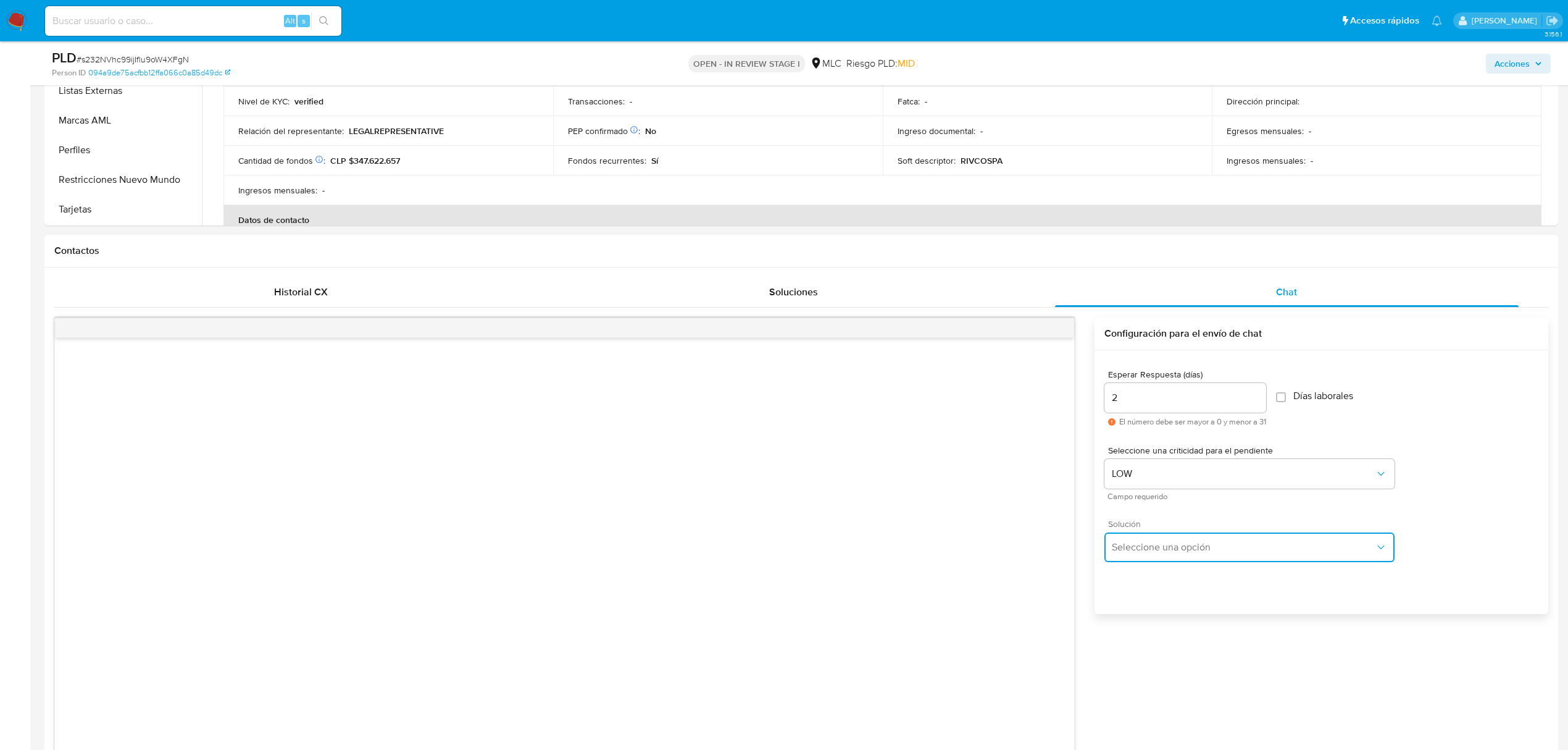
click at [1161, 554] on button "Seleccione una opción" at bounding box center [1249, 547] width 290 height 30
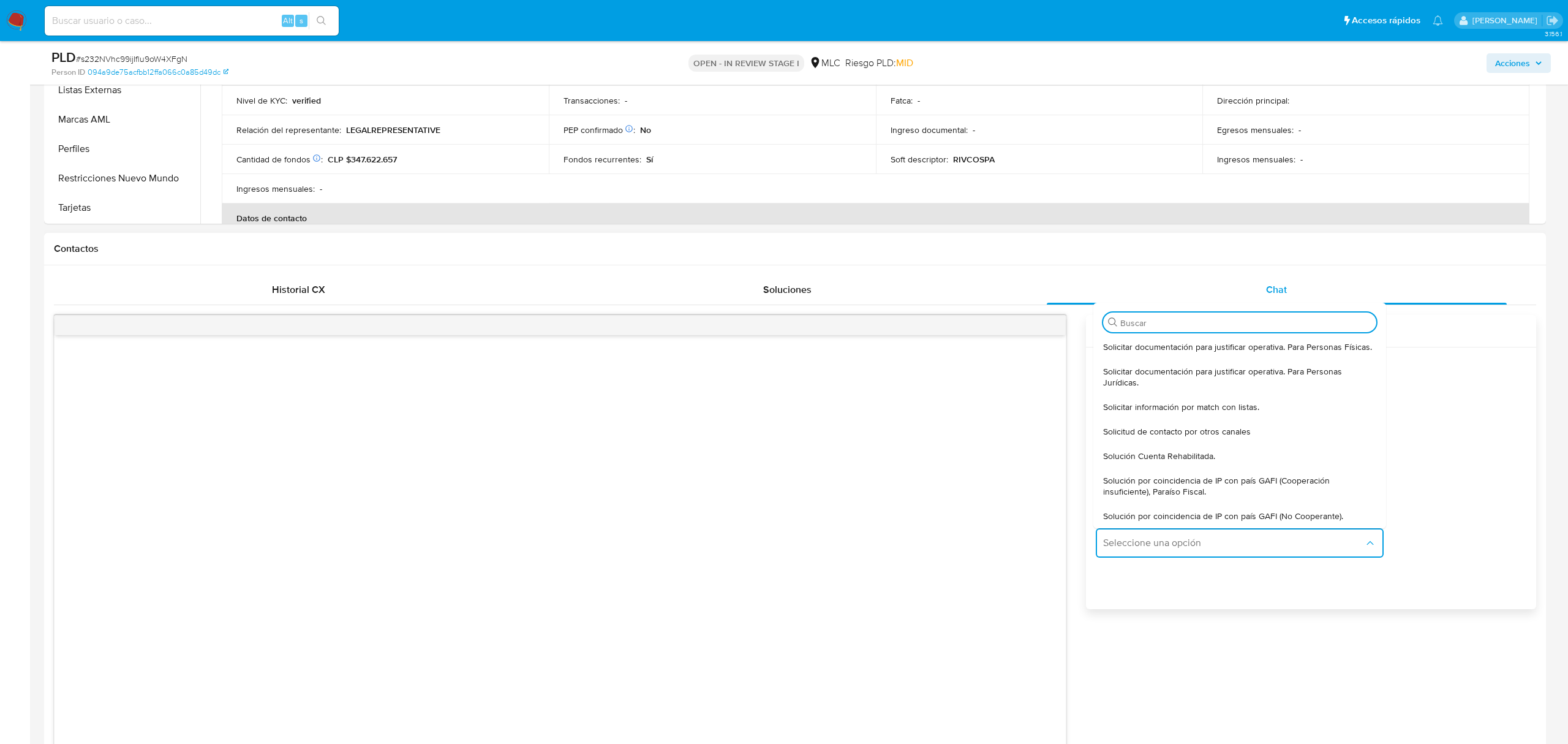
drag, startPoint x: 1147, startPoint y: 390, endPoint x: 1074, endPoint y: 393, distance: 73.1
click at [1145, 390] on div "Solicitar documentación para justificar operativa. Para Personas Jurídicas." at bounding box center [1240, 376] width 273 height 35
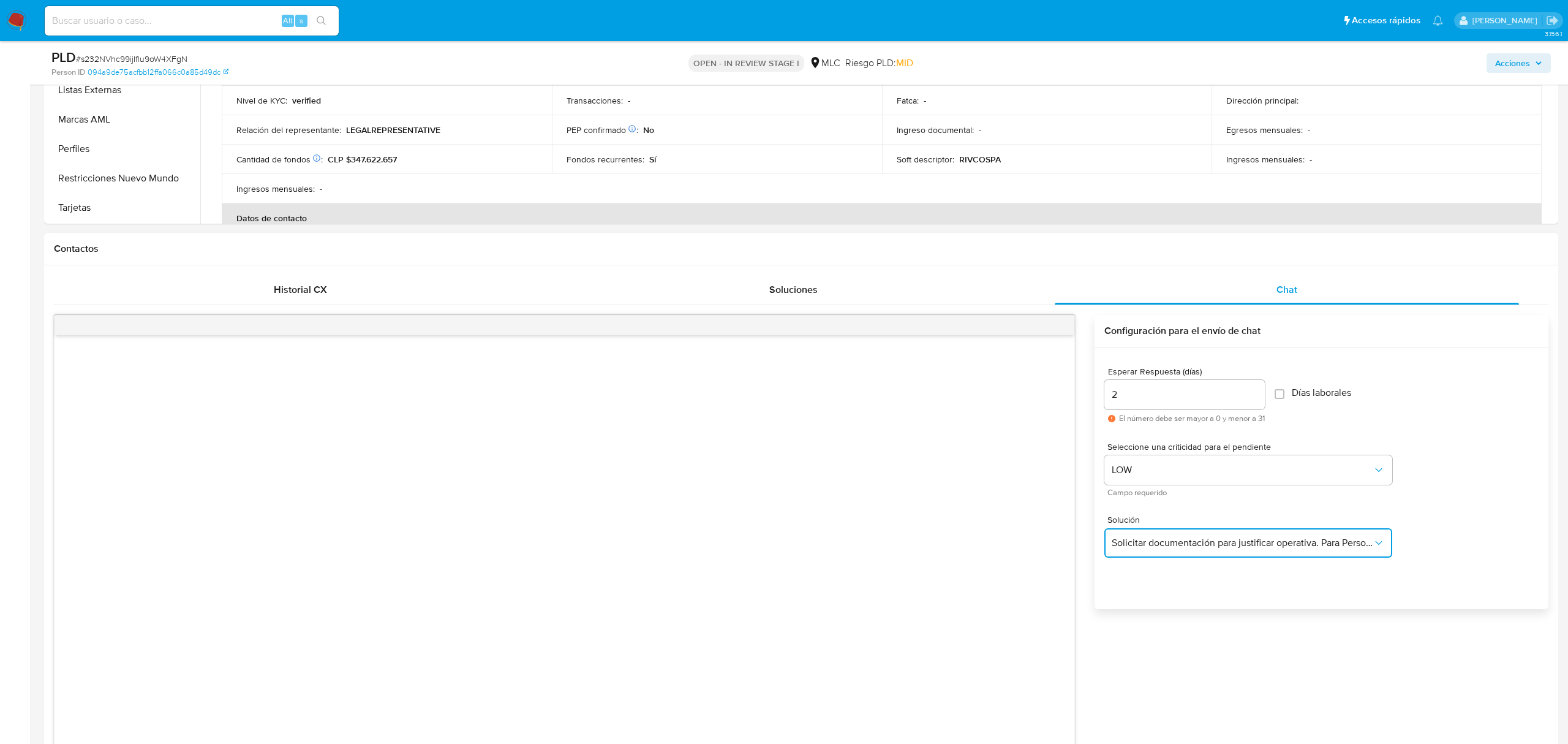
type textarea "Hola ,Te contactamos dado que tu cuenta fue suspendida para una verificación de…"
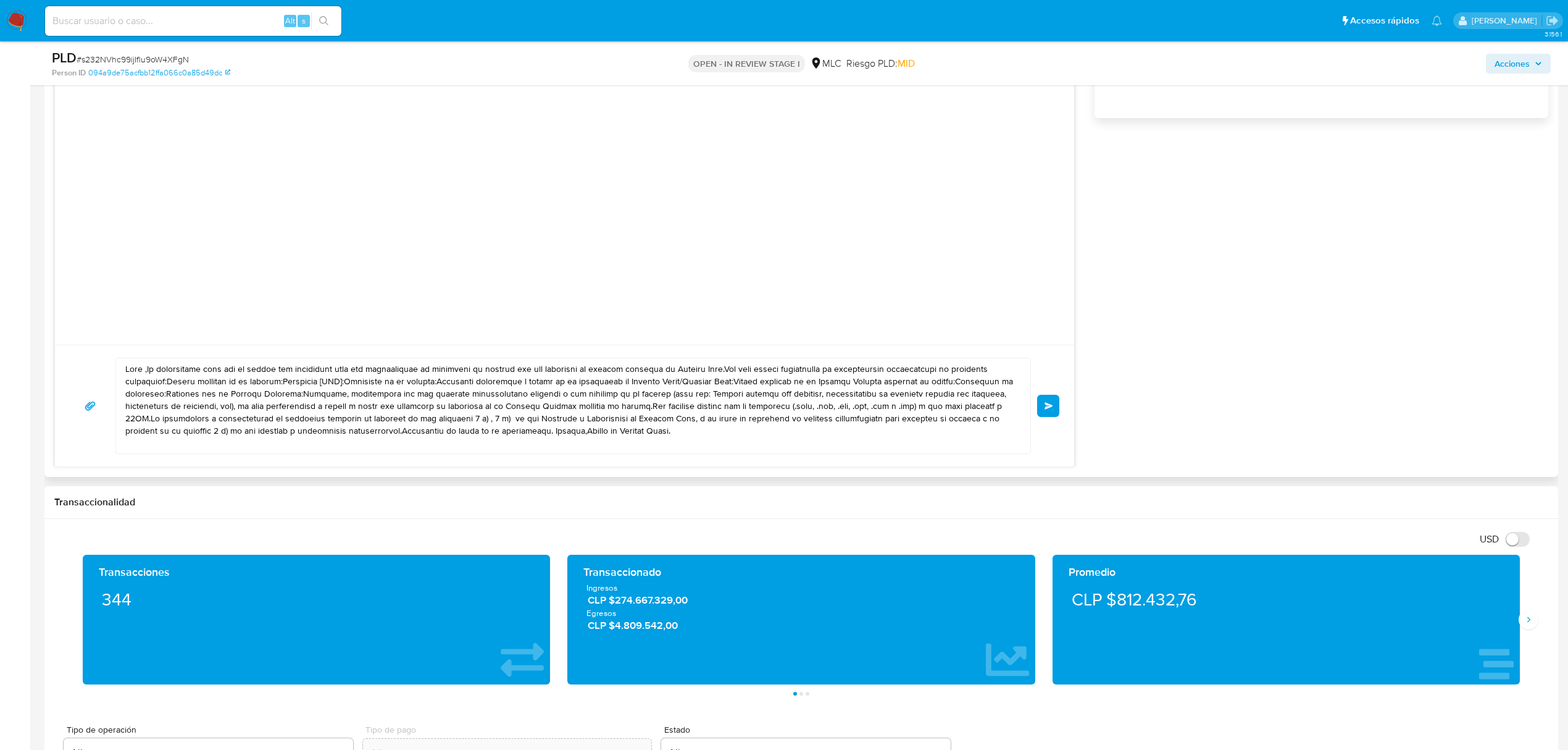
scroll to position [905, 0]
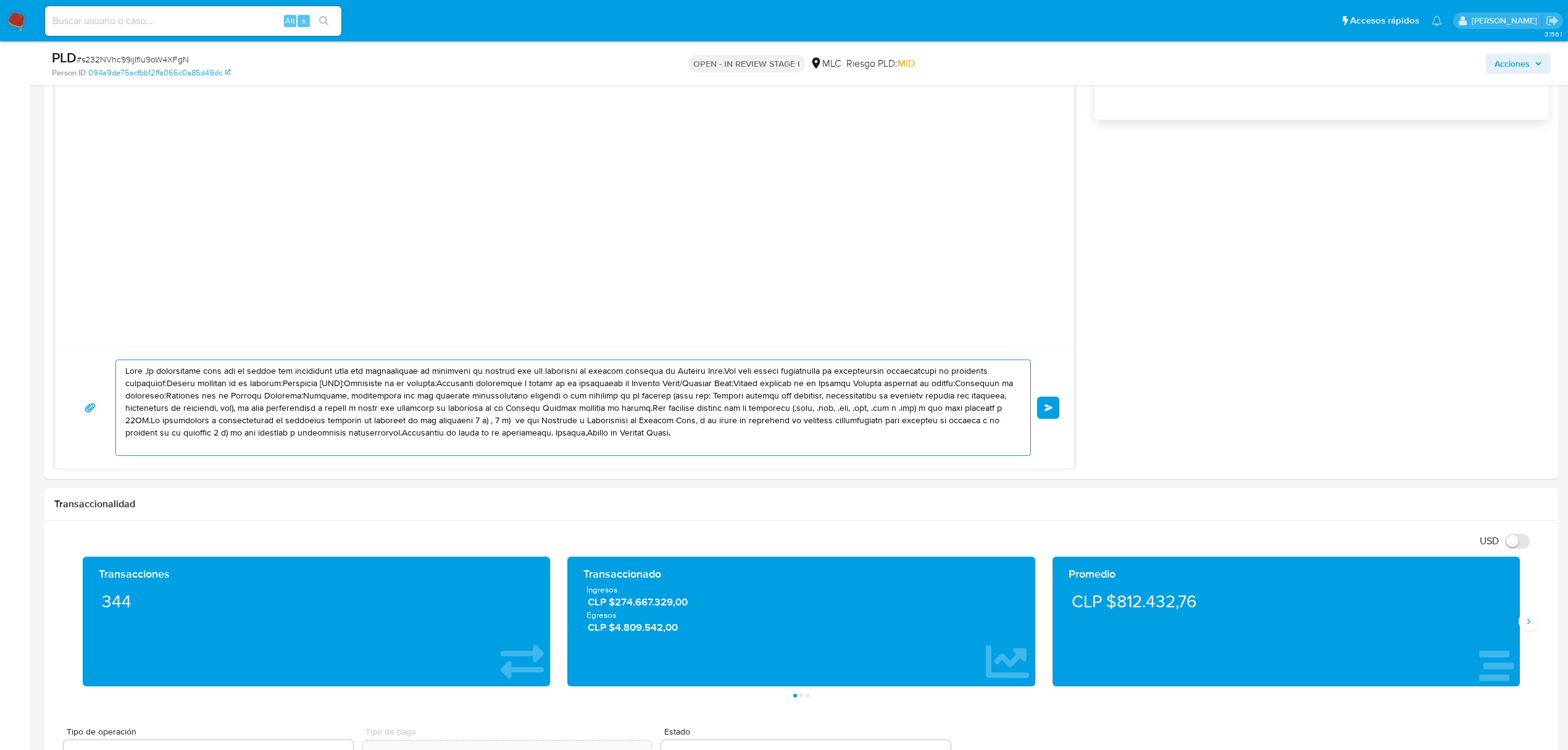
drag, startPoint x: 697, startPoint y: 440, endPoint x: 29, endPoint y: 335, distance: 676.2
click at [29, 335] on section "Bandeja Tablero Screening Búsqueda en Listas Watchlist Herramientas Operaciones…" at bounding box center [784, 558] width 1568 height 2926
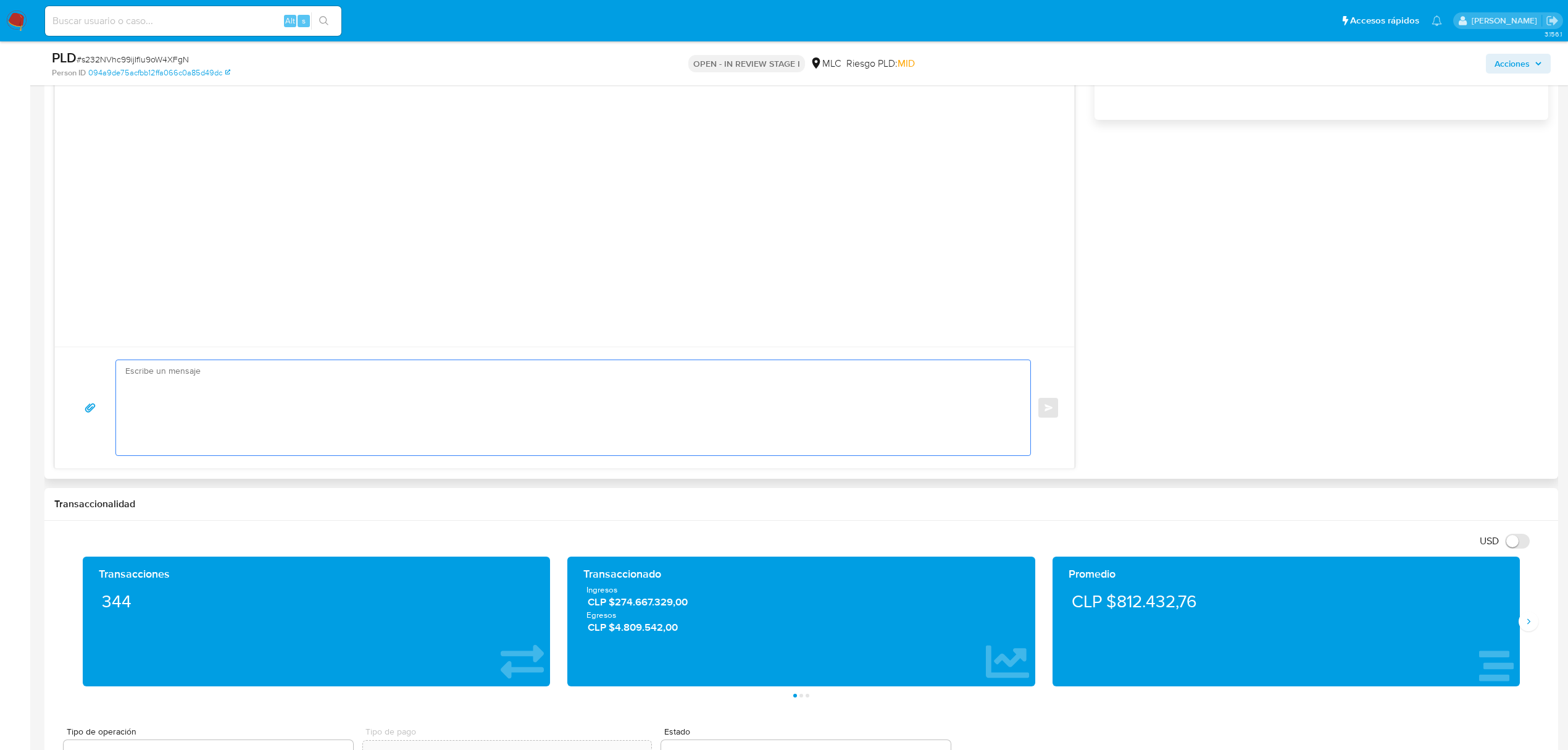
click at [342, 396] on textarea at bounding box center [570, 407] width 889 height 95
paste textarea "Hola XXX, Te contactamos desde el Equipo de Mercado Pago para verificar tus dat…"
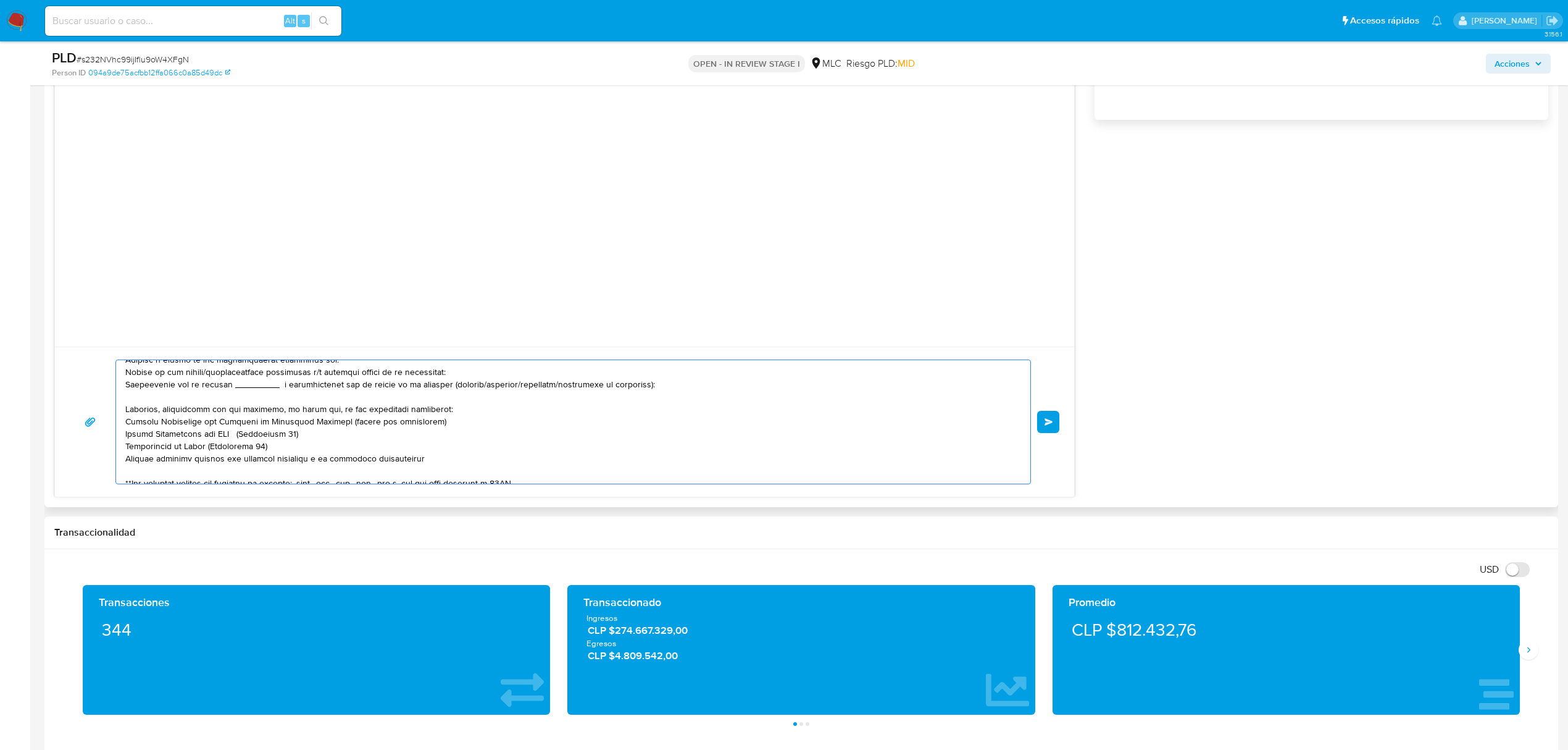
scroll to position [0, 0]
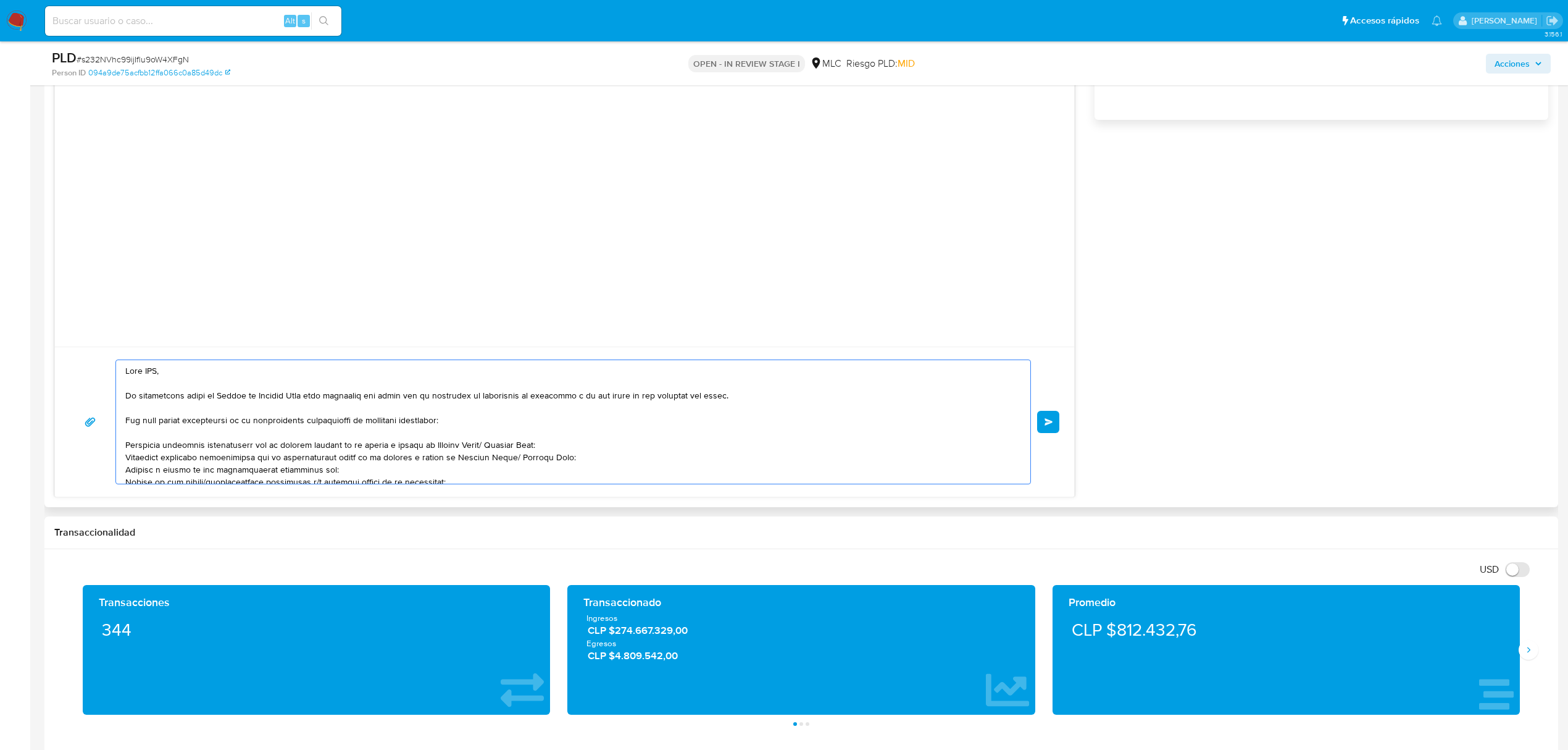
click at [166, 364] on textarea at bounding box center [570, 421] width 889 height 123
click at [152, 366] on textarea at bounding box center [570, 421] width 889 height 123
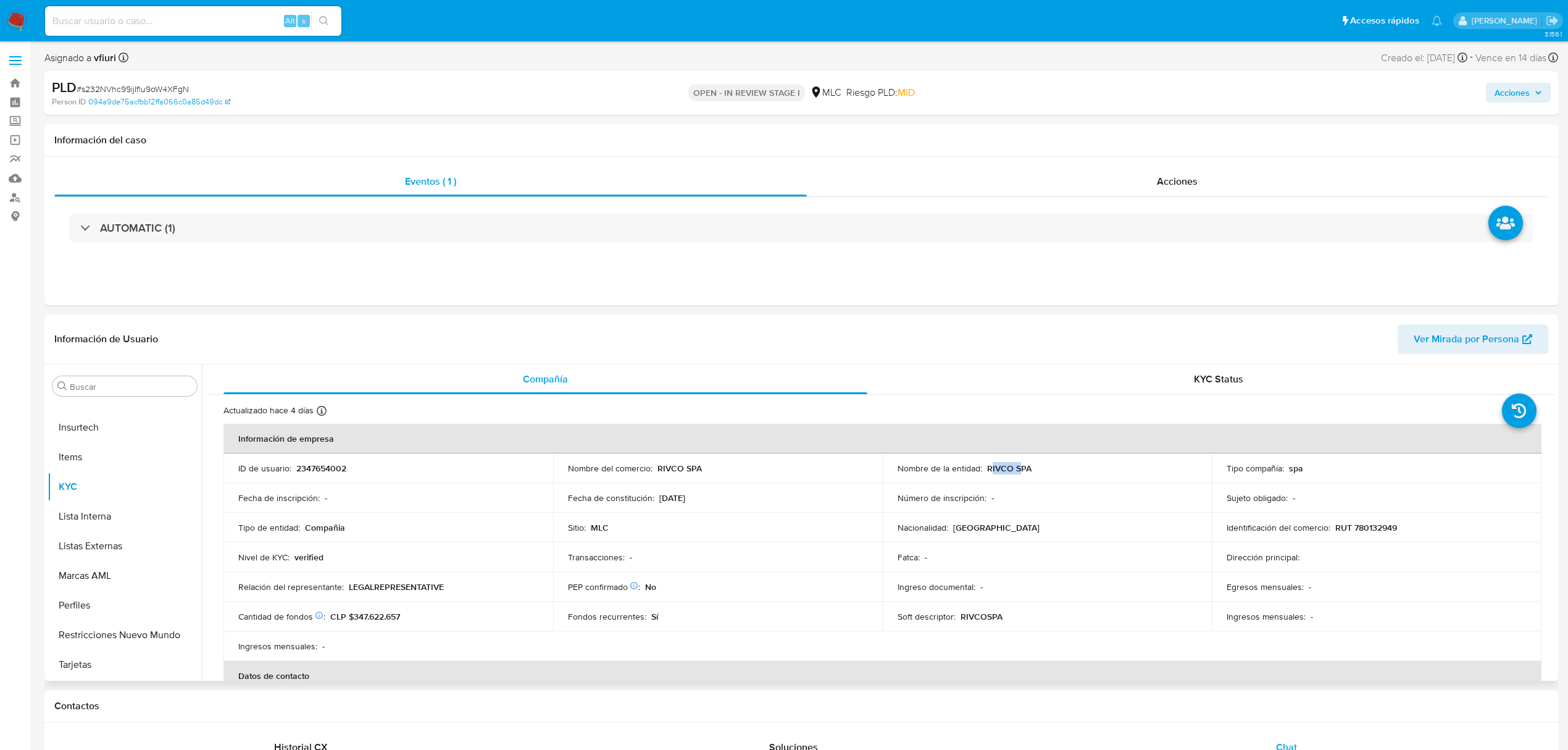
drag, startPoint x: 986, startPoint y: 468, endPoint x: 1018, endPoint y: 473, distance: 32.4
click at [1018, 473] on p "RIVCO SPA" at bounding box center [1009, 468] width 45 height 11
click at [1018, 474] on td "Nombre de la entidad : RIVCO SPA" at bounding box center [1047, 468] width 330 height 30
drag, startPoint x: 994, startPoint y: 467, endPoint x: 1034, endPoint y: 473, distance: 40.4
click at [1034, 473] on div "Nombre de la entidad : RIVCO SPA" at bounding box center [1047, 468] width 300 height 11
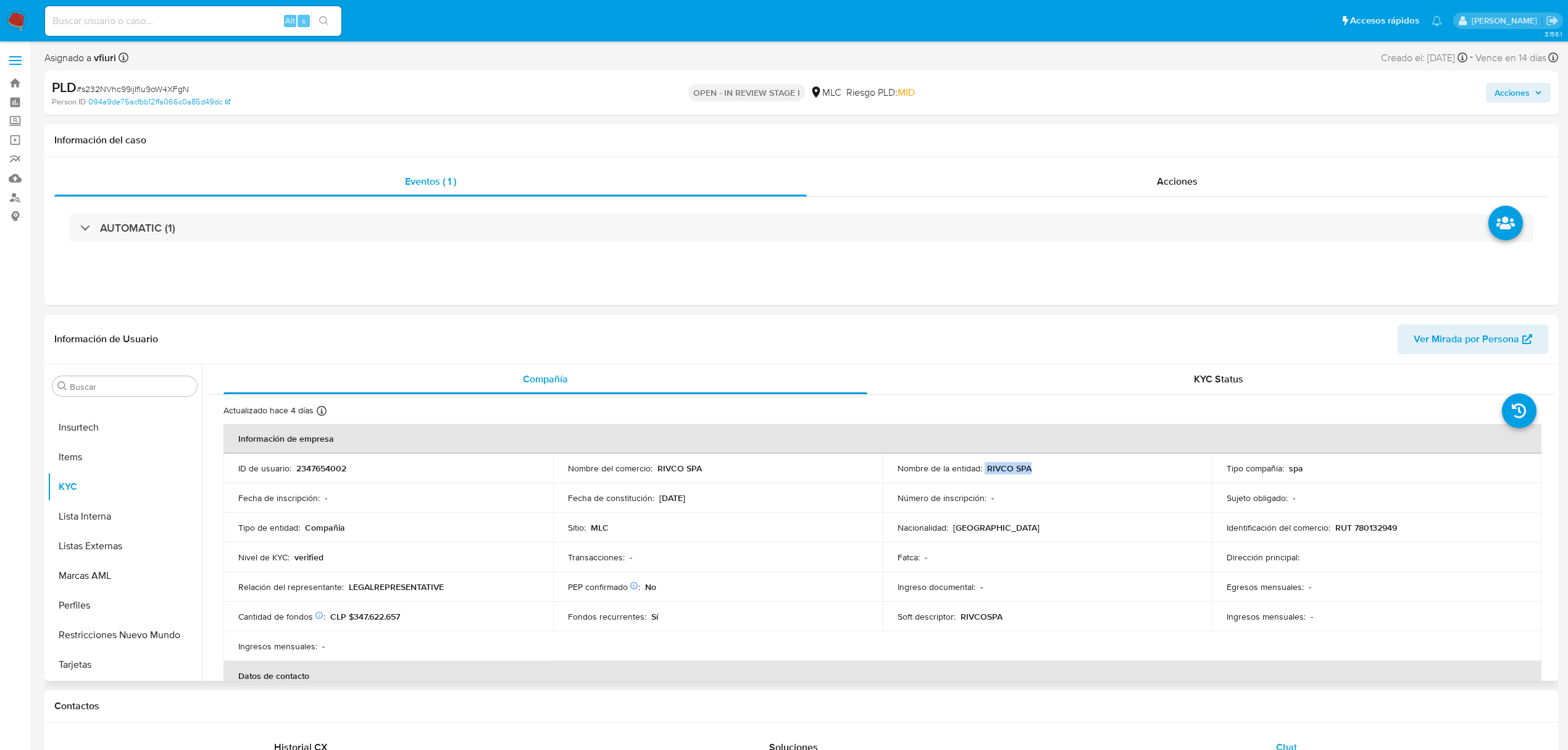
copy div "RIVCO SPA"
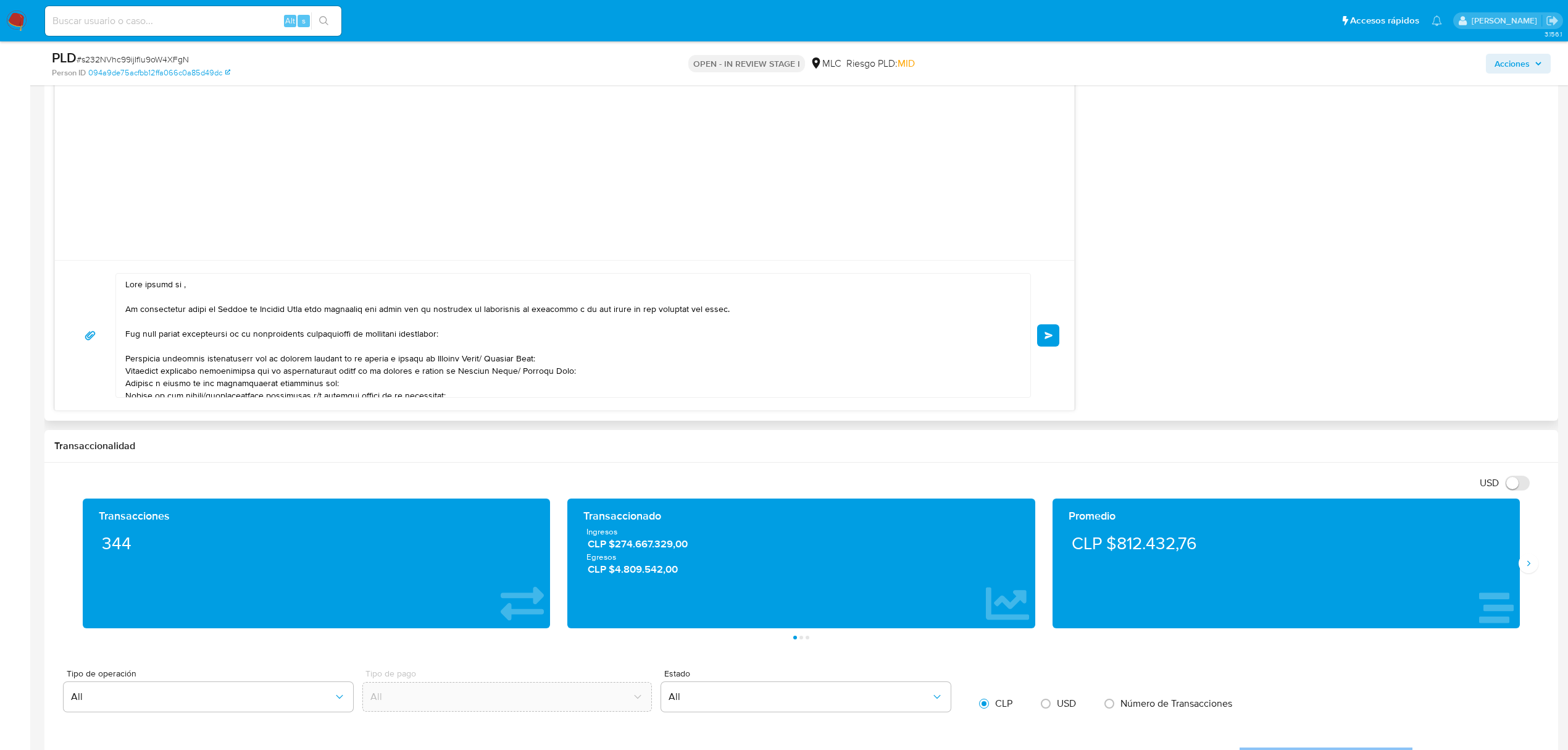
scroll to position [988, 0]
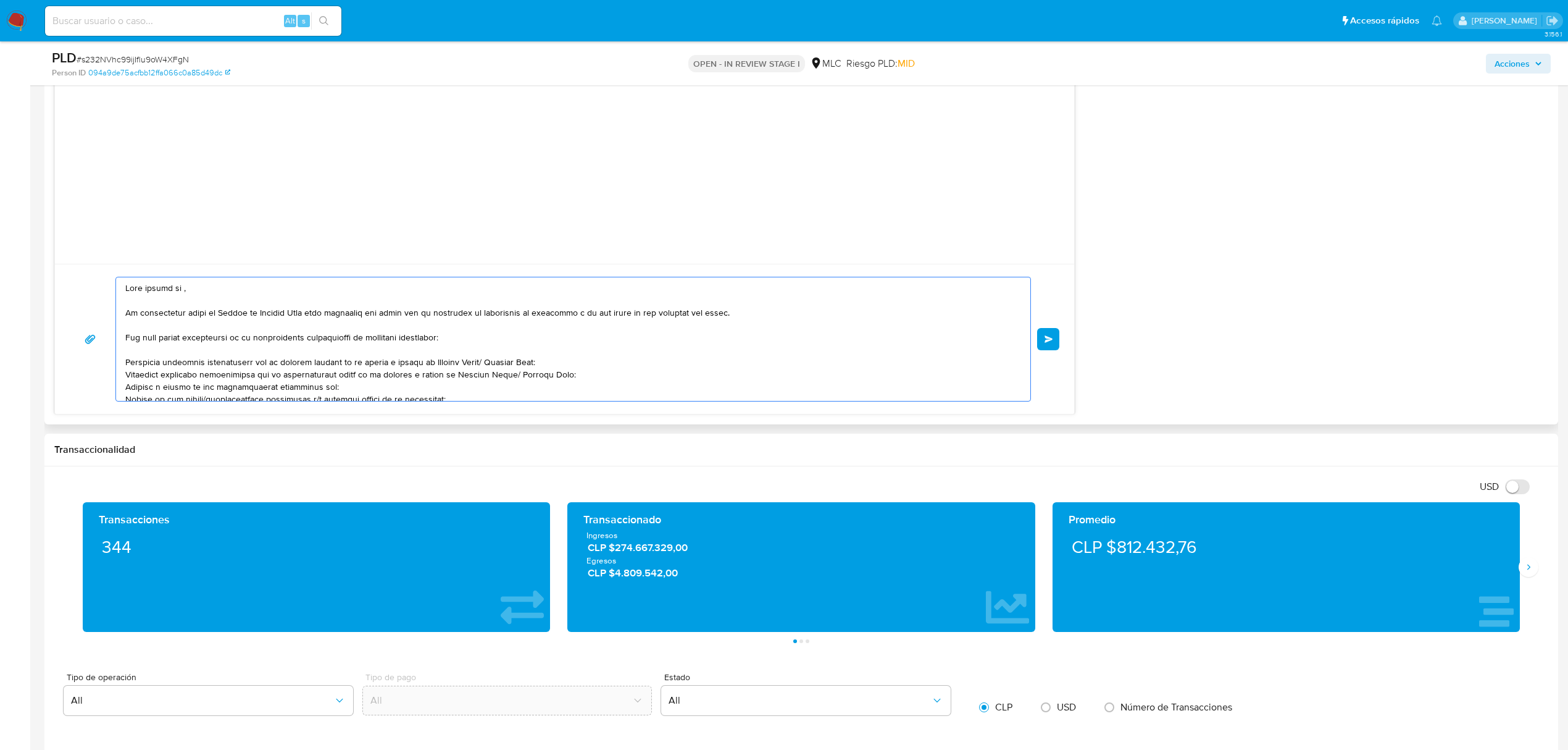
click at [182, 292] on textarea at bounding box center [570, 338] width 889 height 123
click at [186, 292] on textarea at bounding box center [570, 338] width 889 height 123
paste textarea "RIVCO SPA"
drag, startPoint x: 131, startPoint y: 310, endPoint x: 123, endPoint y: 313, distance: 8.5
click at [123, 313] on div at bounding box center [570, 338] width 908 height 123
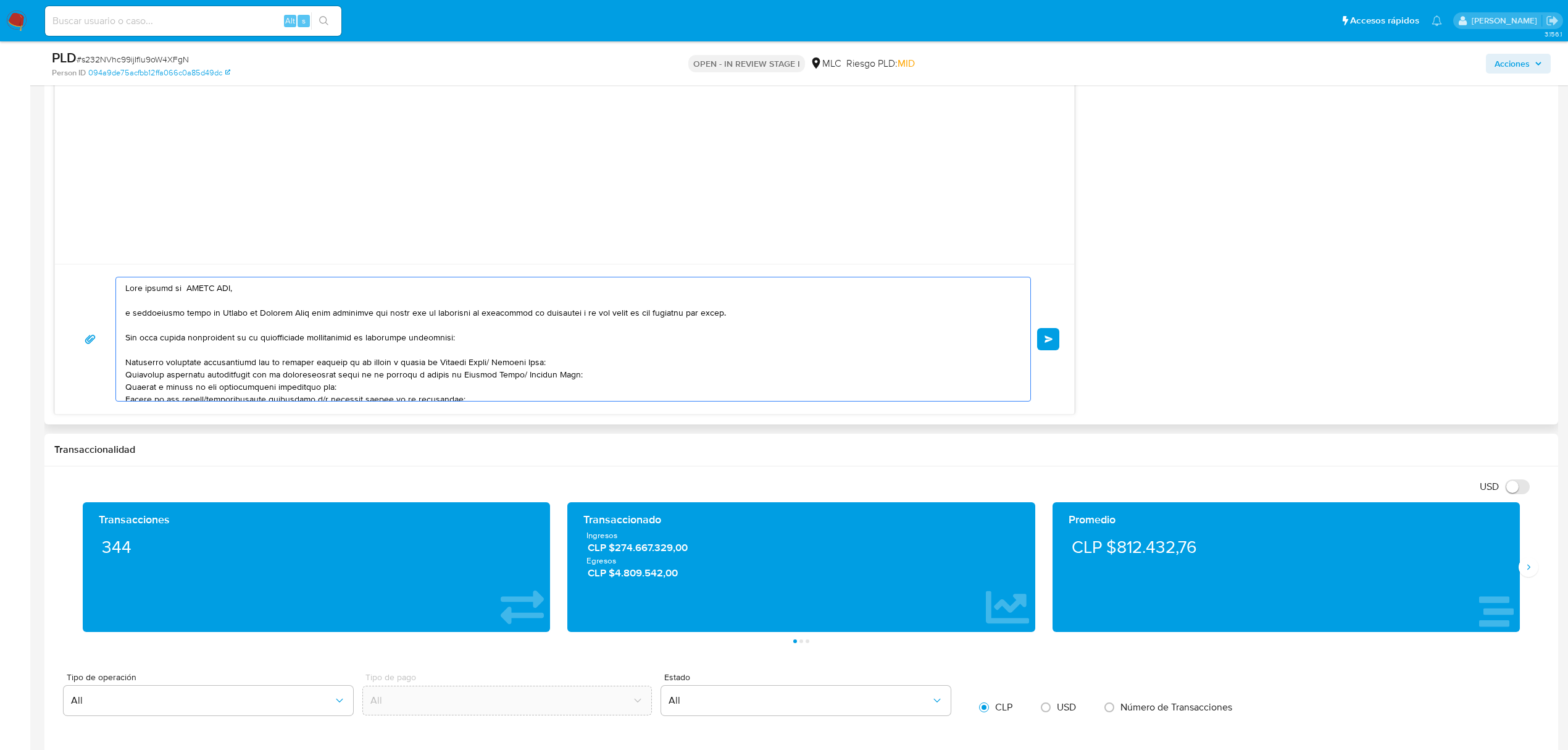
click at [127, 314] on textarea at bounding box center [570, 338] width 889 height 123
click at [132, 316] on textarea at bounding box center [570, 338] width 889 height 123
click at [386, 312] on textarea at bounding box center [570, 338] width 889 height 123
click at [179, 300] on textarea at bounding box center [570, 338] width 889 height 123
drag, startPoint x: 185, startPoint y: 292, endPoint x: 143, endPoint y: 287, distance: 42.3
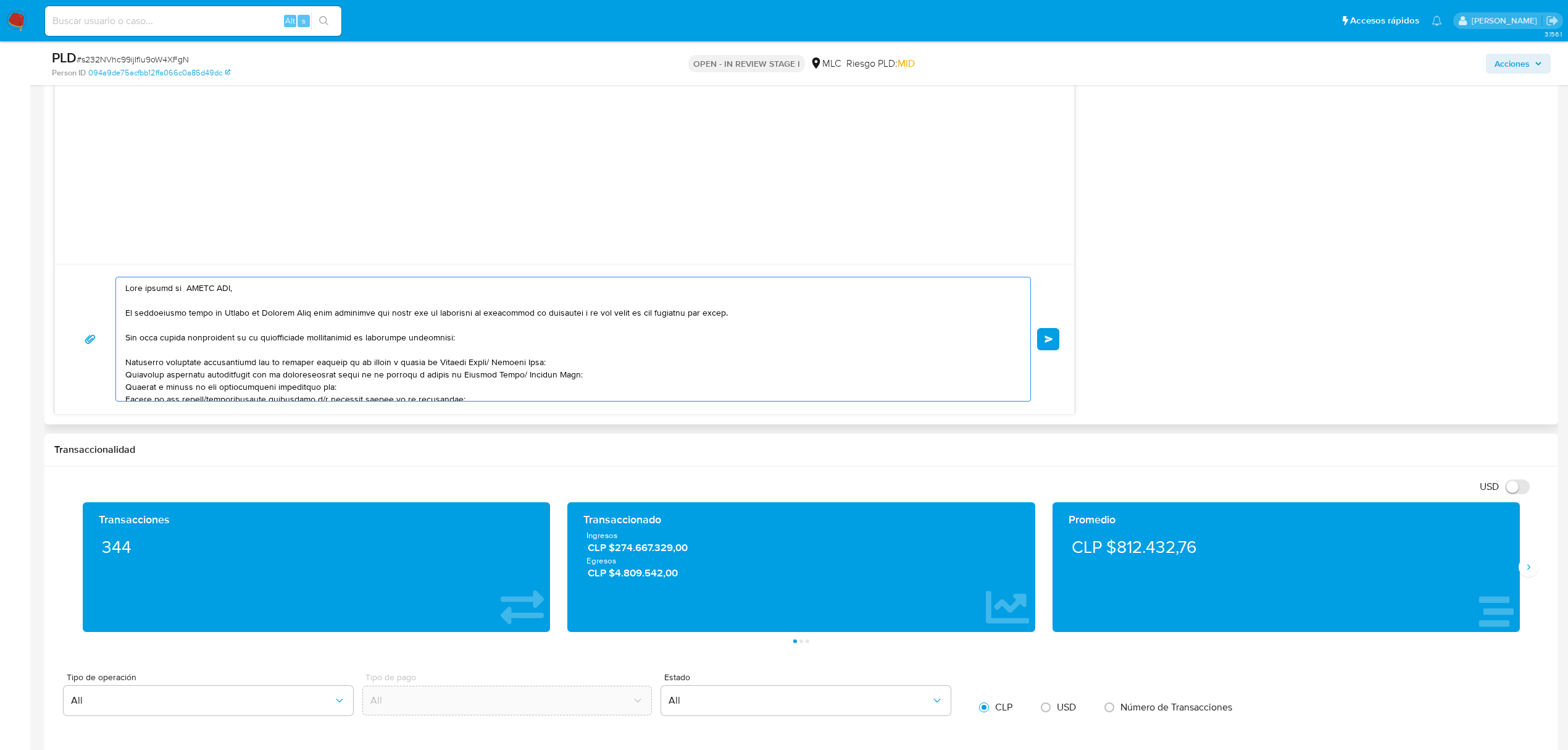
click at [143, 287] on textarea at bounding box center [570, 338] width 889 height 123
click at [632, 347] on textarea at bounding box center [570, 338] width 889 height 123
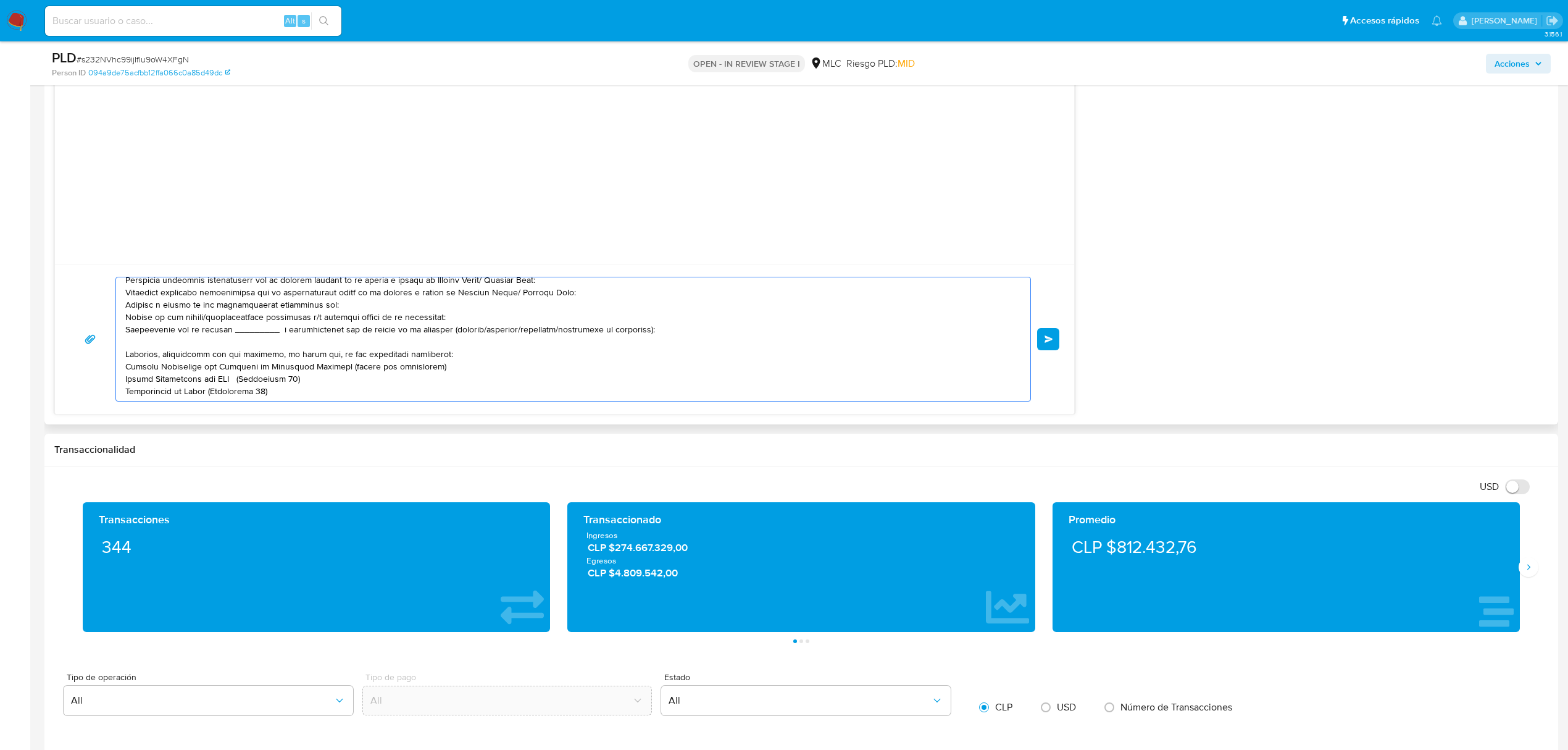
scroll to position [0, 0]
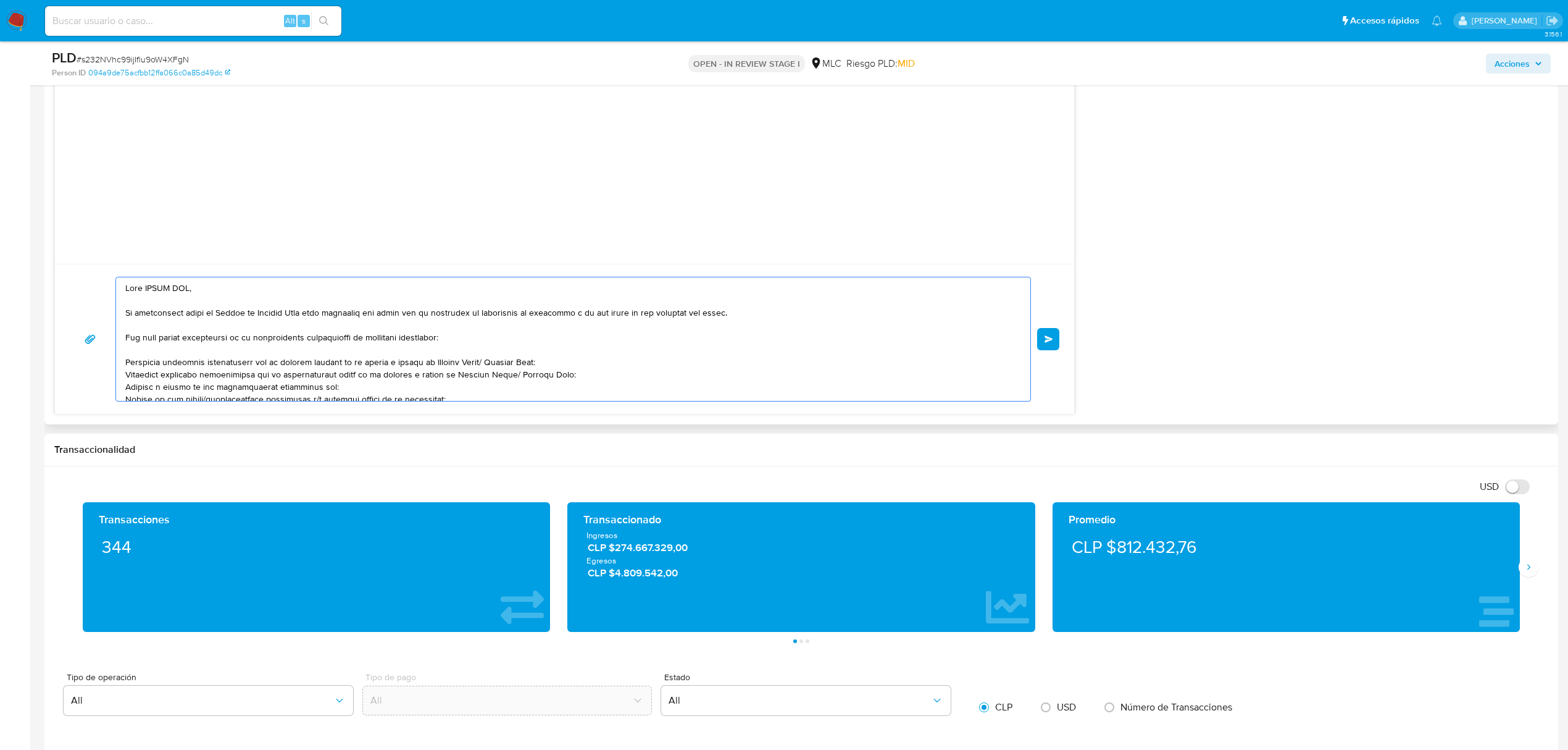
drag, startPoint x: 492, startPoint y: 359, endPoint x: 431, endPoint y: 359, distance: 61.0
click at [431, 359] on textarea at bounding box center [570, 338] width 889 height 123
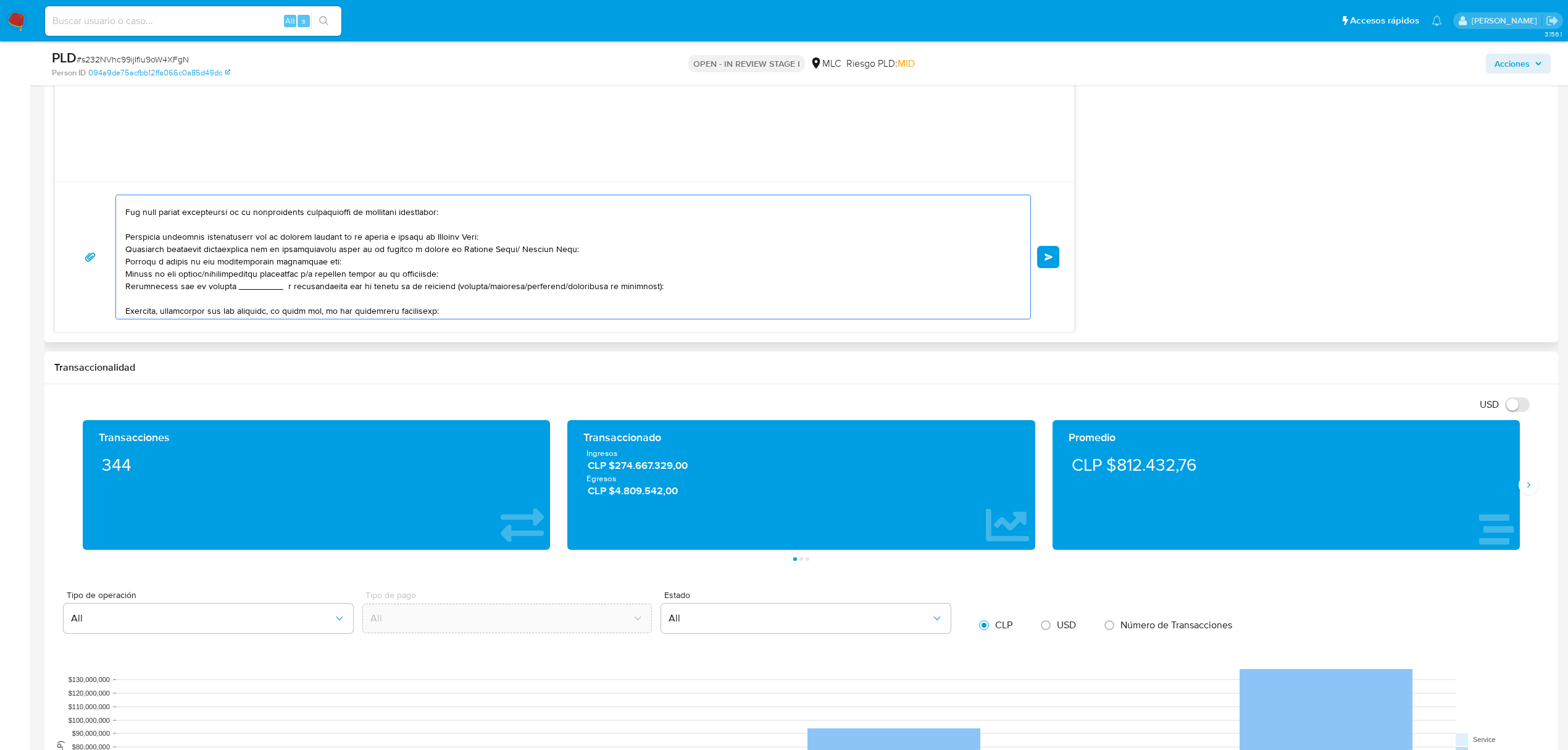
scroll to position [82, 0]
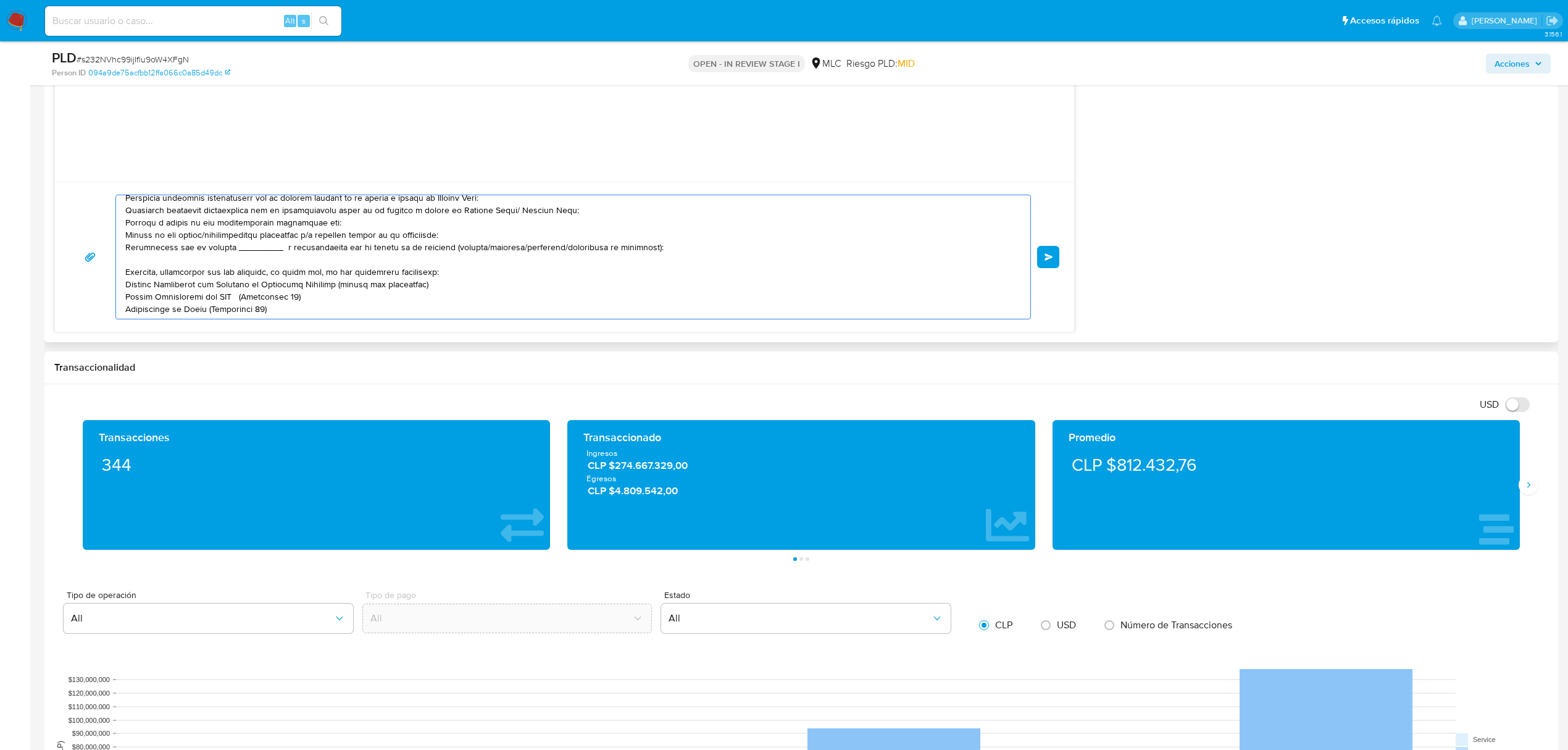
drag, startPoint x: 129, startPoint y: 213, endPoint x: 331, endPoint y: 218, distance: 202.1
click at [331, 218] on textarea at bounding box center [570, 256] width 889 height 123
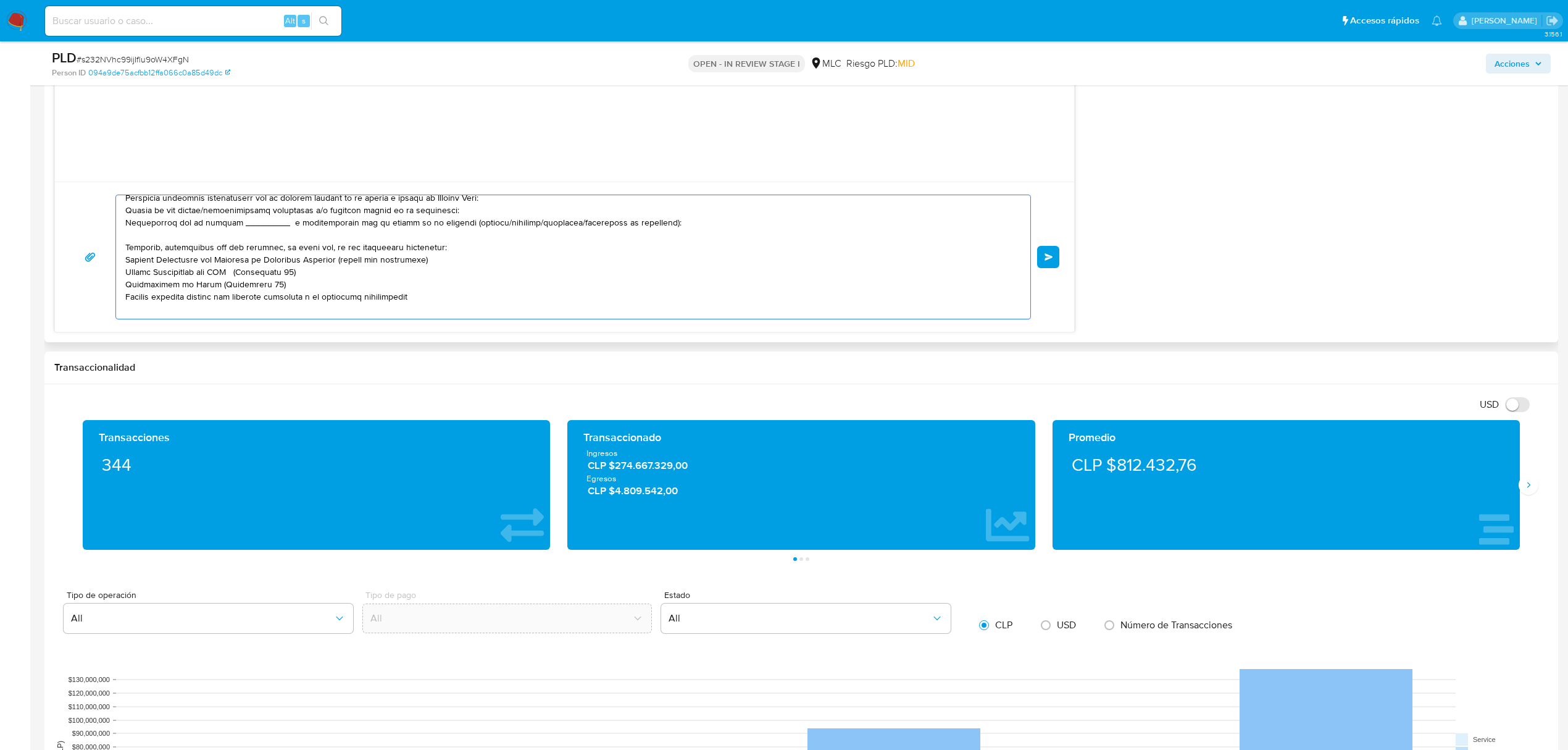
scroll to position [70, 0]
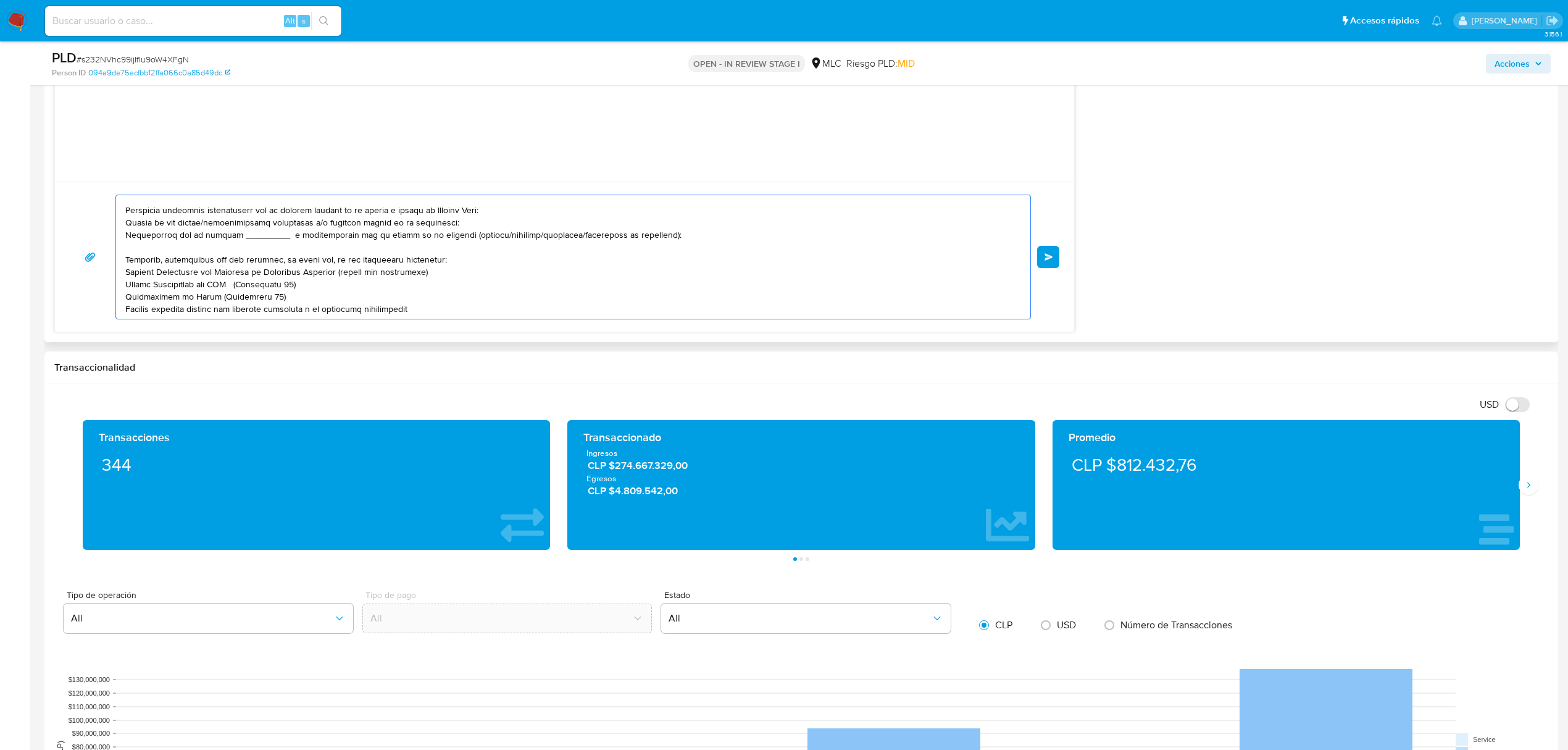
click at [315, 224] on textarea at bounding box center [570, 256] width 889 height 123
click at [319, 224] on textarea at bounding box center [570, 256] width 889 height 123
drag, startPoint x: 122, startPoint y: 238, endPoint x: 511, endPoint y: 223, distance: 389.3
click at [499, 221] on div at bounding box center [570, 256] width 908 height 123
drag, startPoint x: 652, startPoint y: 238, endPoint x: 97, endPoint y: 240, distance: 555.0
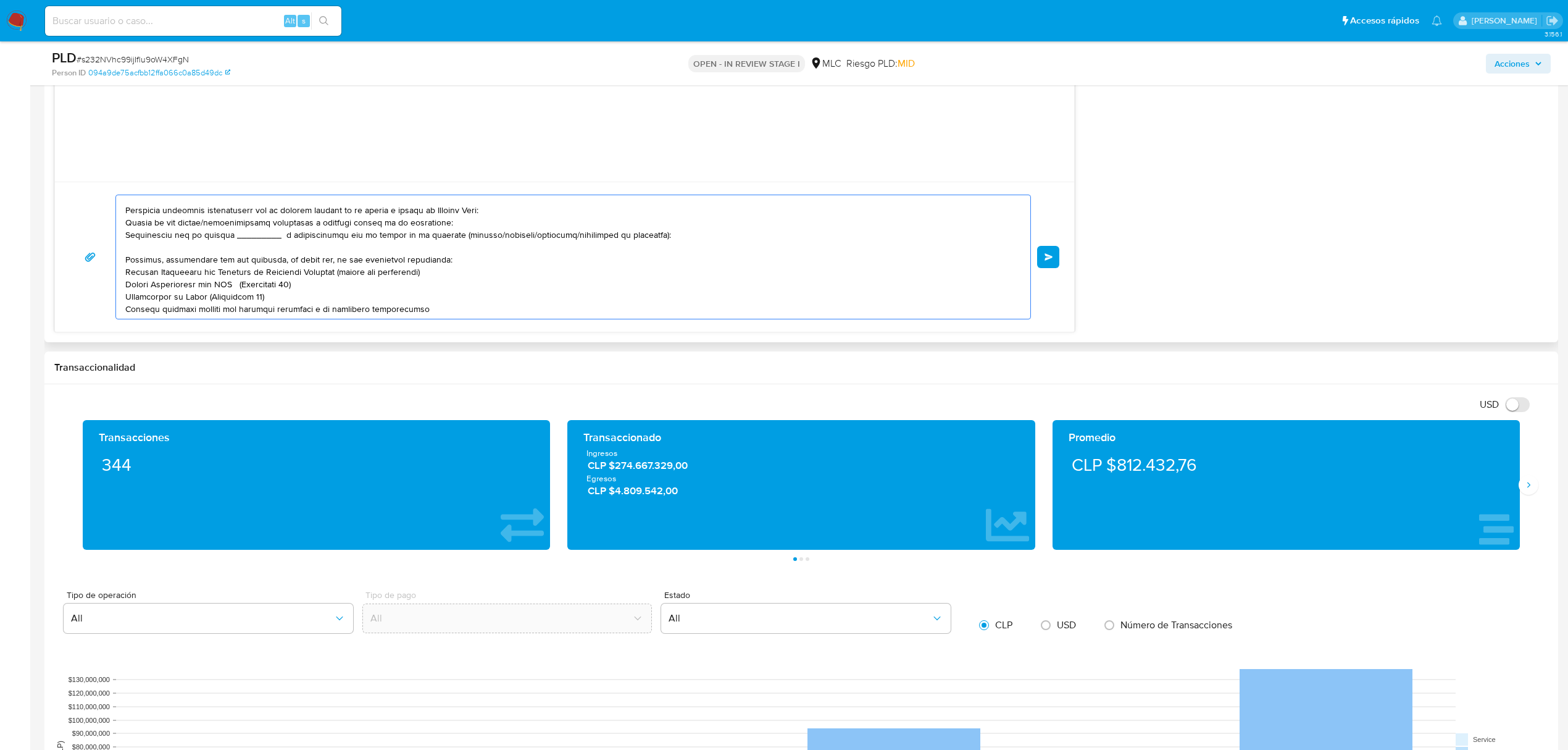
click at [97, 240] on div "Enviar" at bounding box center [564, 256] width 990 height 125
click at [134, 249] on textarea at bounding box center [570, 256] width 889 height 123
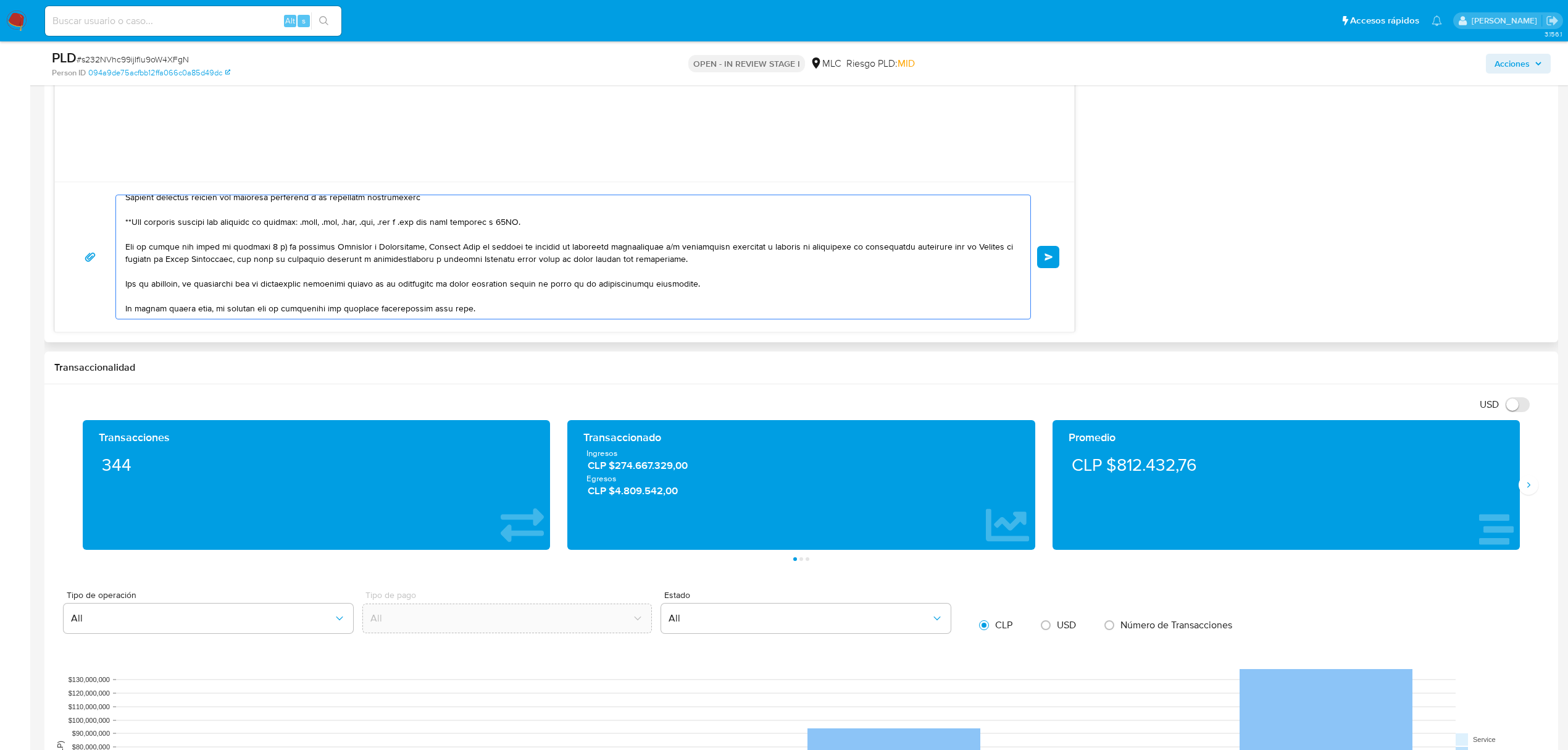
scroll to position [169, 0]
type textarea "Hola RIVCO SPA, Te contactamos desde el Equipo de Mercado Pago para verificar t…"
click at [1045, 260] on span "Enviar" at bounding box center [1049, 257] width 8 height 8
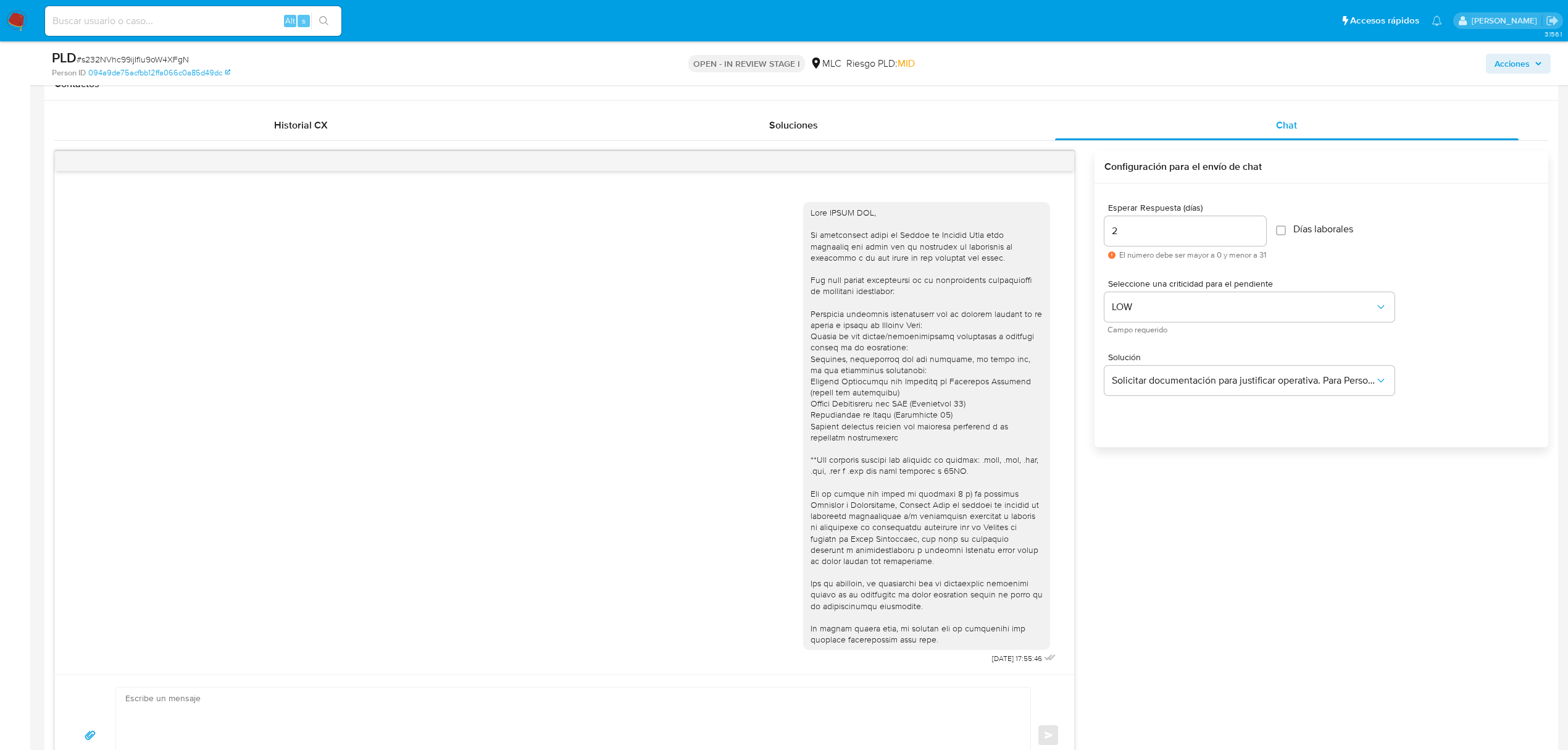
scroll to position [577, 0]
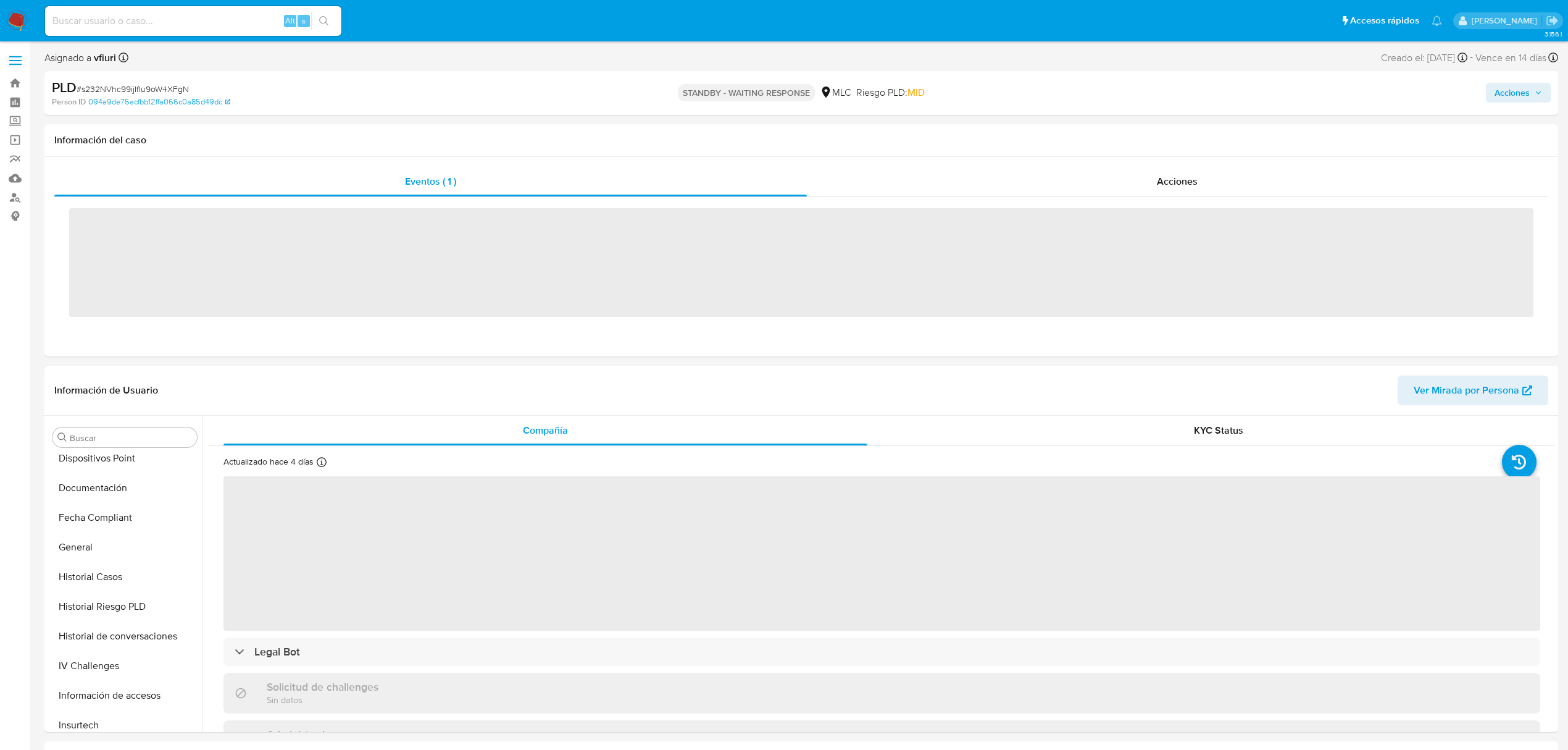
scroll to position [522, 0]
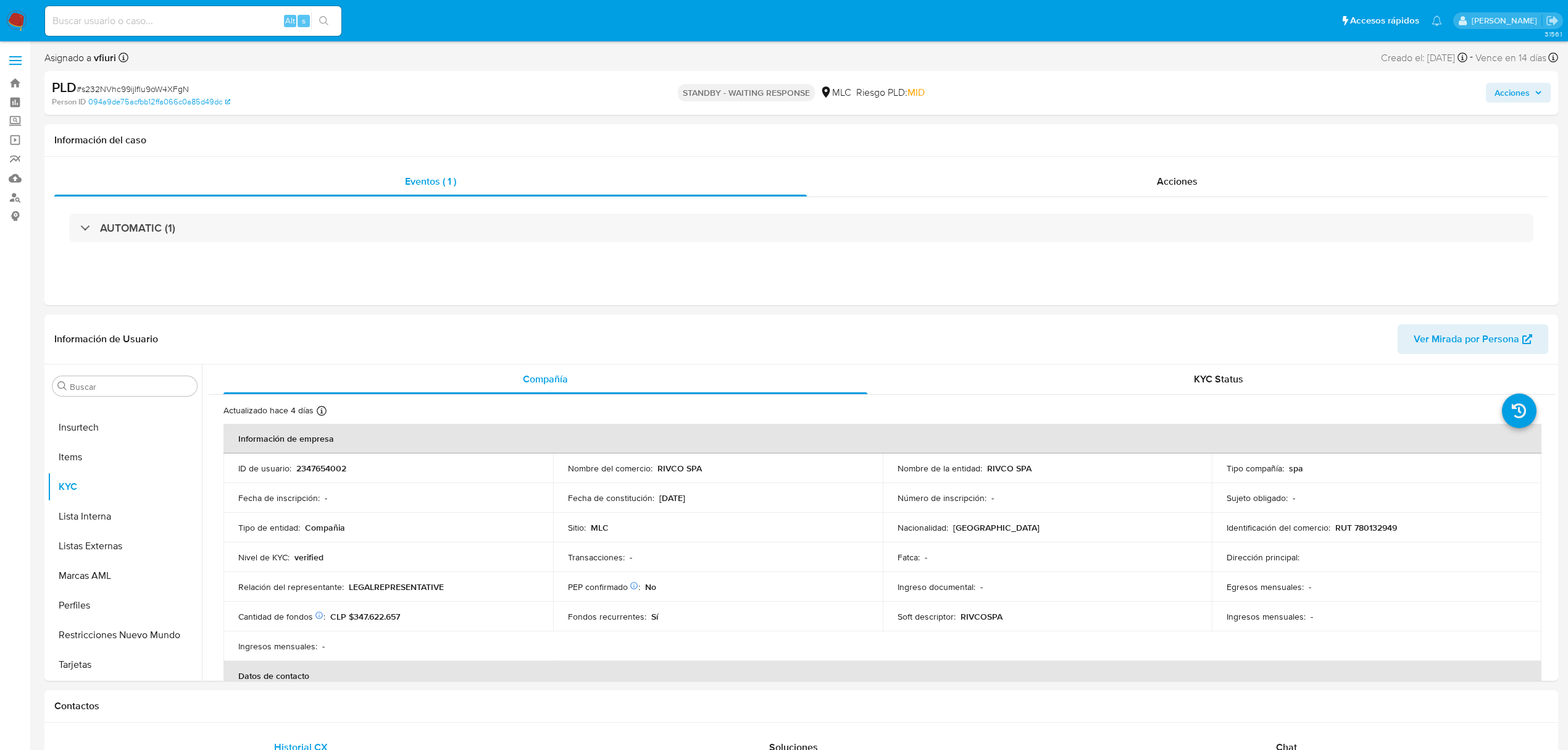
select select "10"
